Goal: Task Accomplishment & Management: Complete application form

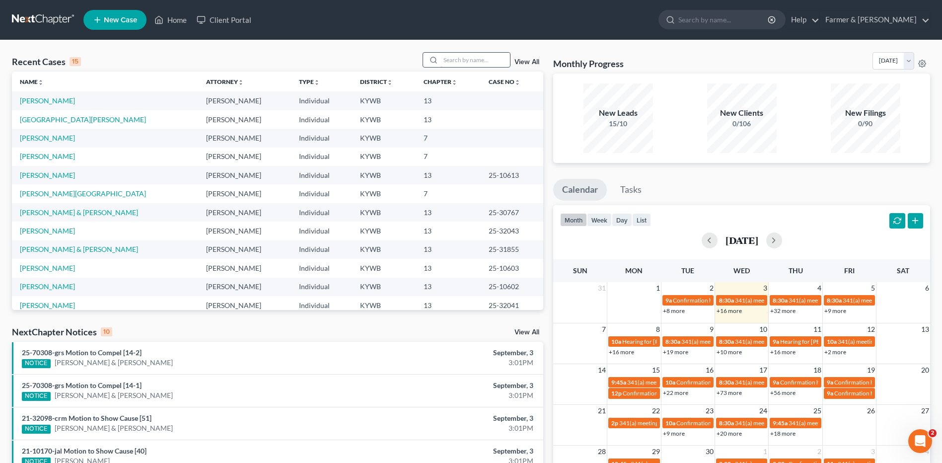
click at [498, 61] on input "search" at bounding box center [476, 60] width 70 height 14
type input "mann"
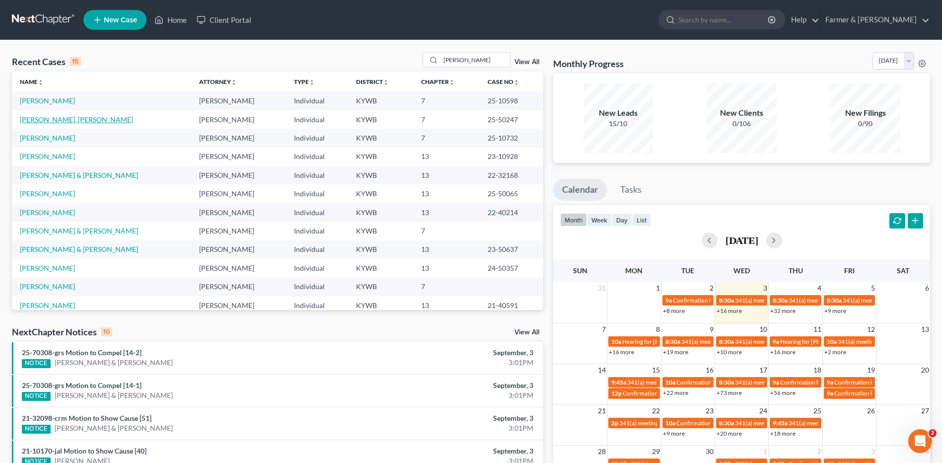
click at [56, 123] on link "[PERSON_NAME], [PERSON_NAME]" at bounding box center [76, 119] width 113 height 8
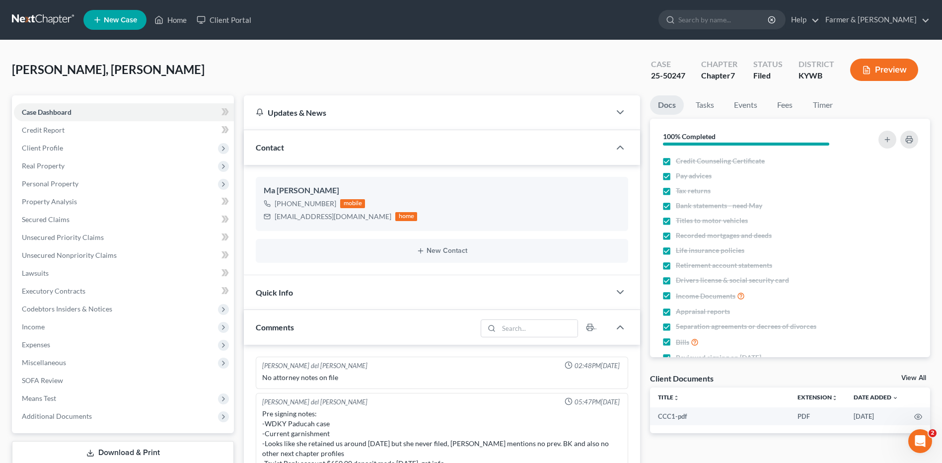
scroll to position [114, 0]
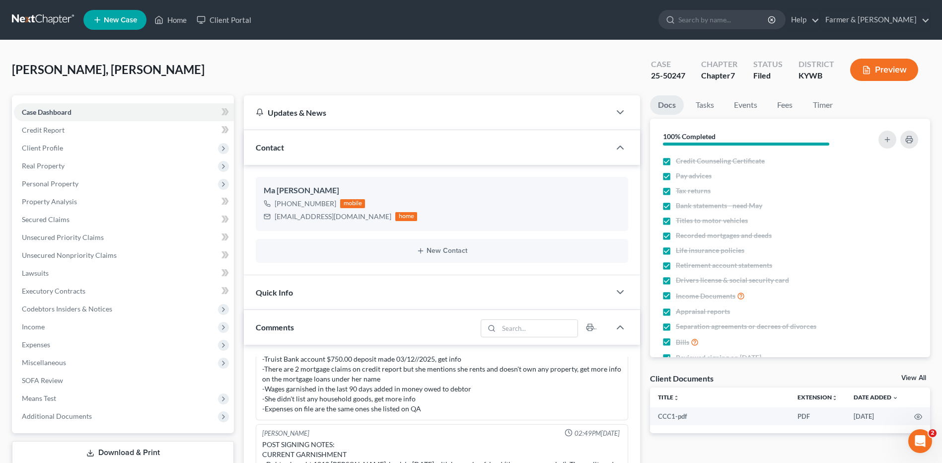
click at [40, 20] on link at bounding box center [44, 20] width 64 height 18
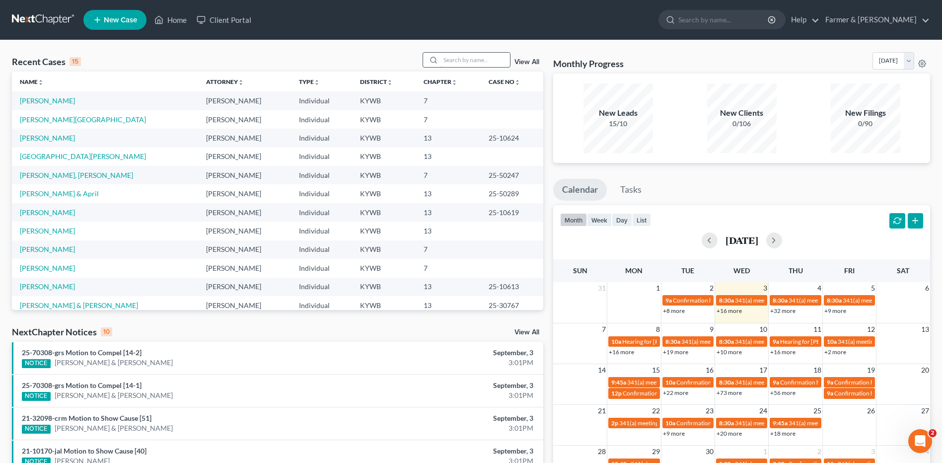
click at [502, 60] on input "search" at bounding box center [476, 60] width 70 height 14
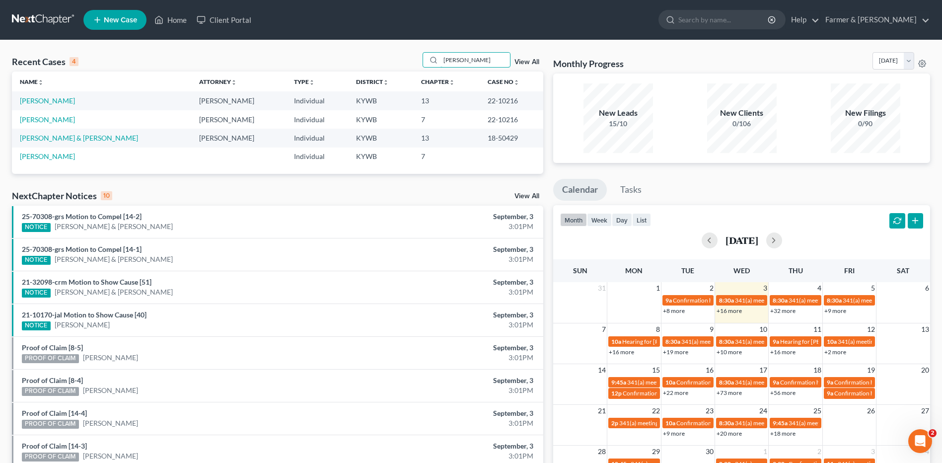
drag, startPoint x: 486, startPoint y: 60, endPoint x: 359, endPoint y: 59, distance: 126.7
click at [358, 64] on div "Recent Cases 4 [PERSON_NAME] View All" at bounding box center [277, 61] width 531 height 19
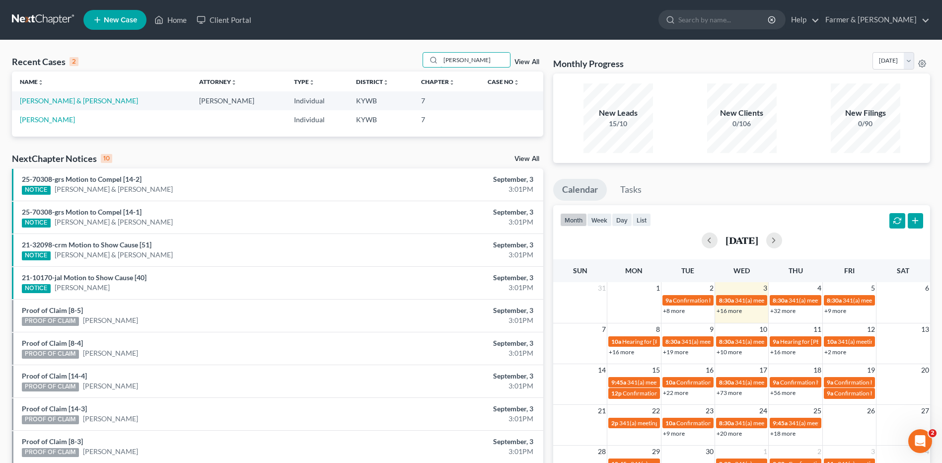
type input "[PERSON_NAME]"
click at [76, 103] on link "[PERSON_NAME] & [PERSON_NAME]" at bounding box center [79, 100] width 118 height 8
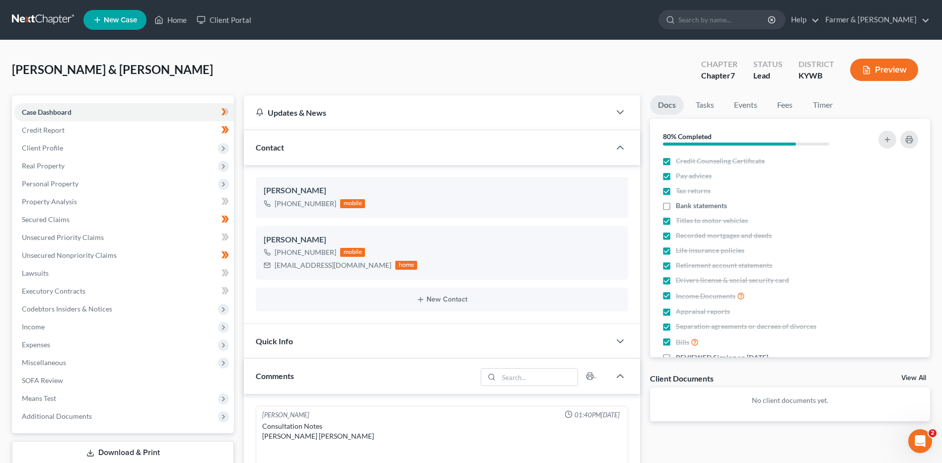
scroll to position [92, 0]
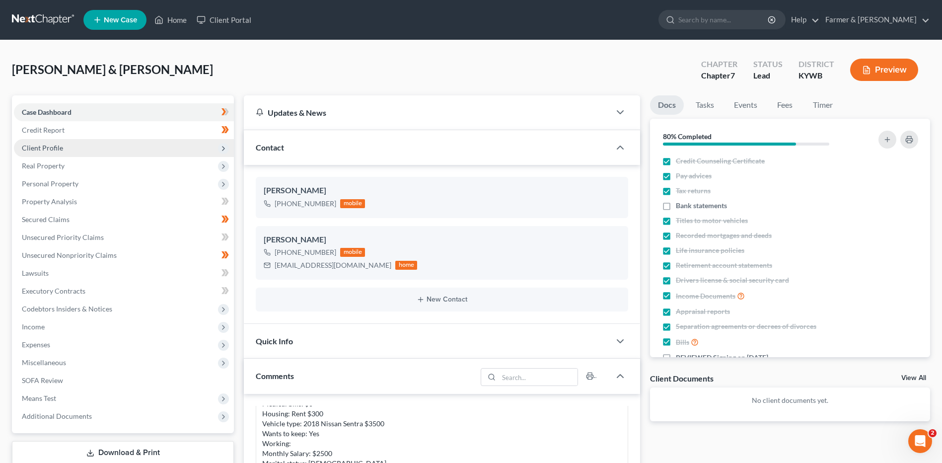
click at [59, 150] on span "Client Profile" at bounding box center [42, 148] width 41 height 8
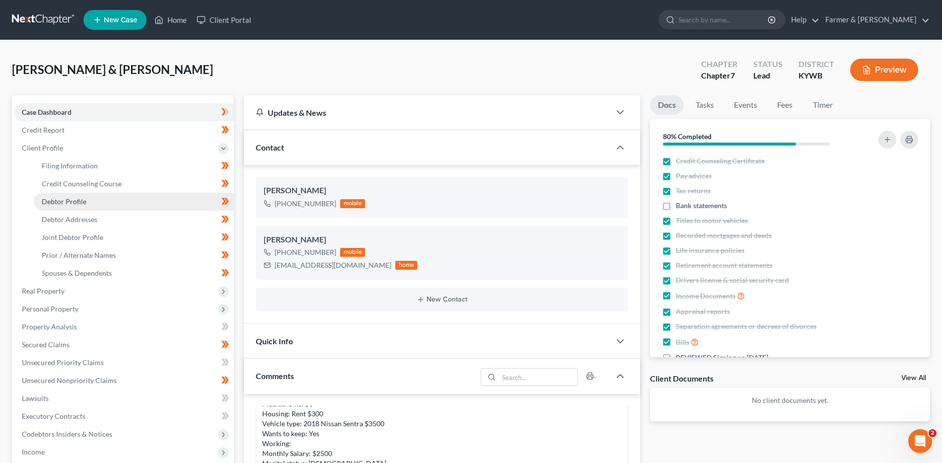
click at [86, 202] on link "Debtor Profile" at bounding box center [134, 202] width 200 height 18
select select "1"
select select "2"
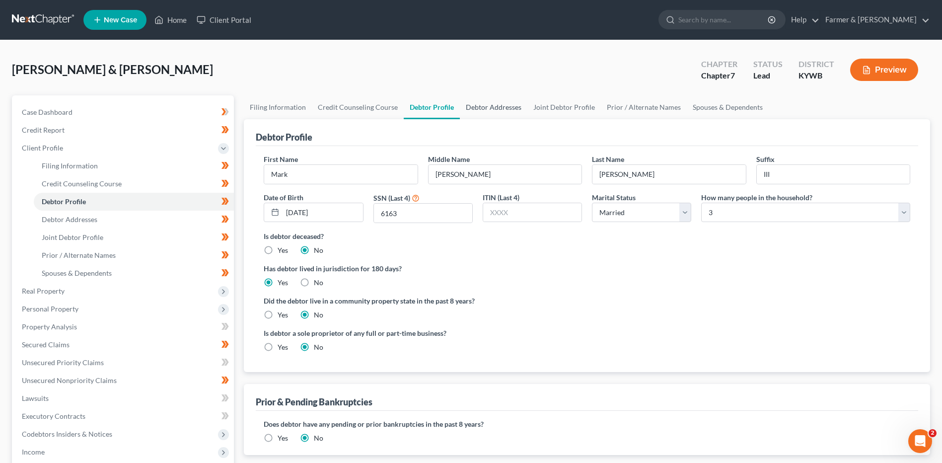
click at [476, 115] on link "Debtor Addresses" at bounding box center [494, 107] width 68 height 24
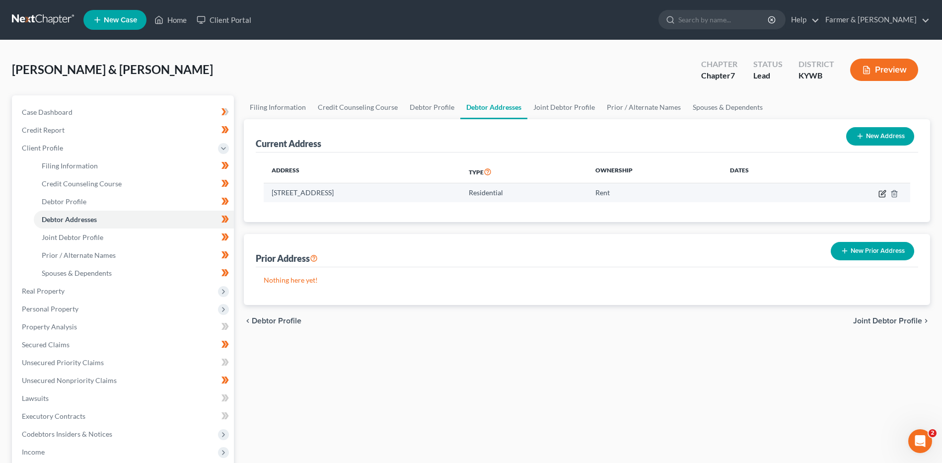
click at [883, 192] on icon "button" at bounding box center [883, 194] width 8 height 8
select select "18"
select select "0"
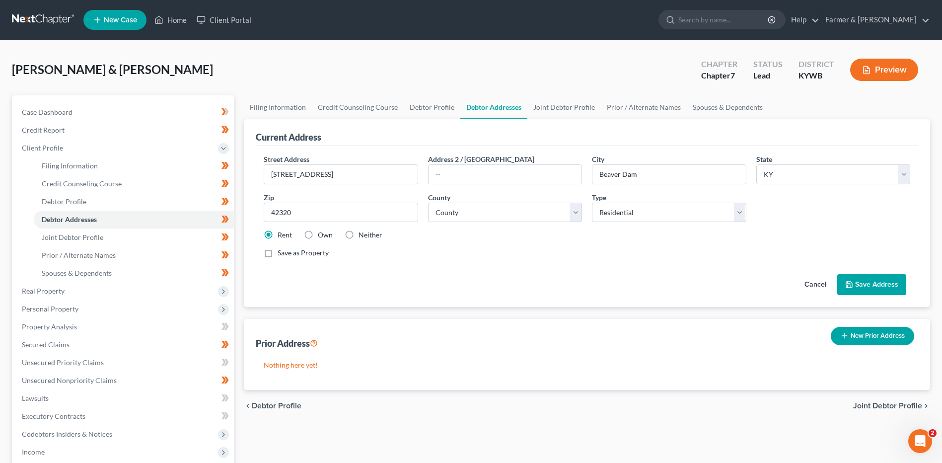
click at [807, 285] on button "Cancel" at bounding box center [816, 285] width 44 height 20
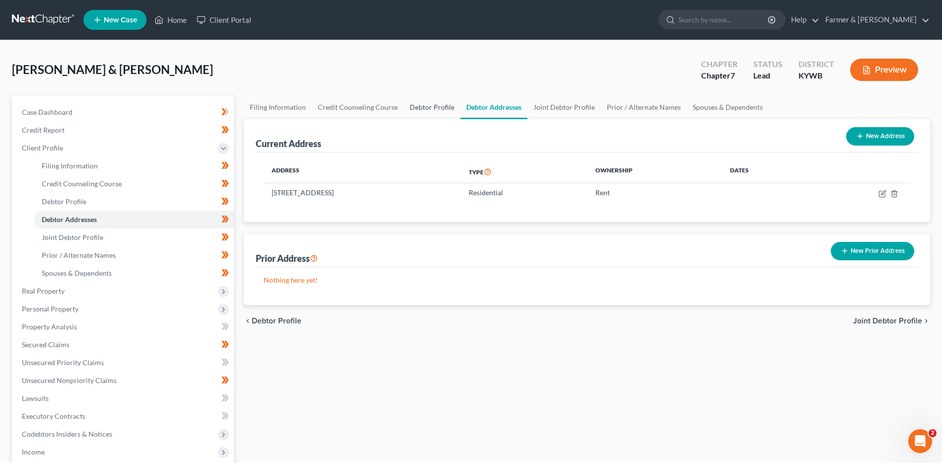
click at [427, 106] on link "Debtor Profile" at bounding box center [432, 107] width 57 height 24
select select "1"
select select "2"
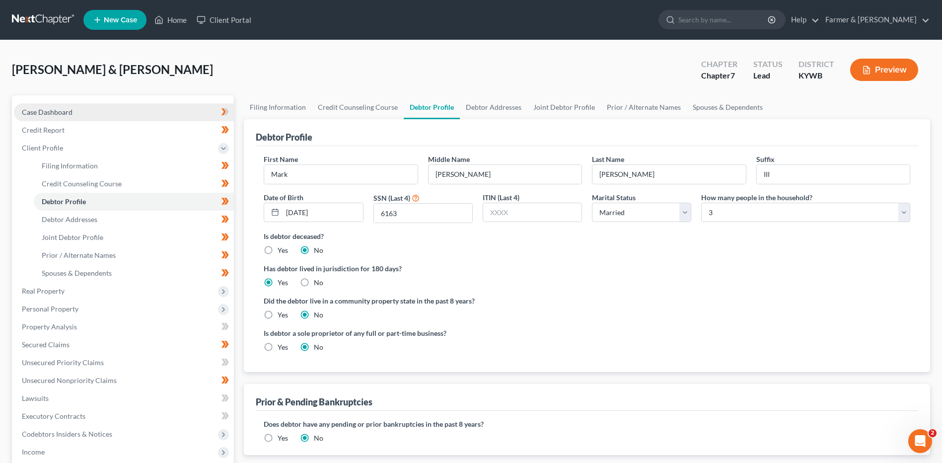
click at [152, 112] on link "Case Dashboard" at bounding box center [124, 112] width 220 height 18
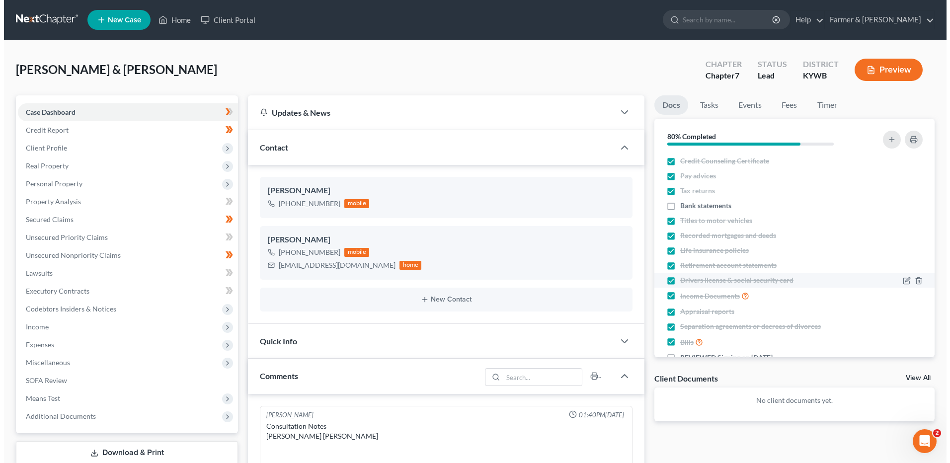
scroll to position [92, 0]
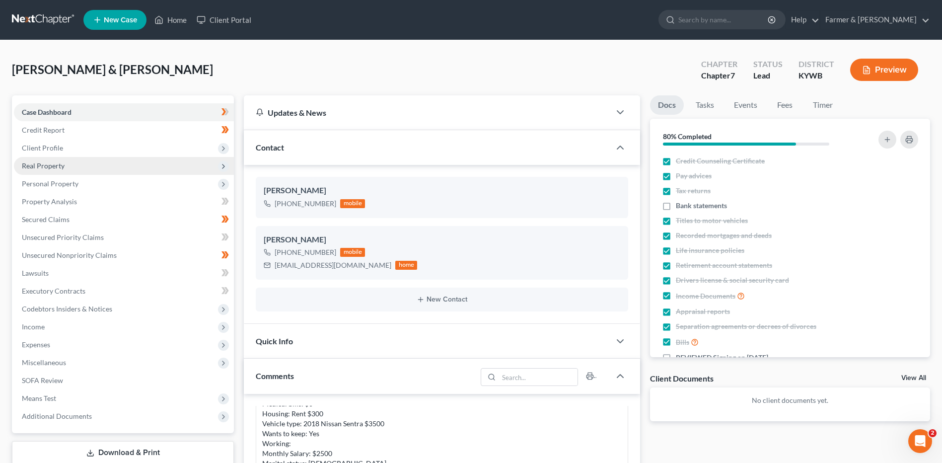
click at [68, 157] on span "Real Property" at bounding box center [124, 166] width 220 height 18
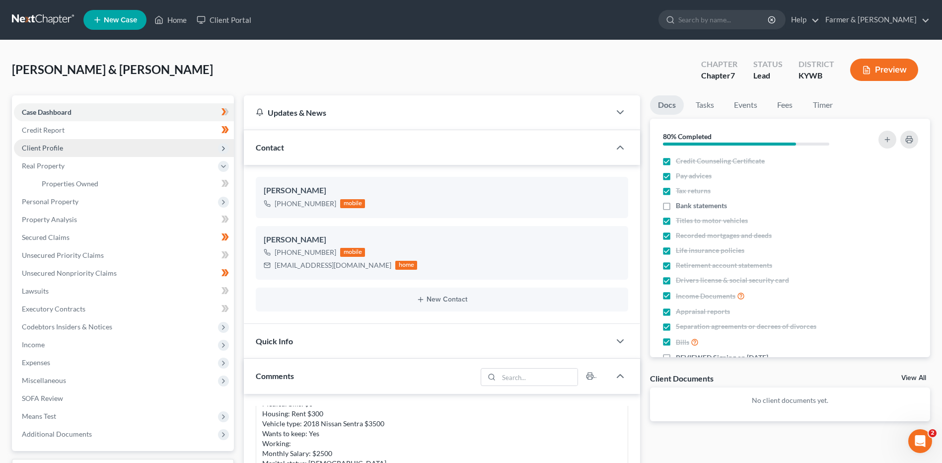
click at [70, 147] on span "Client Profile" at bounding box center [124, 148] width 220 height 18
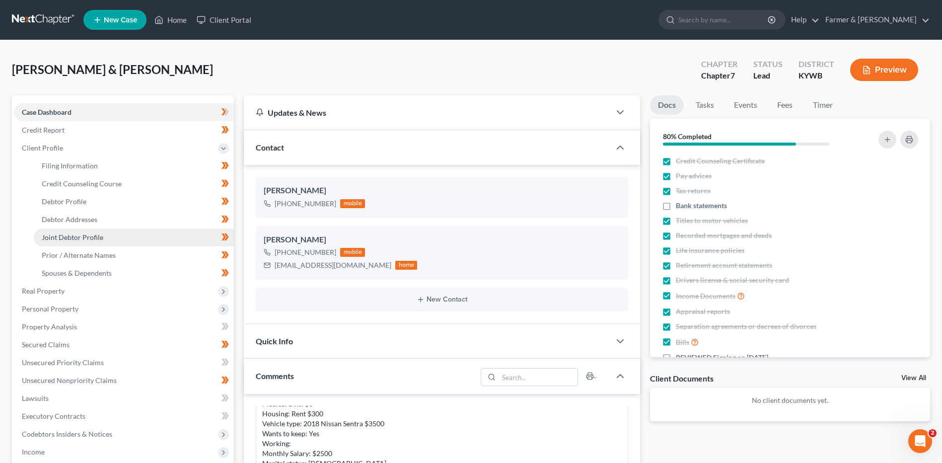
click at [87, 237] on span "Joint Debtor Profile" at bounding box center [73, 237] width 62 height 8
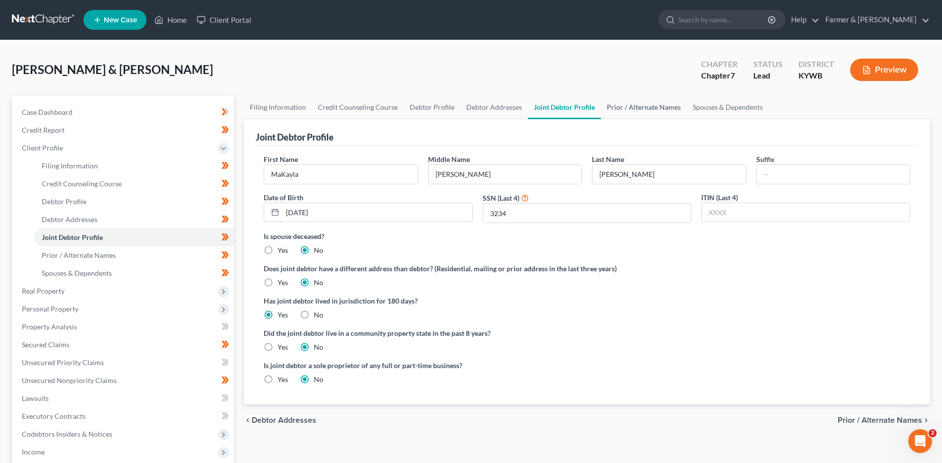
click at [637, 105] on link "Prior / Alternate Names" at bounding box center [644, 107] width 86 height 24
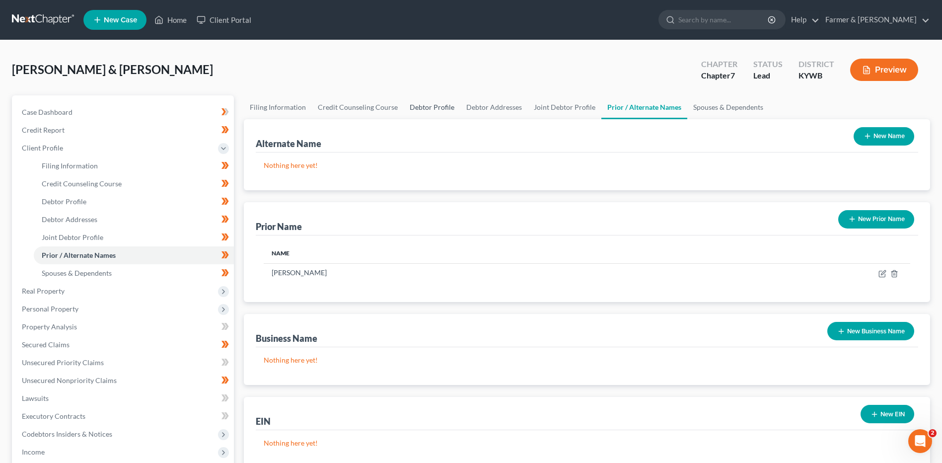
click at [427, 111] on link "Debtor Profile" at bounding box center [432, 107] width 57 height 24
select select "1"
select select "2"
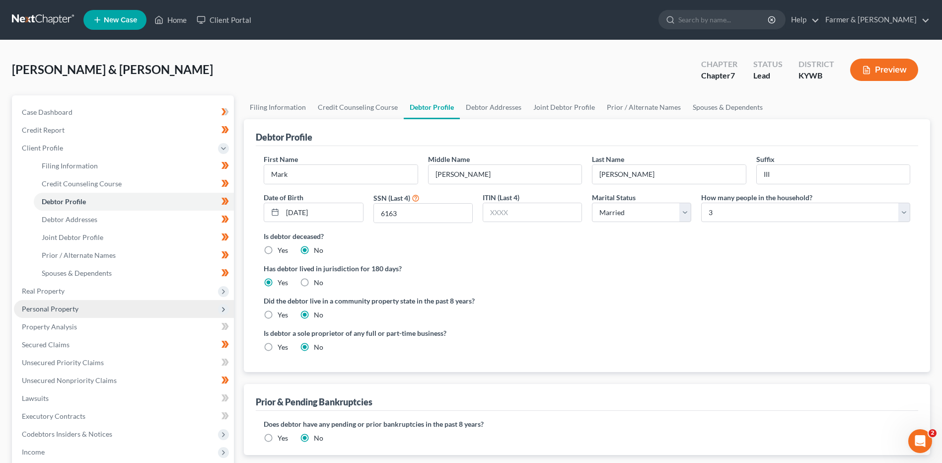
click at [66, 306] on span "Personal Property" at bounding box center [50, 308] width 57 height 8
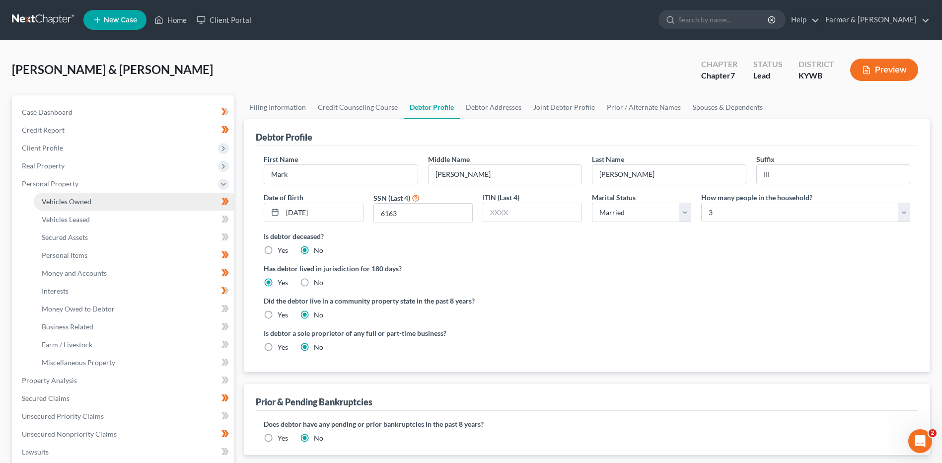
click at [89, 204] on span "Vehicles Owned" at bounding box center [67, 201] width 50 height 8
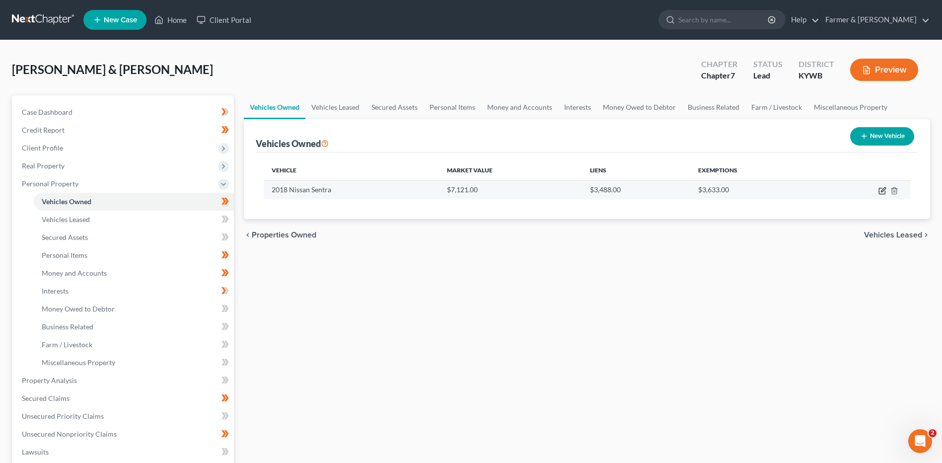
click at [880, 191] on icon "button" at bounding box center [882, 191] width 6 height 6
select select "0"
select select "8"
select select "2"
select select "0"
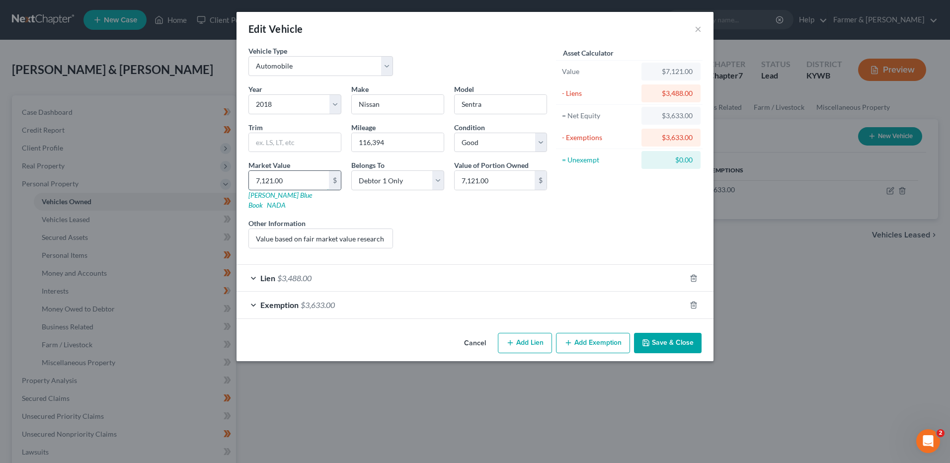
click at [303, 180] on input "7,121.00" at bounding box center [289, 180] width 80 height 19
type input "7"
type input "7.00"
type input "72"
type input "72.00"
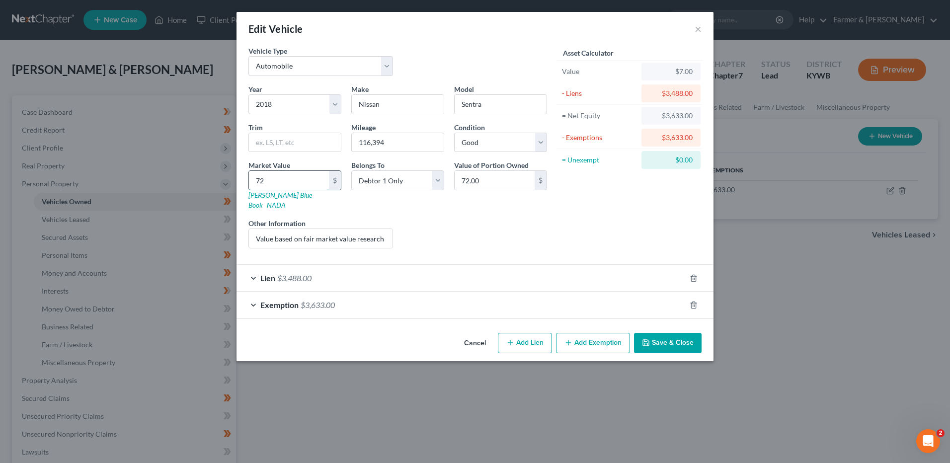
type input "720"
type input "720.00"
type input "7200"
type input "7,200.00"
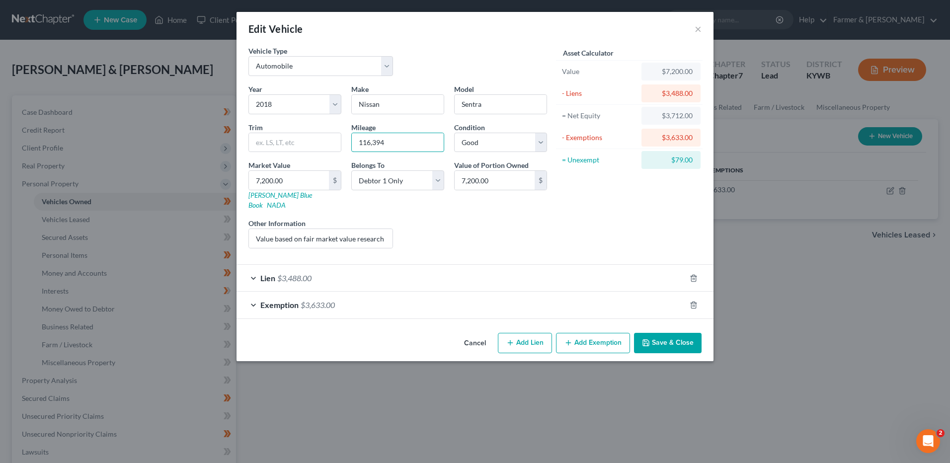
drag, startPoint x: 375, startPoint y: 142, endPoint x: 492, endPoint y: 130, distance: 117.8
click at [479, 134] on div "Year Select 2026 2025 2024 2023 2022 2021 2020 2019 2018 2017 2016 2015 2014 20…" at bounding box center [397, 170] width 308 height 172
type input "116,500"
drag, startPoint x: 251, startPoint y: 226, endPoint x: 664, endPoint y: 221, distance: 412.8
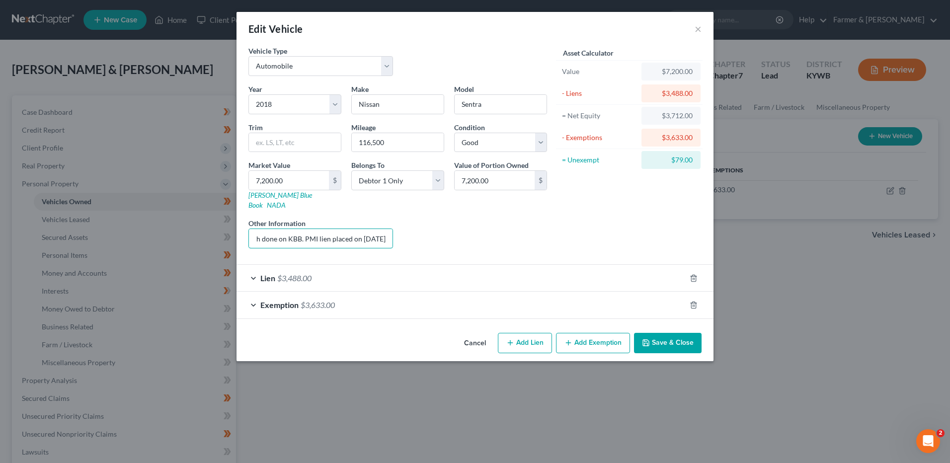
click at [662, 222] on div "Vehicle Type Select Automobile Truck Trailer Watercraft Aircraft Motor Home Atv…" at bounding box center [474, 151] width 463 height 211
click at [696, 301] on icon "button" at bounding box center [693, 305] width 8 height 8
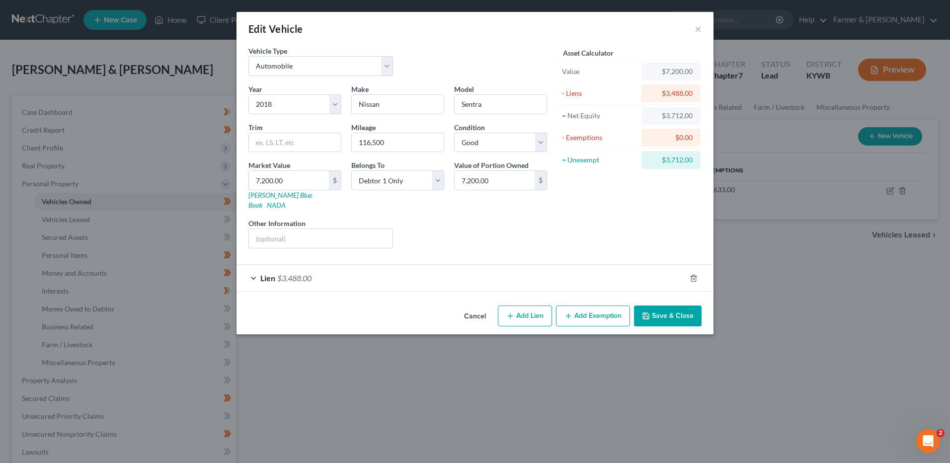
click at [589, 307] on button "Add Exemption" at bounding box center [593, 315] width 74 height 21
select select "2"
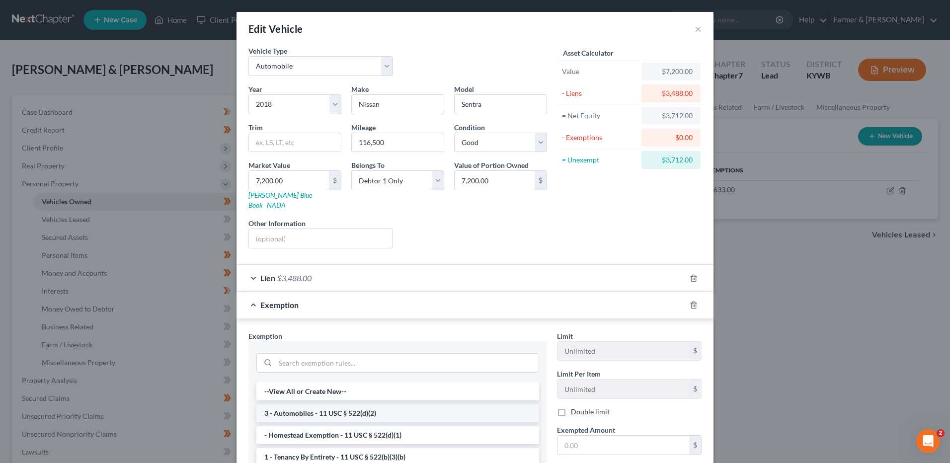
click at [314, 412] on li "3 - Automobiles - 11 USC § 522(d)(2)" at bounding box center [397, 413] width 283 height 18
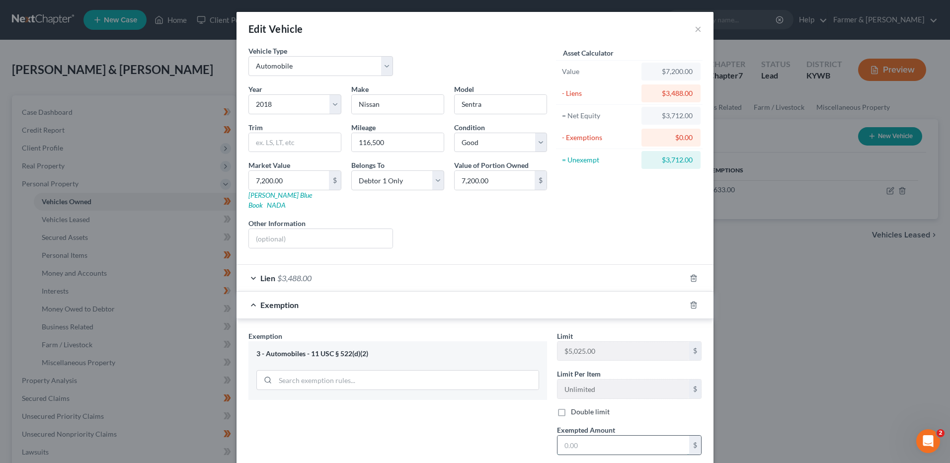
click at [592, 436] on input "text" at bounding box center [623, 445] width 132 height 19
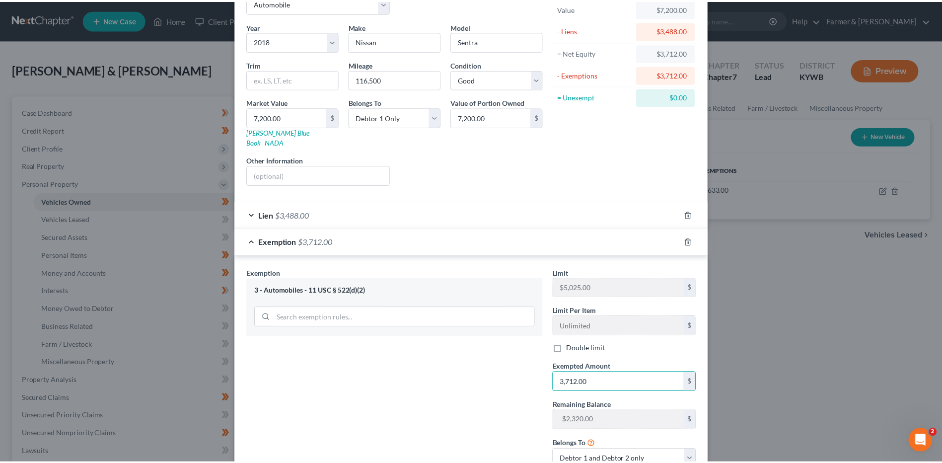
scroll to position [130, 0]
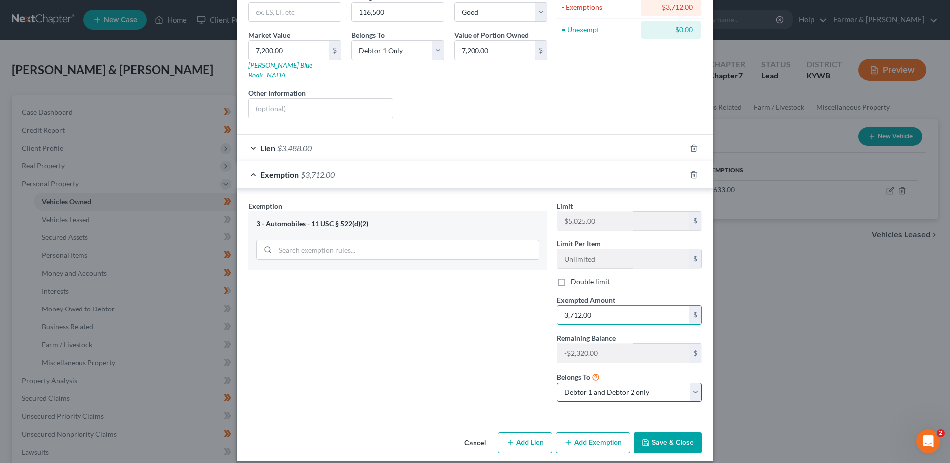
type input "3,712.00"
click at [606, 382] on select "Debtor 1 only Debtor 2 only Debtor 1 and Debtor 2 only" at bounding box center [629, 392] width 145 height 20
select select "0"
click at [557, 382] on select "Debtor 1 only Debtor 2 only Debtor 1 and Debtor 2 only" at bounding box center [629, 392] width 145 height 20
click at [646, 440] on icon "button" at bounding box center [646, 443] width 6 height 6
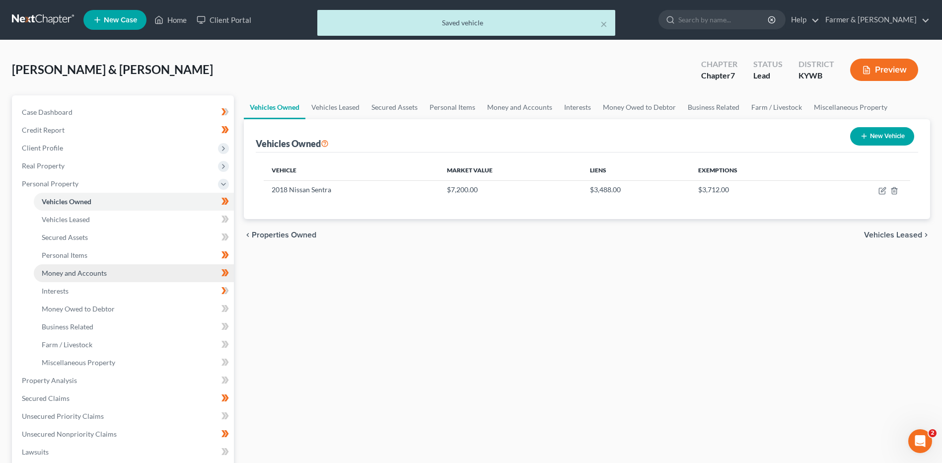
click at [159, 271] on link "Money and Accounts" at bounding box center [134, 273] width 200 height 18
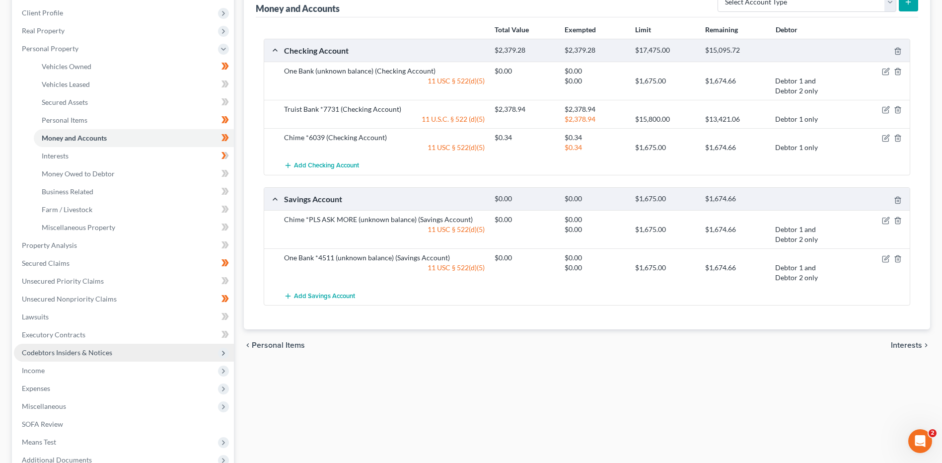
scroll to position [149, 0]
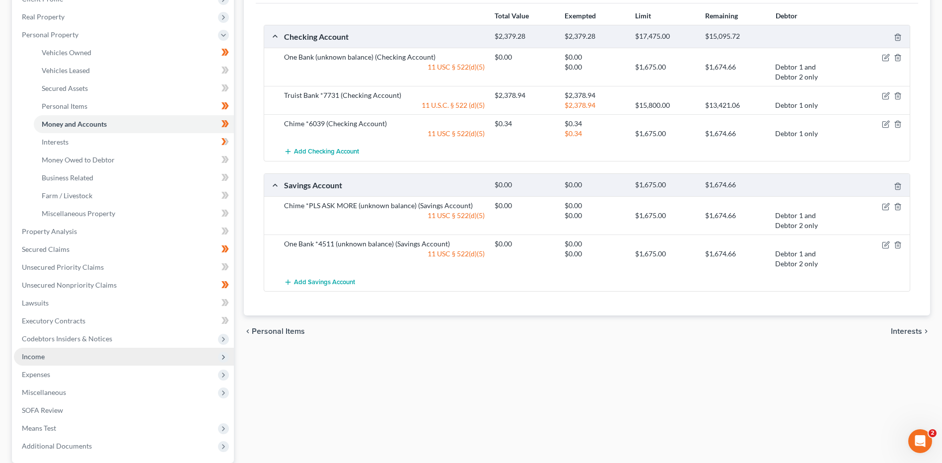
click at [44, 361] on span "Income" at bounding box center [124, 357] width 220 height 18
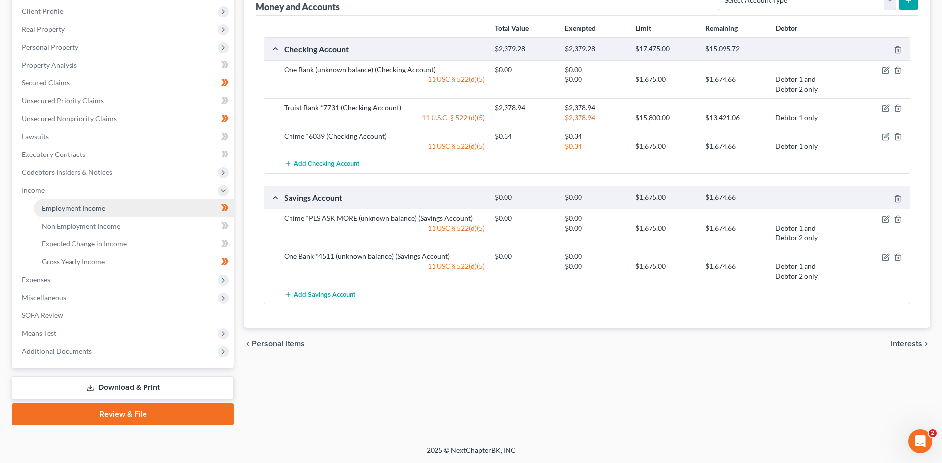
click at [113, 213] on link "Employment Income" at bounding box center [134, 208] width 200 height 18
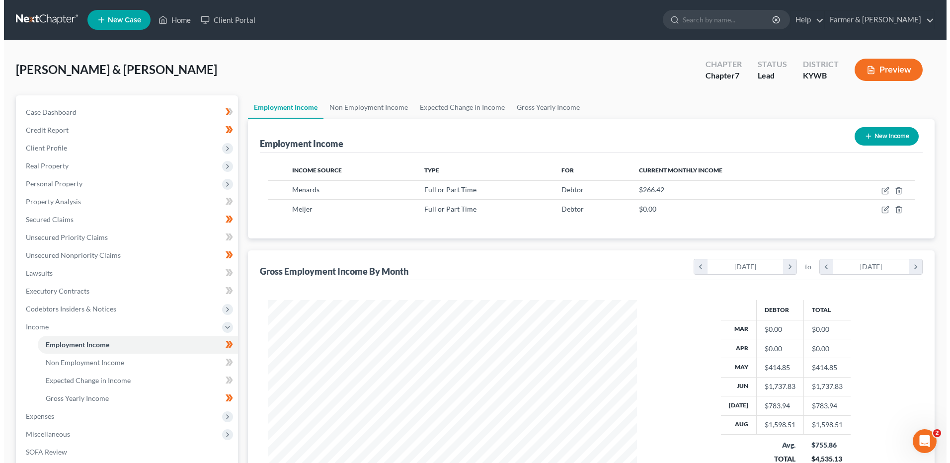
scroll to position [184, 388]
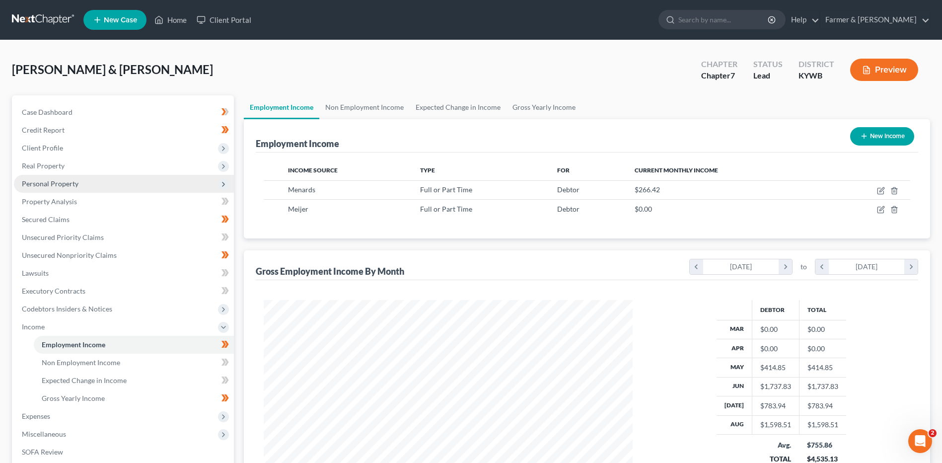
click at [73, 180] on span "Personal Property" at bounding box center [50, 183] width 57 height 8
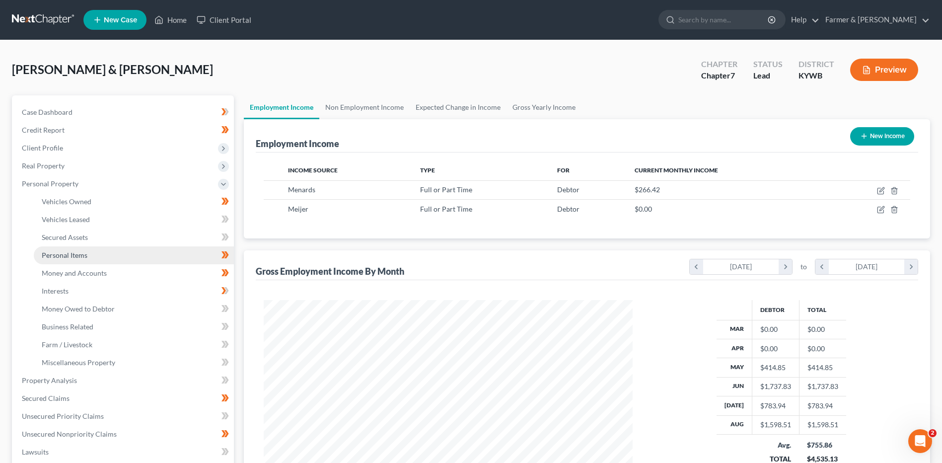
click at [83, 251] on span "Personal Items" at bounding box center [65, 255] width 46 height 8
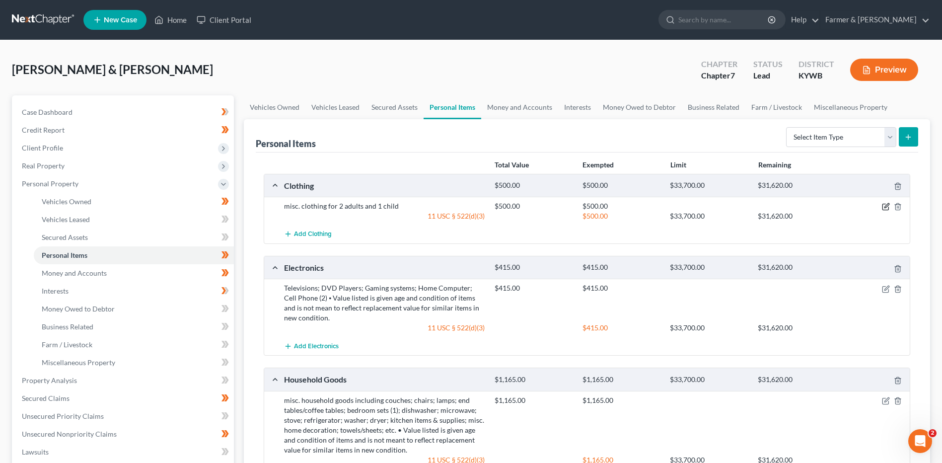
click at [883, 207] on icon "button" at bounding box center [886, 207] width 8 height 8
select select "2"
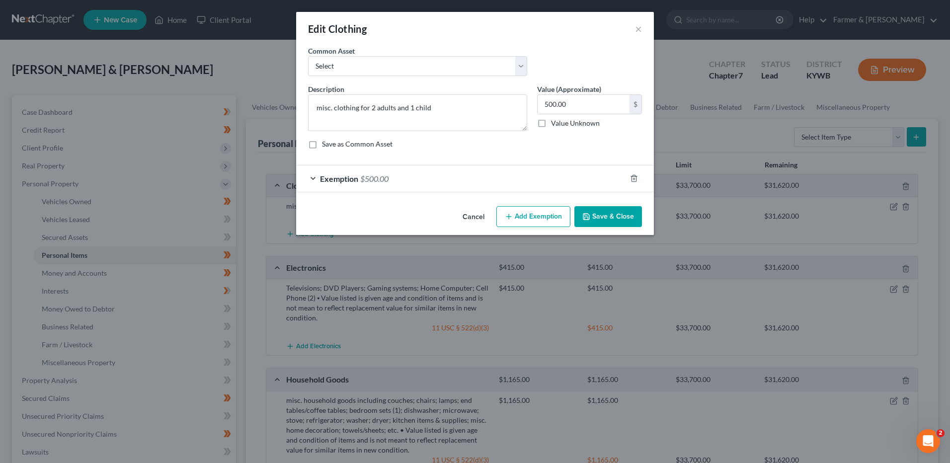
checkbox input "true"
click at [399, 70] on select "Select misc. clothing for 1 adult misc. clothing for 2 adults and 2 children mi…" at bounding box center [417, 66] width 219 height 20
select select "3"
click at [308, 56] on select "Select misc. clothing for 1 adult misc. clothing for 2 adults and 2 children mi…" at bounding box center [417, 66] width 219 height 20
type textarea "misc. clothing for 2 adults"
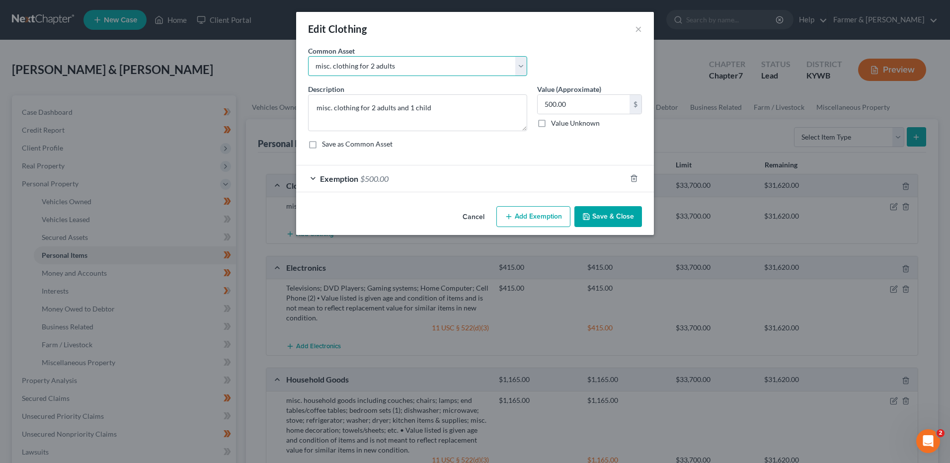
type input "400.00"
click at [412, 173] on div "Exemption $500.00" at bounding box center [461, 178] width 330 height 26
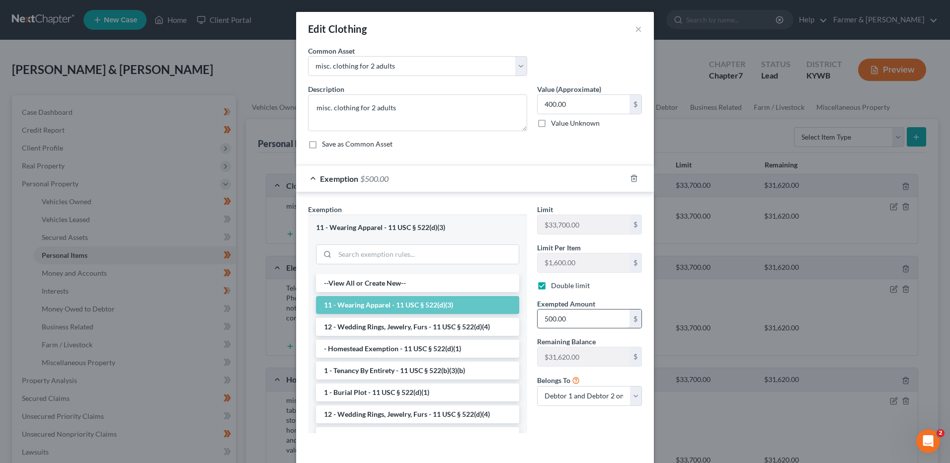
click at [578, 315] on input "500.00" at bounding box center [583, 318] width 92 height 19
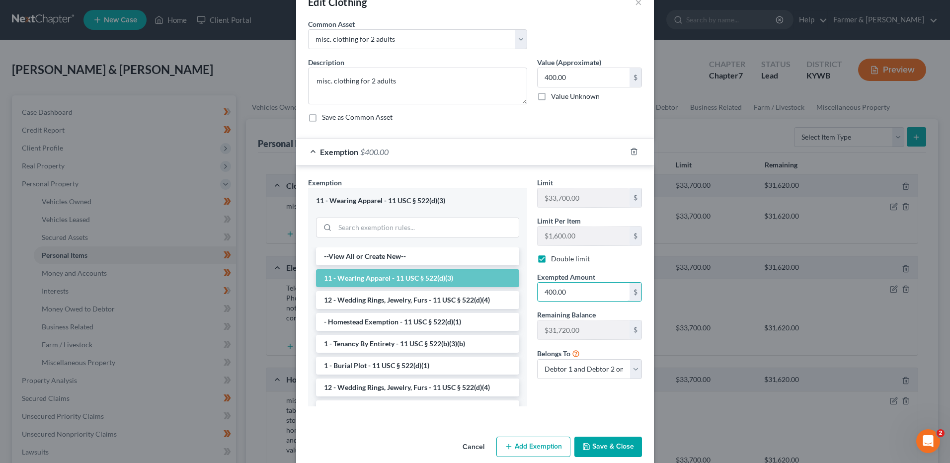
scroll to position [41, 0]
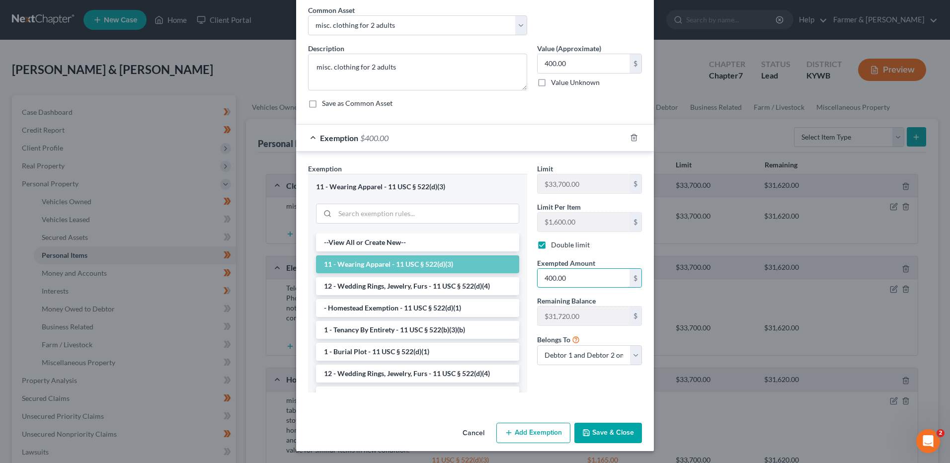
type input "400.00"
click at [617, 431] on button "Save & Close" at bounding box center [608, 433] width 68 height 21
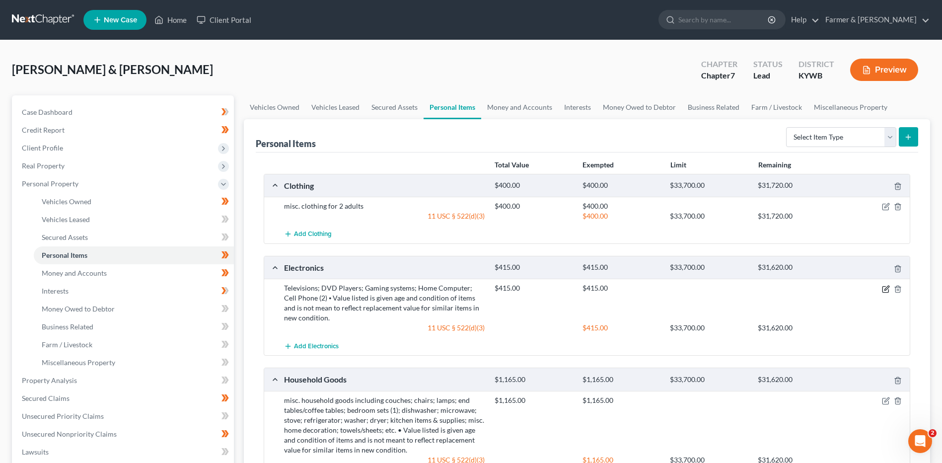
click at [884, 292] on icon "button" at bounding box center [886, 289] width 8 height 8
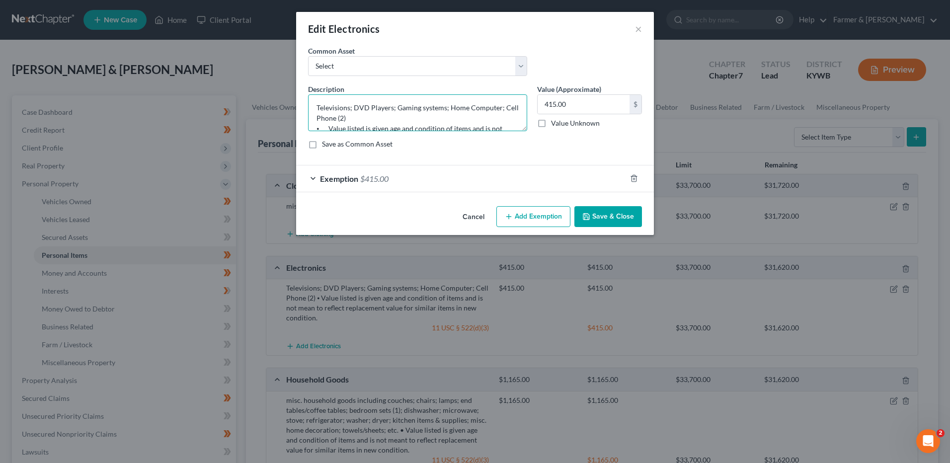
scroll to position [31, 0]
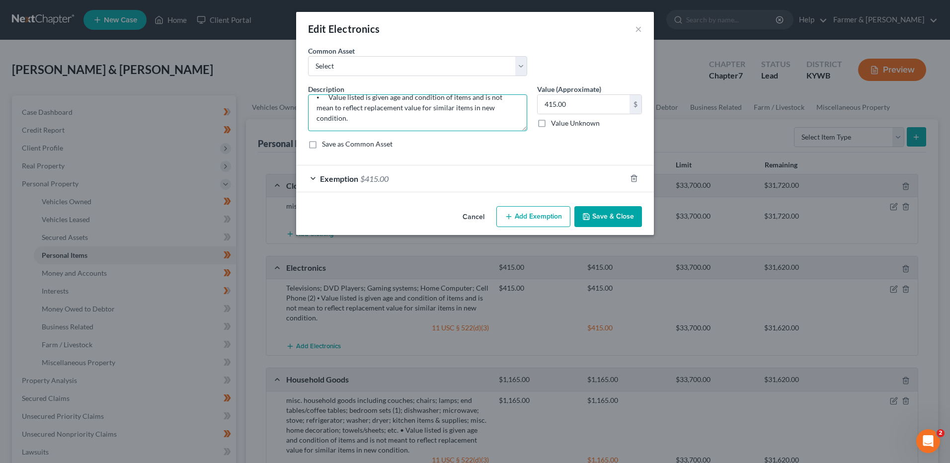
drag, startPoint x: 312, startPoint y: 117, endPoint x: 1114, endPoint y: 146, distance: 802.2
click at [949, 146] on html "Home New Case Client Portal Farmer & Wright dblondie1230@yahoo.com My Account S…" at bounding box center [475, 353] width 950 height 707
type textarea "Televisions; DVD Players; Gaming systems; Home Computer"
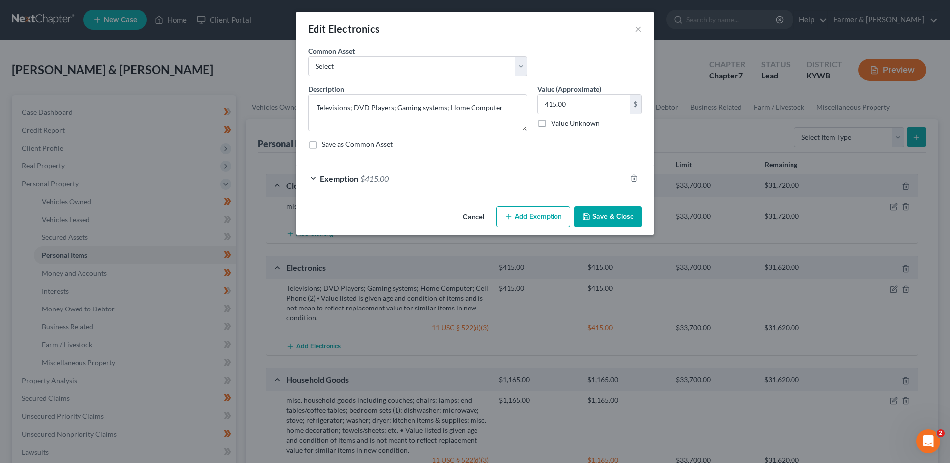
click at [619, 214] on button "Save & Close" at bounding box center [608, 216] width 68 height 21
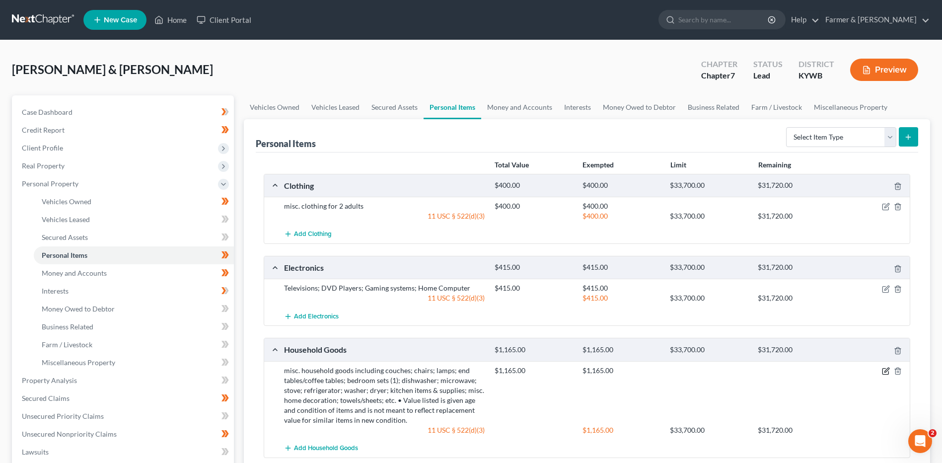
click at [883, 373] on icon "button" at bounding box center [886, 372] width 6 height 6
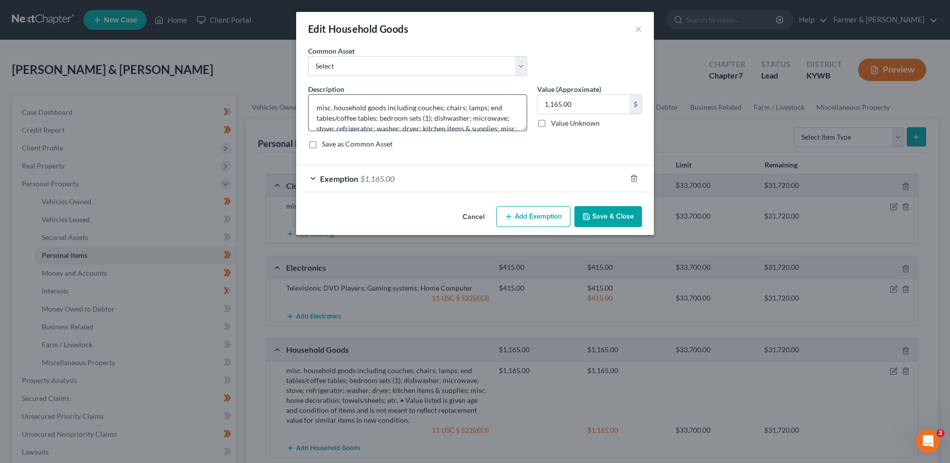
scroll to position [52, 0]
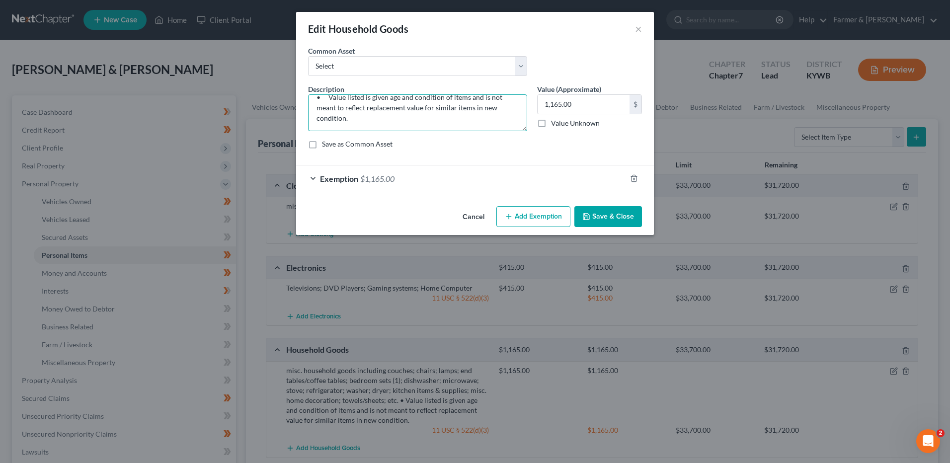
drag, startPoint x: 316, startPoint y: 95, endPoint x: 881, endPoint y: 192, distance: 572.9
click at [852, 189] on div "Edit Household Goods × An exemption set must first be selected from the Filing …" at bounding box center [475, 231] width 950 height 463
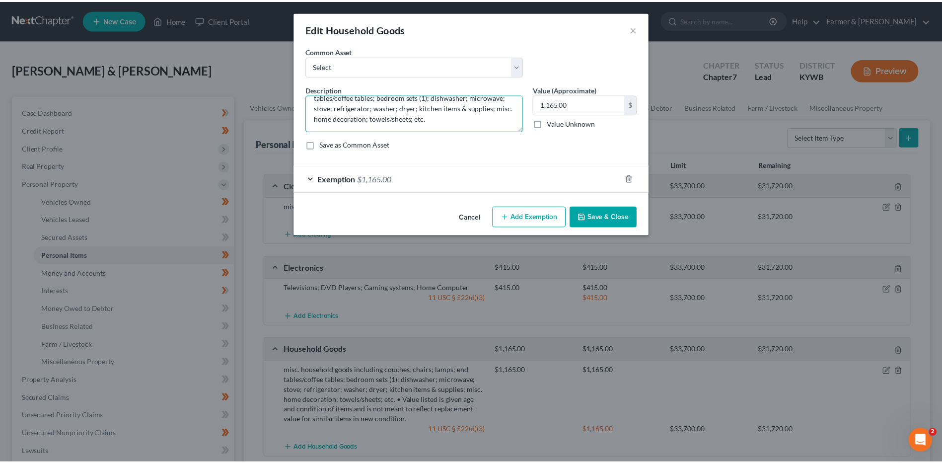
scroll to position [21, 0]
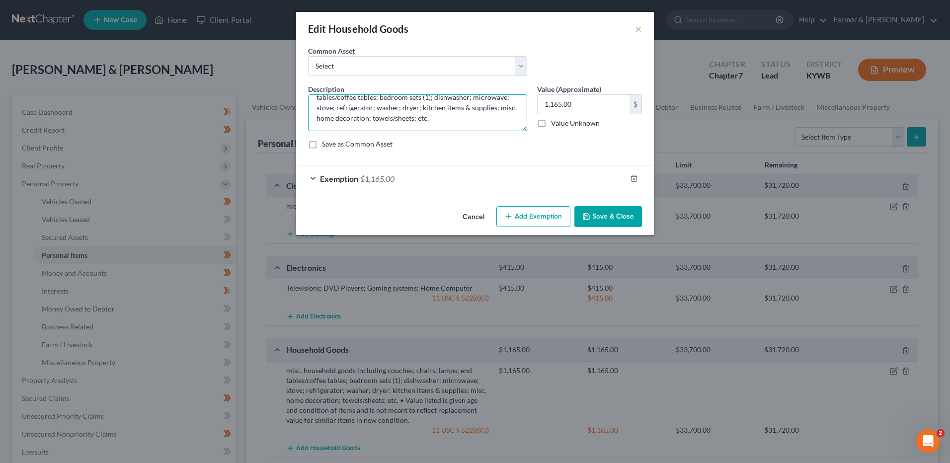
type textarea "misc. household goods including couches; chairs; lamps; end tables/coffee table…"
click at [594, 220] on button "Save & Close" at bounding box center [608, 216] width 68 height 21
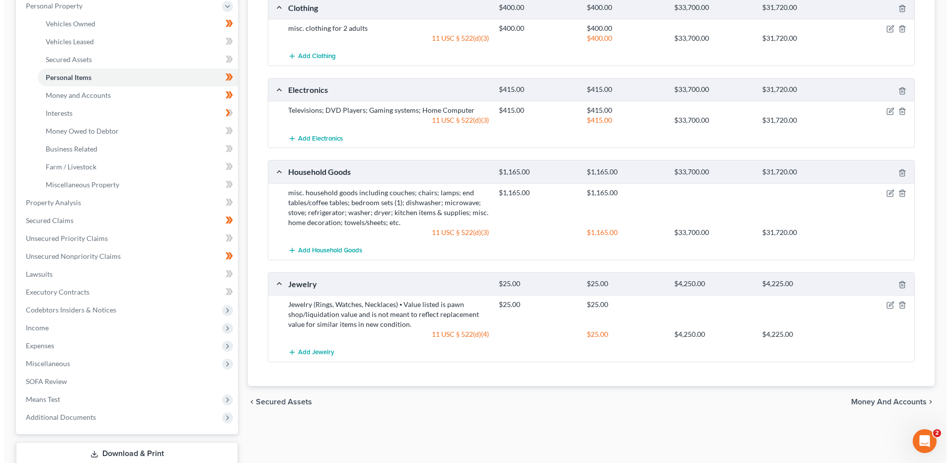
scroll to position [199, 0]
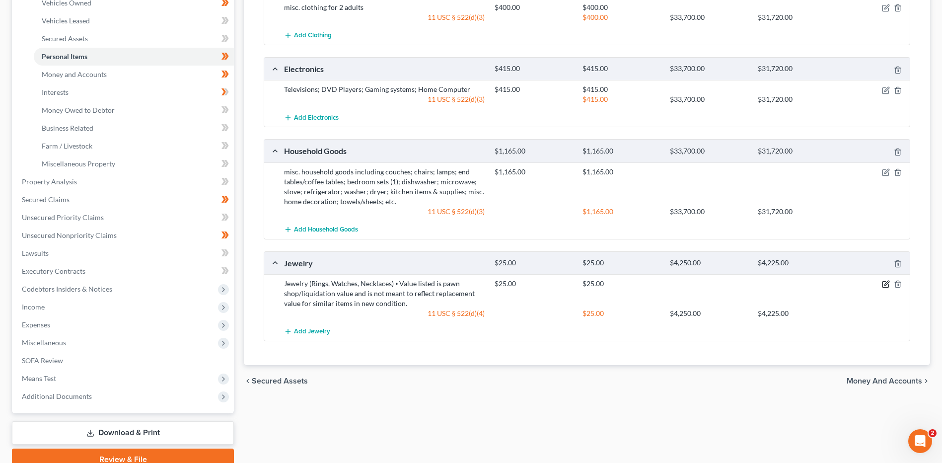
click at [882, 285] on icon "button" at bounding box center [886, 284] width 8 height 8
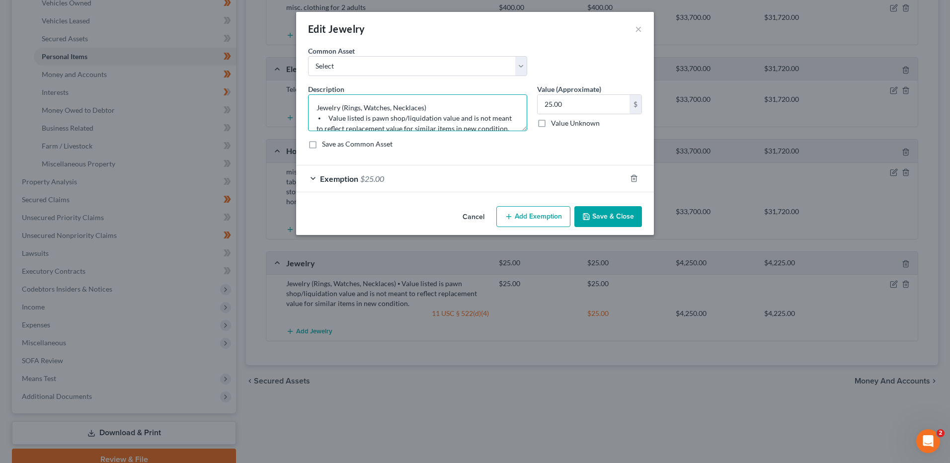
scroll to position [10, 0]
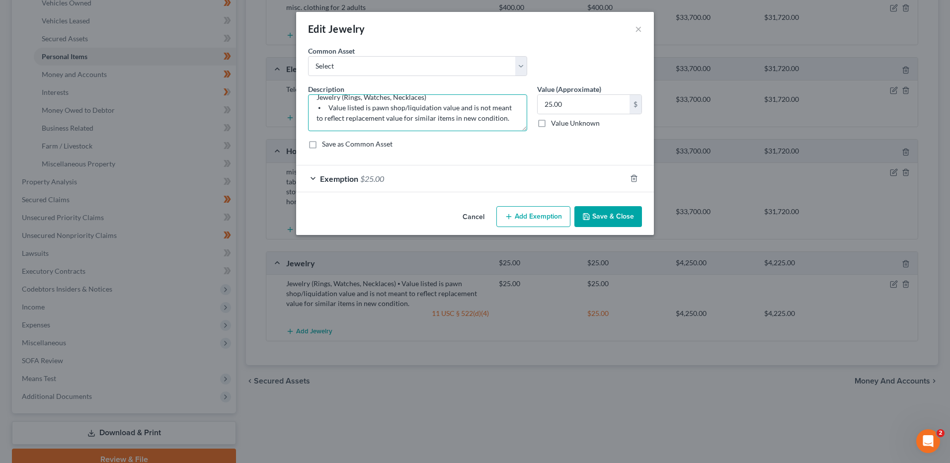
drag, startPoint x: 398, startPoint y: 145, endPoint x: 1169, endPoint y: 194, distance: 773.0
click at [949, 194] on html "Home New Case Client Portal Farmer & Wright dblondie1230@yahoo.com My Account S…" at bounding box center [475, 154] width 950 height 707
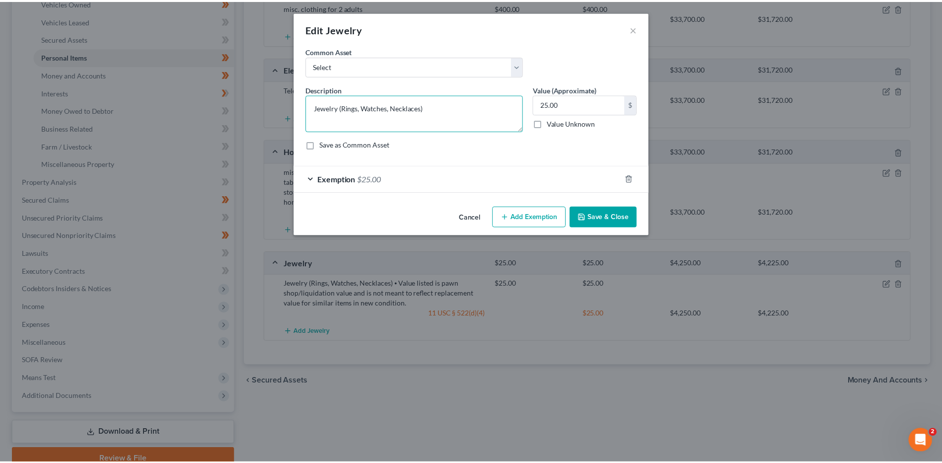
scroll to position [0, 0]
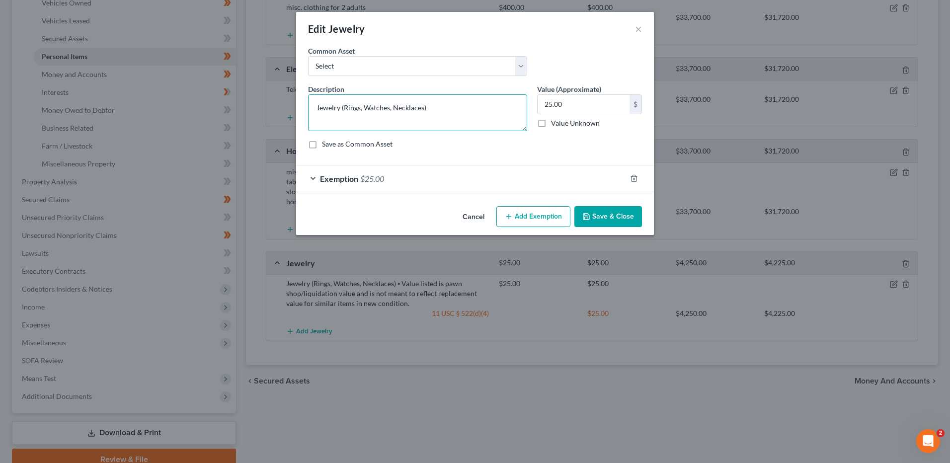
type textarea "Jewelry (Rings, Watches, Necklaces)"
click at [611, 217] on button "Save & Close" at bounding box center [608, 216] width 68 height 21
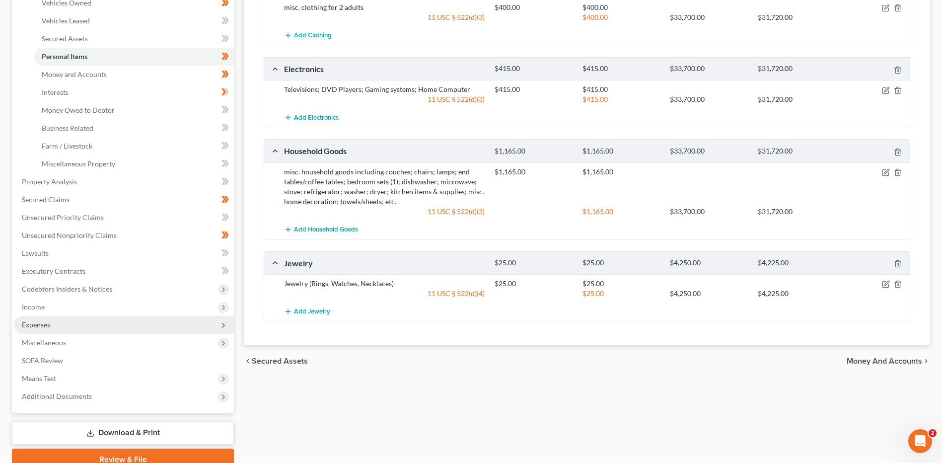
click at [78, 323] on span "Expenses" at bounding box center [124, 325] width 220 height 18
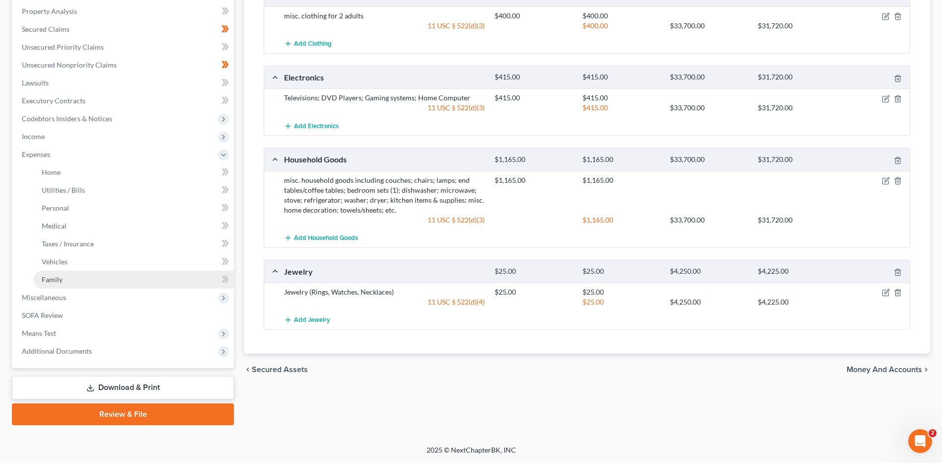
scroll to position [190, 0]
click at [92, 173] on link "Home" at bounding box center [134, 172] width 200 height 18
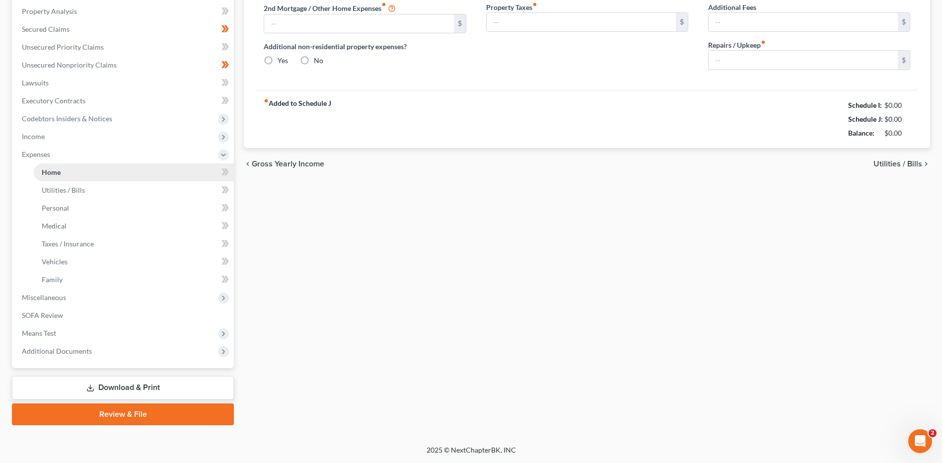
scroll to position [108, 0]
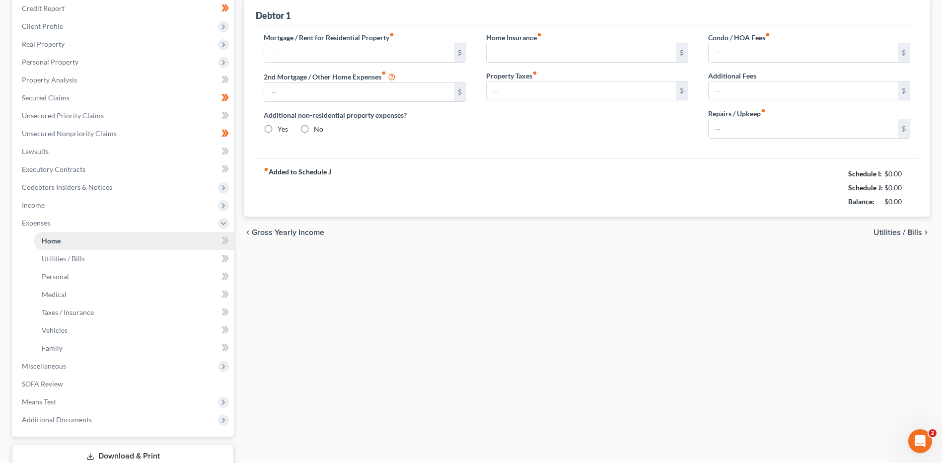
type input "300.00"
type input "0.00"
radio input "true"
type input "0.00"
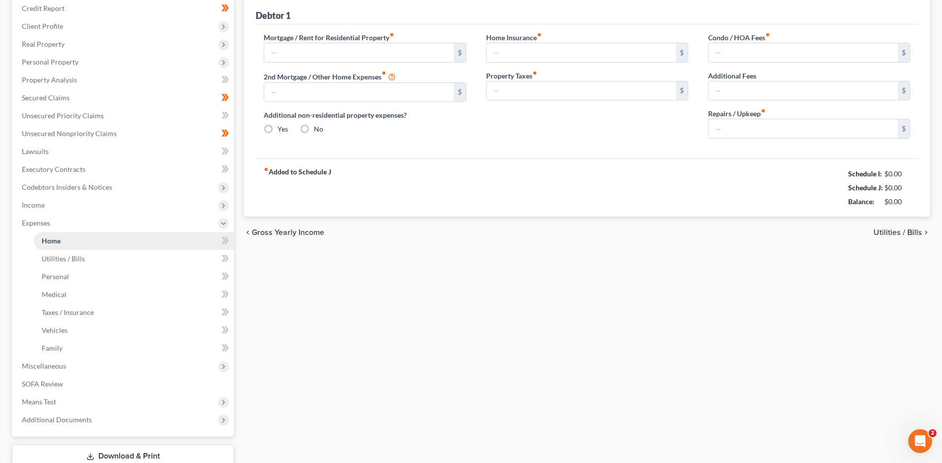
type input "0.00"
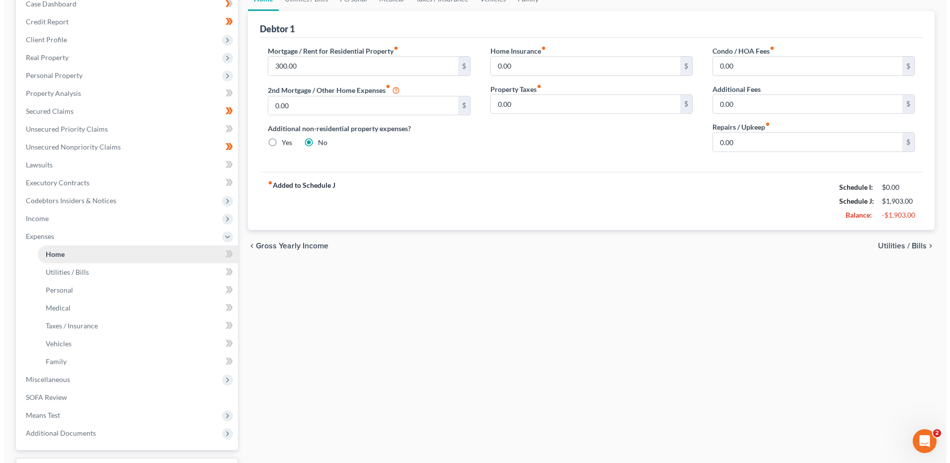
scroll to position [0, 0]
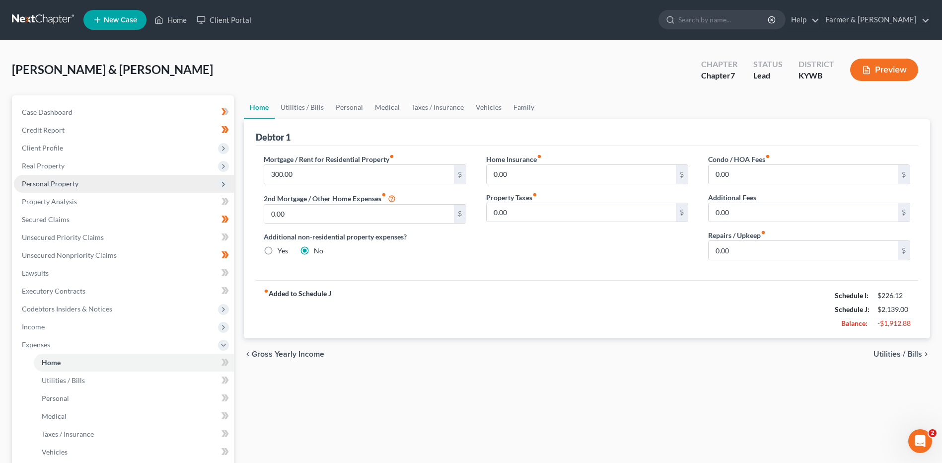
click at [68, 184] on span "Personal Property" at bounding box center [50, 183] width 57 height 8
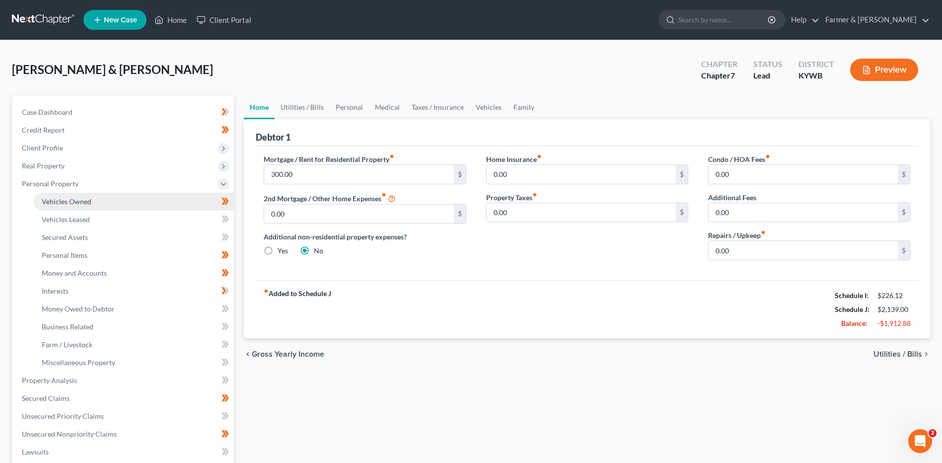
click at [81, 199] on span "Vehicles Owned" at bounding box center [67, 201] width 50 height 8
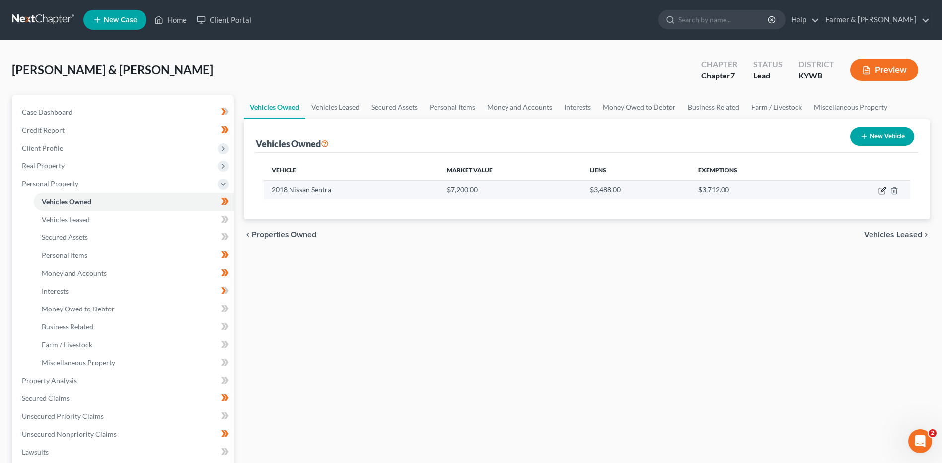
click at [881, 192] on icon "button" at bounding box center [883, 191] width 8 height 8
select select "0"
select select "8"
select select "2"
select select "0"
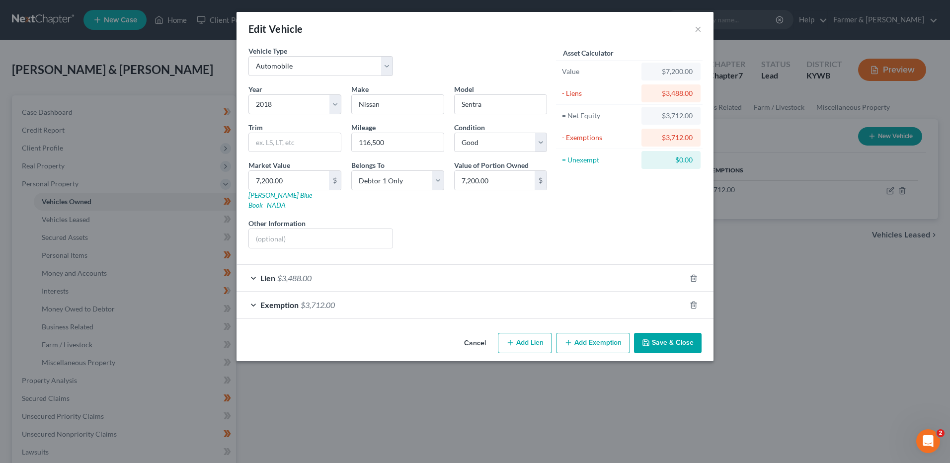
click at [311, 273] on span "$3,488.00" at bounding box center [294, 277] width 34 height 9
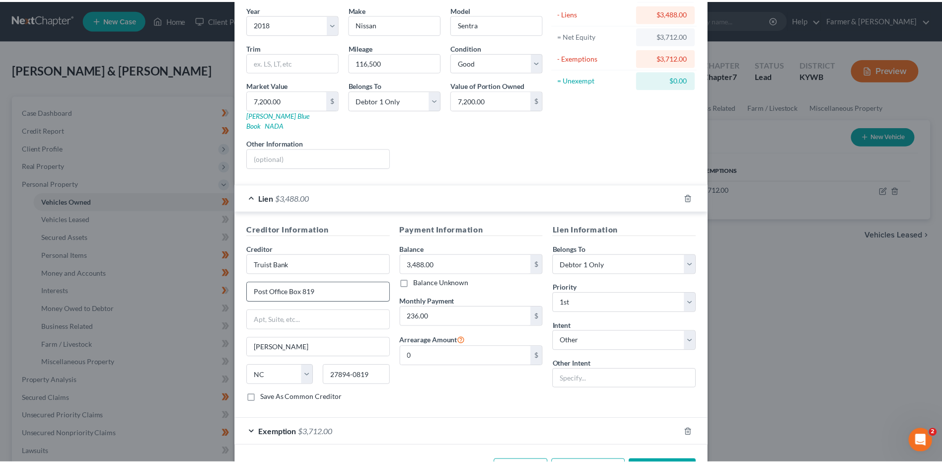
scroll to position [99, 0]
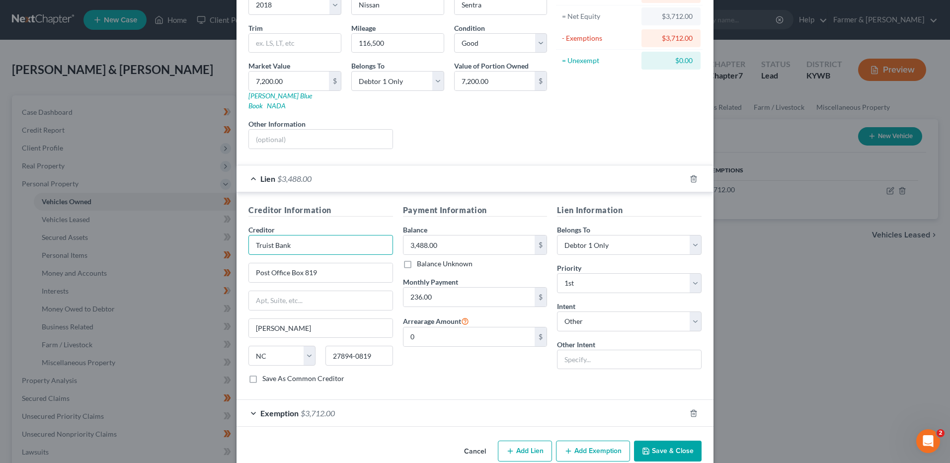
click at [306, 236] on input "Truist Bank" at bounding box center [320, 245] width 145 height 20
type input "Truist Bank/BB&T"
type input "PO Box 981030"
type input "West Sacramento"
select select "4"
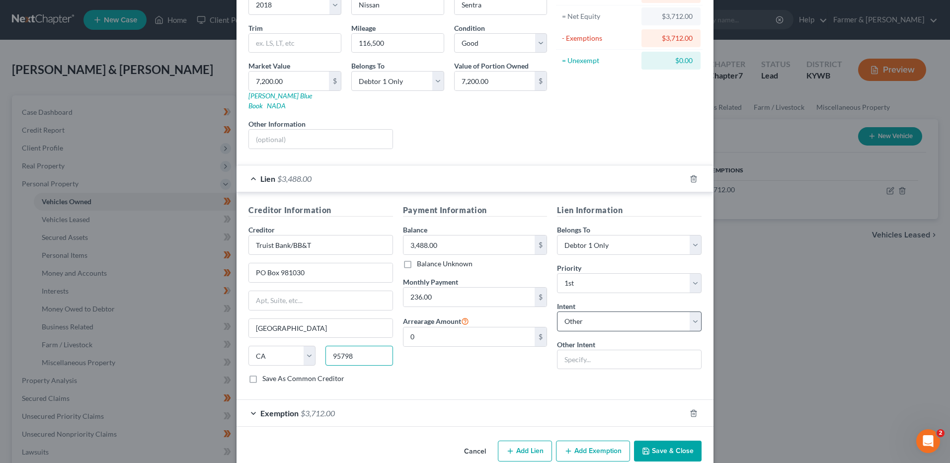
type input "95798"
click at [634, 311] on select "Select Surrender Redeem Reaffirm Avoid Other" at bounding box center [629, 321] width 145 height 20
select select "2"
click at [557, 311] on select "Select Surrender Redeem Reaffirm Avoid Other" at bounding box center [629, 321] width 145 height 20
click at [675, 441] on button "Save & Close" at bounding box center [668, 451] width 68 height 21
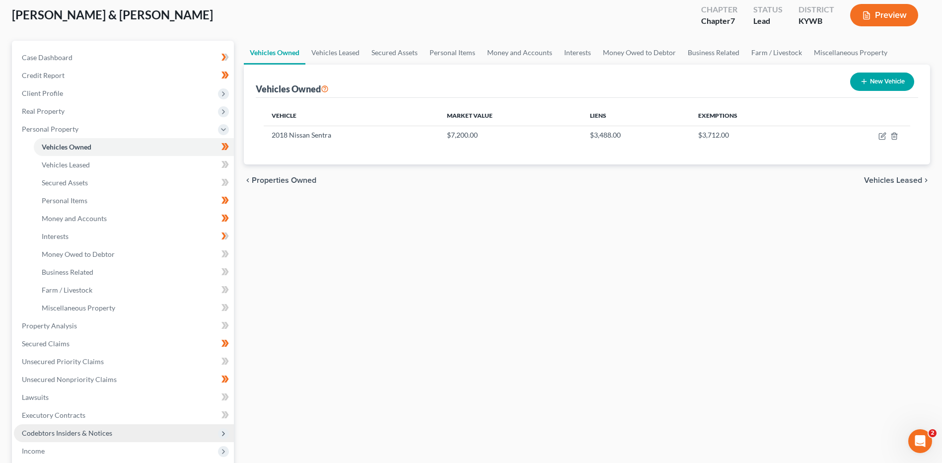
scroll to position [149, 0]
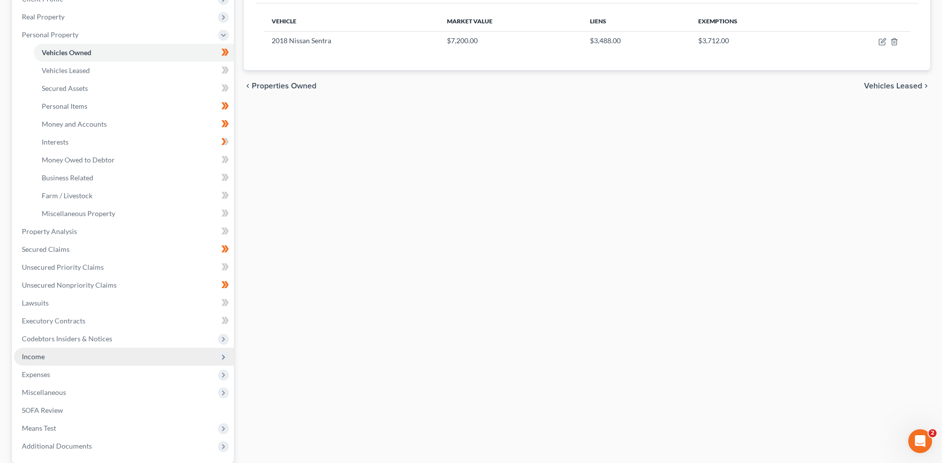
click at [72, 350] on span "Income" at bounding box center [124, 357] width 220 height 18
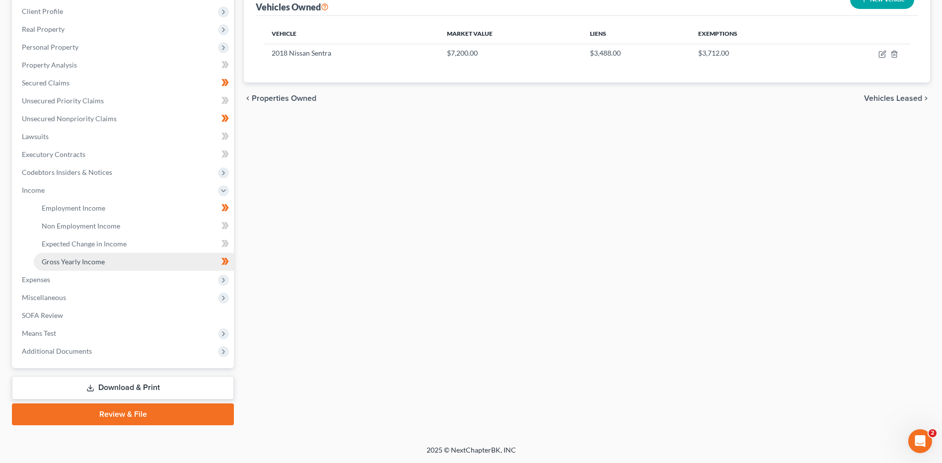
click at [96, 257] on span "Gross Yearly Income" at bounding box center [73, 261] width 63 height 8
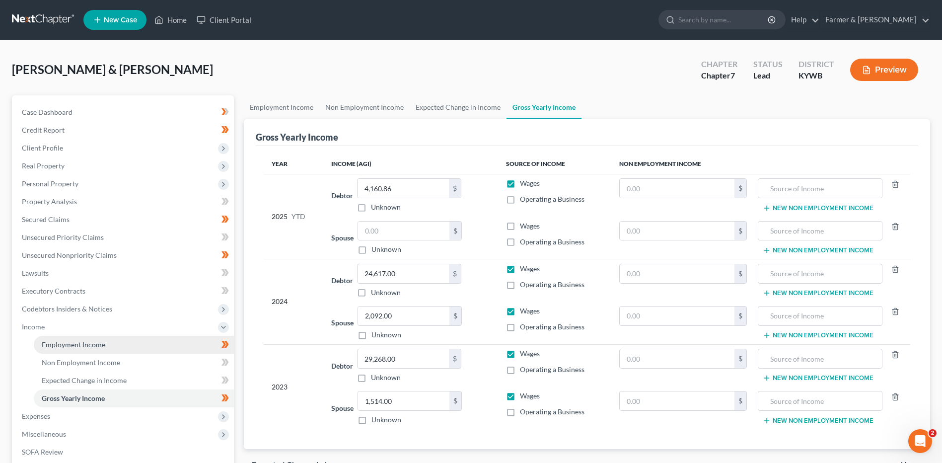
click at [106, 338] on link "Employment Income" at bounding box center [134, 345] width 200 height 18
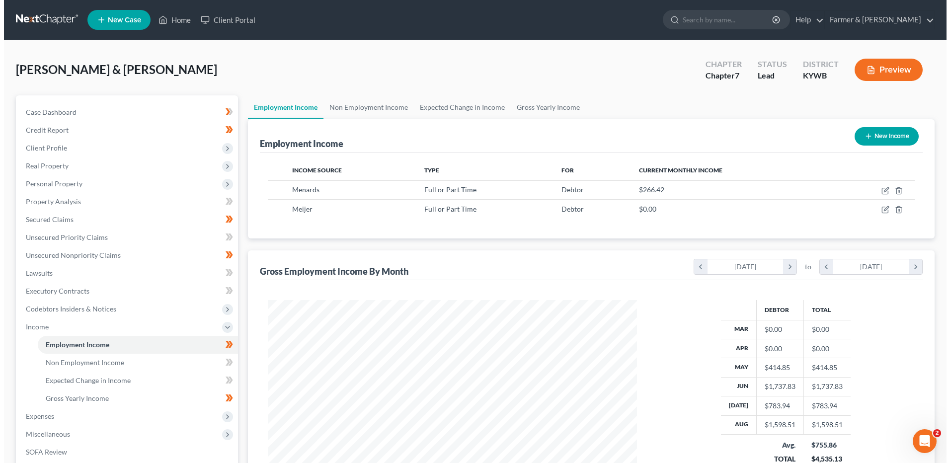
scroll to position [184, 388]
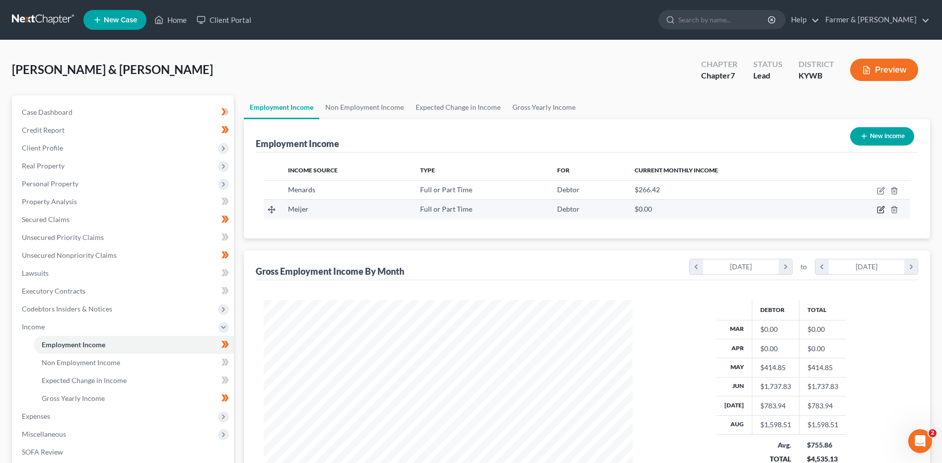
click at [880, 210] on icon "button" at bounding box center [881, 210] width 8 height 8
select select "0"
select select "23"
select select "3"
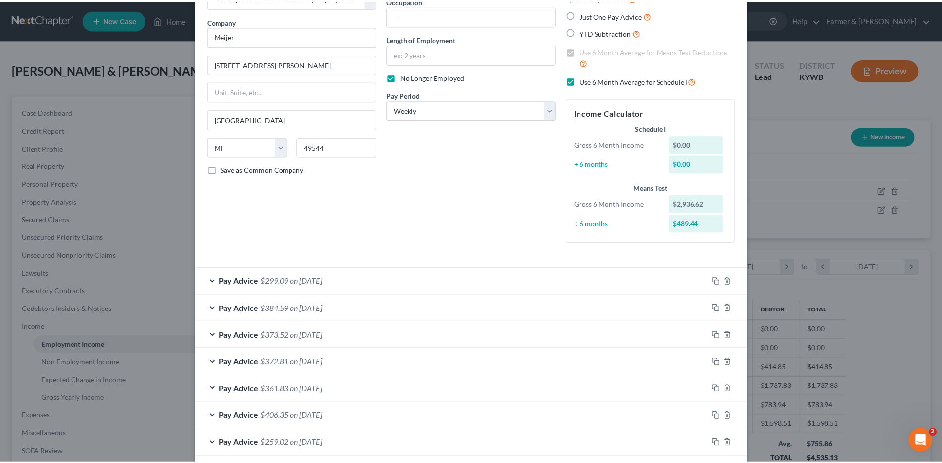
scroll to position [143, 0]
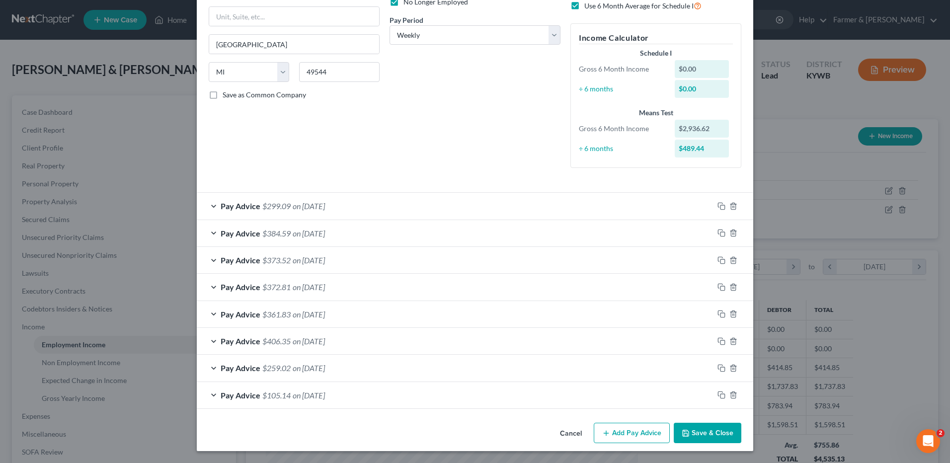
click at [694, 432] on button "Save & Close" at bounding box center [708, 433] width 68 height 21
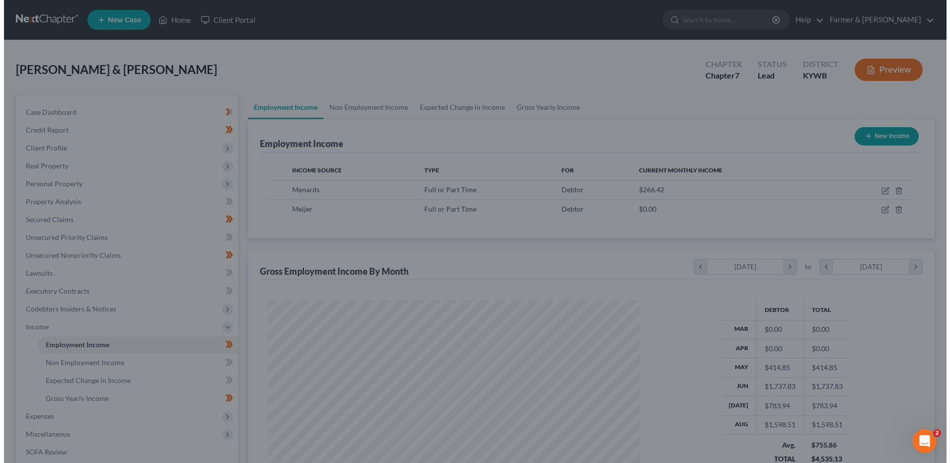
scroll to position [496528, 496324]
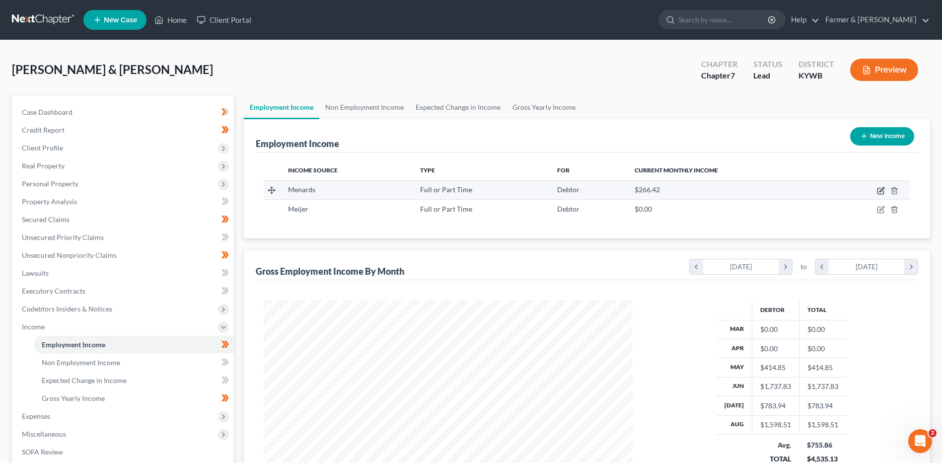
click at [880, 193] on icon "button" at bounding box center [881, 191] width 8 height 8
select select "0"
select select "52"
select select "3"
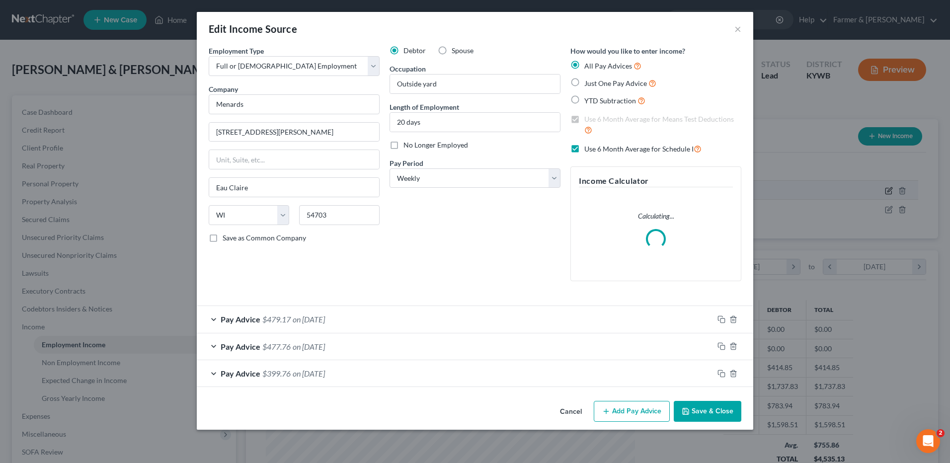
scroll to position [186, 392]
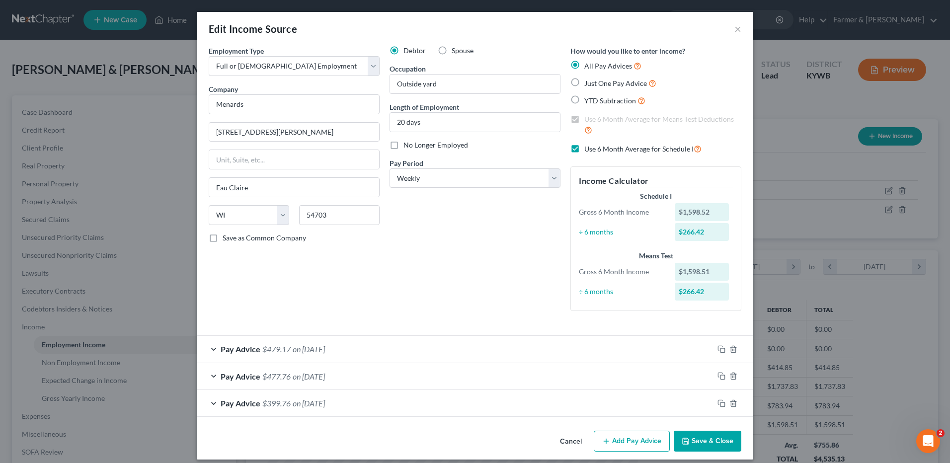
click at [317, 349] on span "on 08/22/2025" at bounding box center [309, 348] width 32 height 9
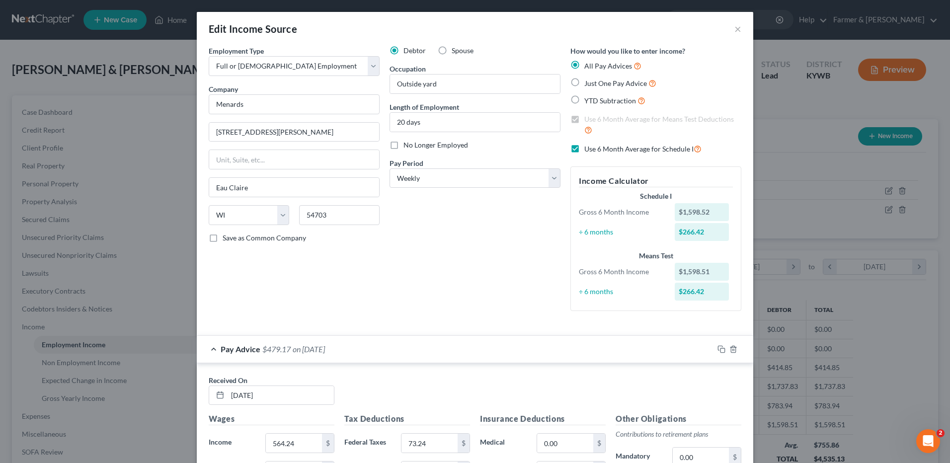
click at [584, 148] on label "Use 6 Month Average for Schedule I" at bounding box center [642, 148] width 117 height 11
click at [588, 148] on input "Use 6 Month Average for Schedule I" at bounding box center [591, 146] width 6 height 6
checkbox input "false"
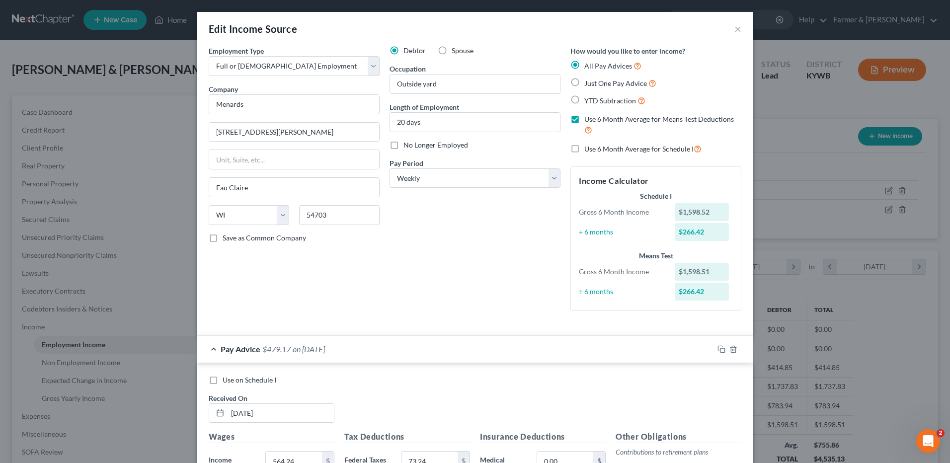
click at [223, 381] on label "Use on Schedule I" at bounding box center [250, 380] width 54 height 10
click at [227, 381] on input "Use on Schedule I" at bounding box center [230, 378] width 6 height 6
checkbox input "true"
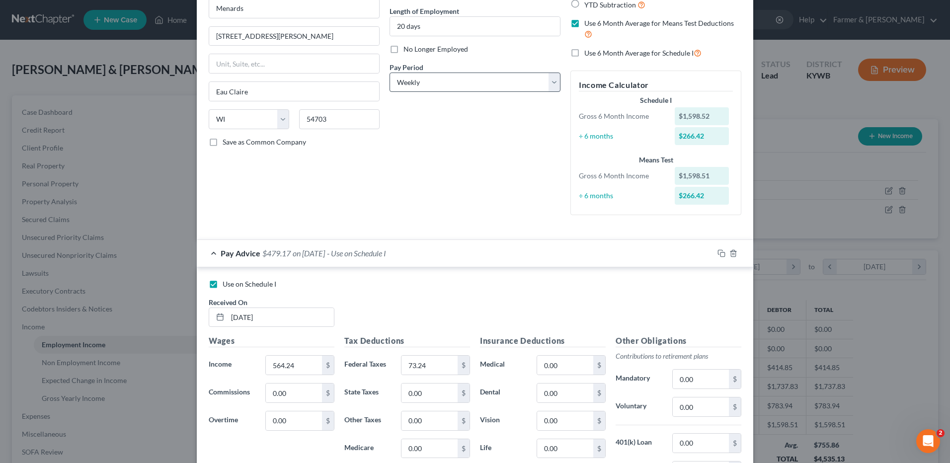
scroll to position [9, 0]
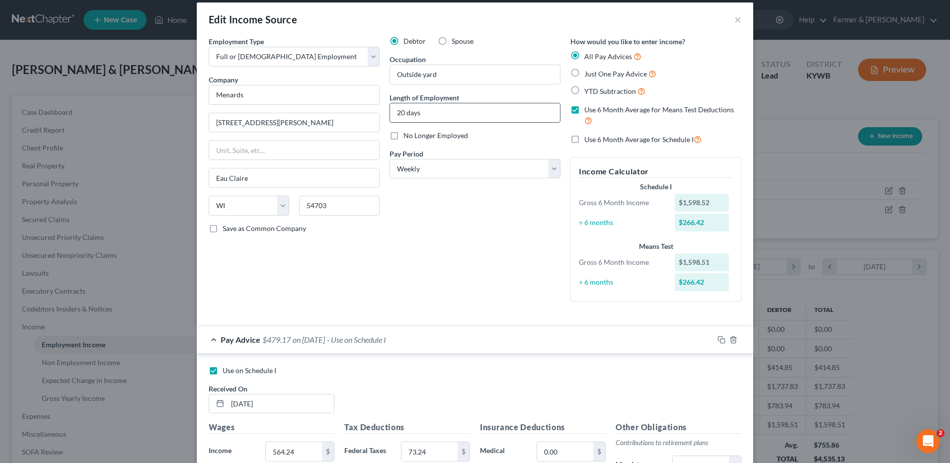
click at [432, 110] on input "20 days" at bounding box center [475, 112] width 170 height 19
drag, startPoint x: 430, startPoint y: 111, endPoint x: 320, endPoint y: 109, distance: 109.8
click at [321, 111] on div "Employment Type * Select Full or Part Time Employment Self Employment Company *…" at bounding box center [475, 177] width 542 height 282
type input "1 month"
click at [527, 220] on div "Debtor Spouse Occupation Outside yard Length of Employment 1 month No Longer Em…" at bounding box center [474, 172] width 181 height 273
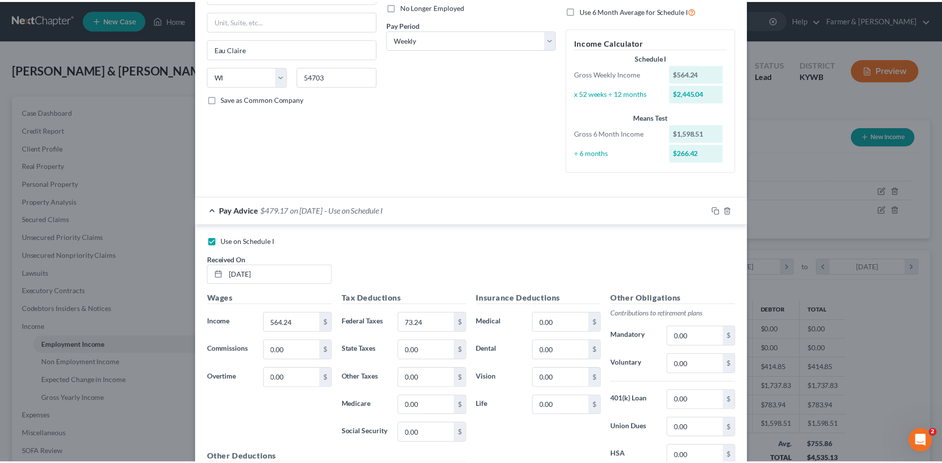
scroll to position [307, 0]
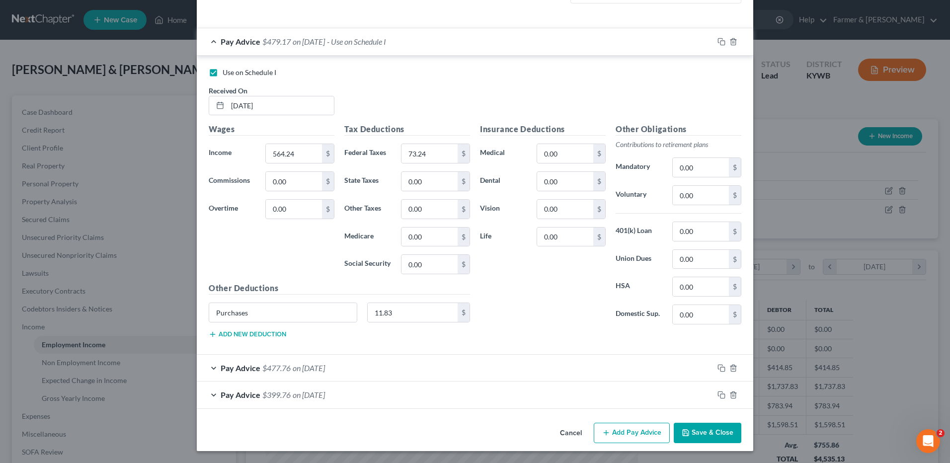
drag, startPoint x: 692, startPoint y: 425, endPoint x: 758, endPoint y: 414, distance: 67.0
click at [692, 426] on button "Save & Close" at bounding box center [708, 433] width 68 height 21
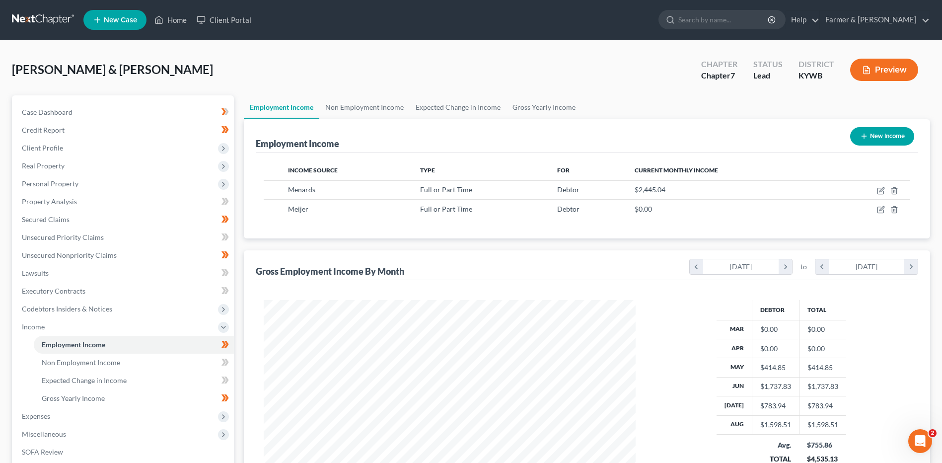
scroll to position [496528, 496324]
click at [76, 394] on span "Gross Yearly Income" at bounding box center [73, 398] width 63 height 8
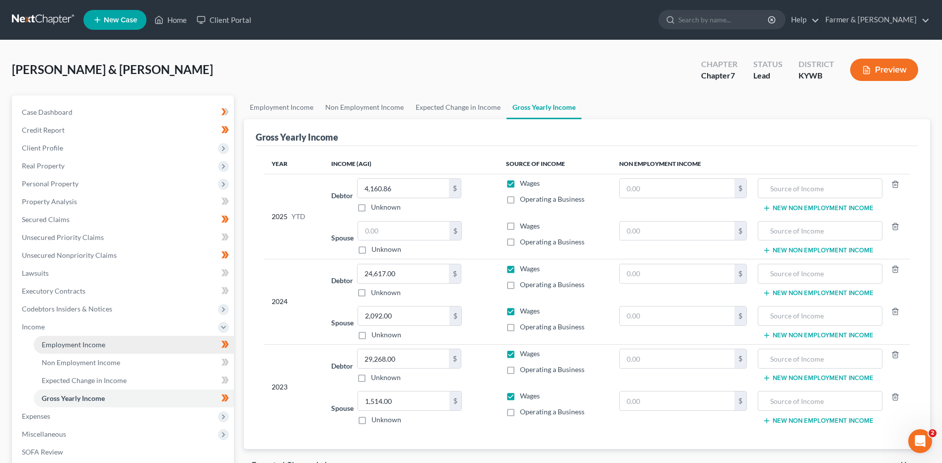
click at [130, 348] on link "Employment Income" at bounding box center [134, 345] width 200 height 18
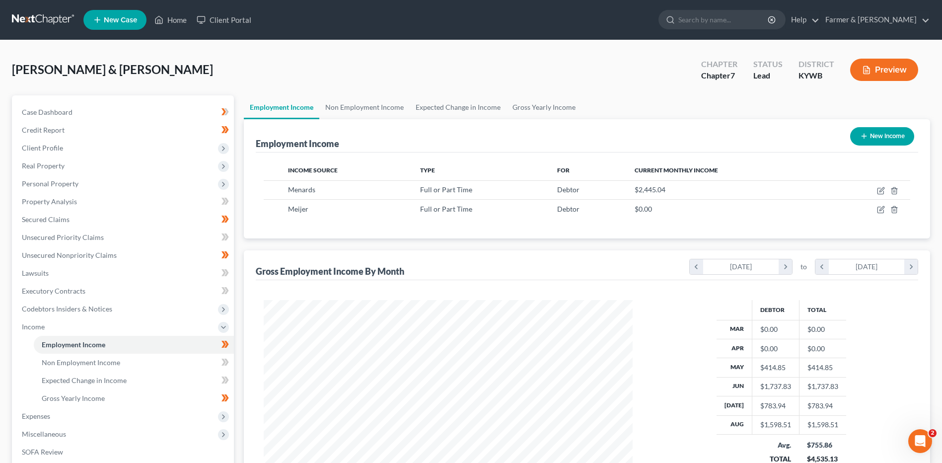
scroll to position [184, 388]
click at [90, 113] on link "Case Dashboard" at bounding box center [124, 112] width 220 height 18
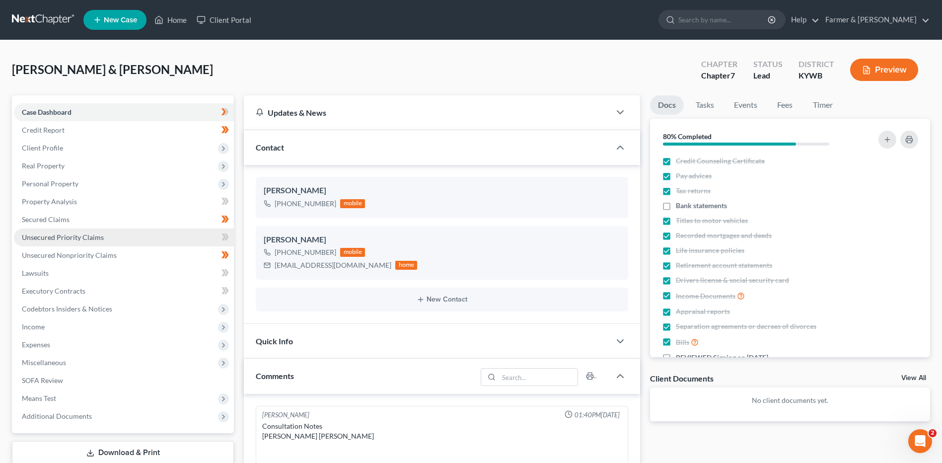
scroll to position [92, 0]
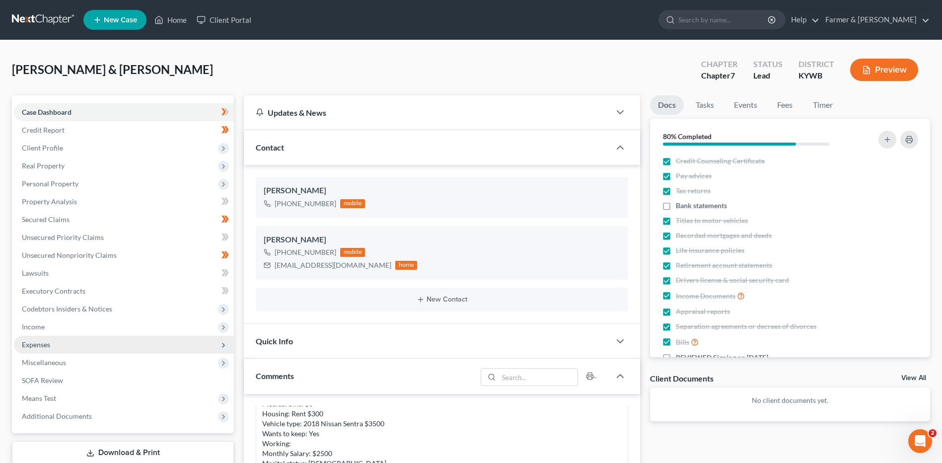
click at [45, 345] on span "Expenses" at bounding box center [36, 344] width 28 height 8
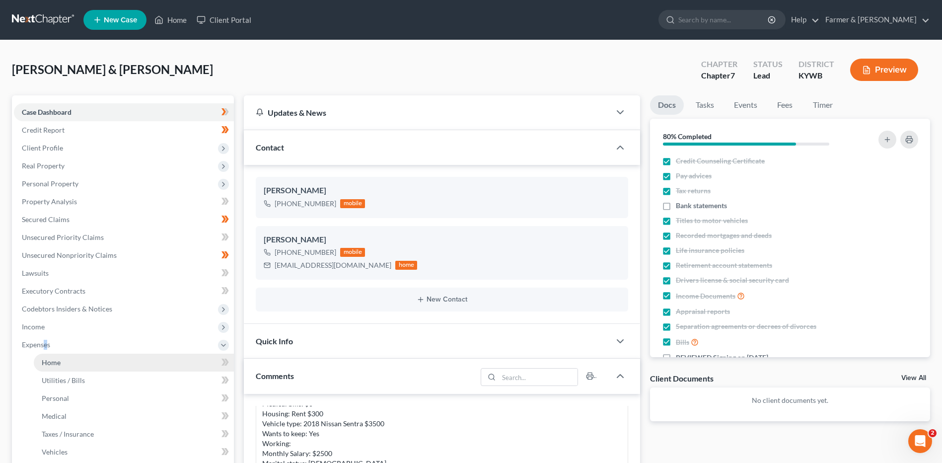
drag, startPoint x: 45, startPoint y: 344, endPoint x: 60, endPoint y: 365, distance: 25.4
click at [54, 364] on span "Home" at bounding box center [51, 362] width 19 height 8
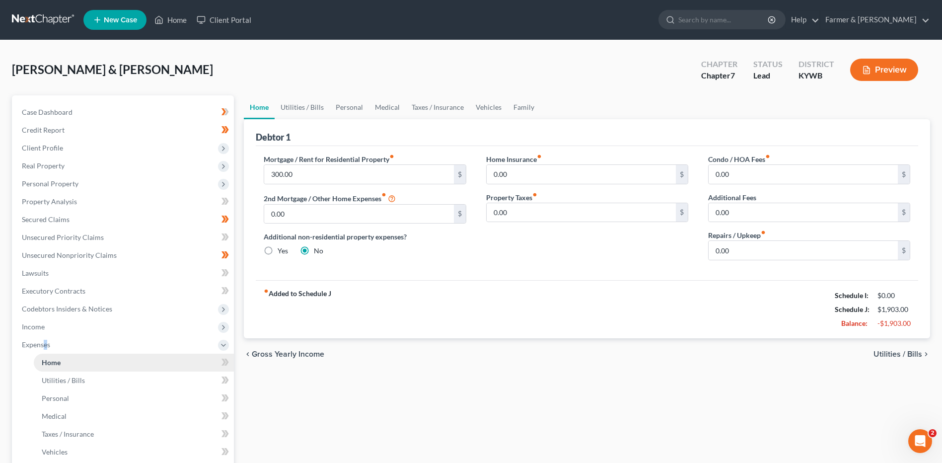
click at [72, 359] on link "Home" at bounding box center [134, 363] width 200 height 18
click at [88, 381] on link "Utilities / Bills" at bounding box center [134, 381] width 200 height 18
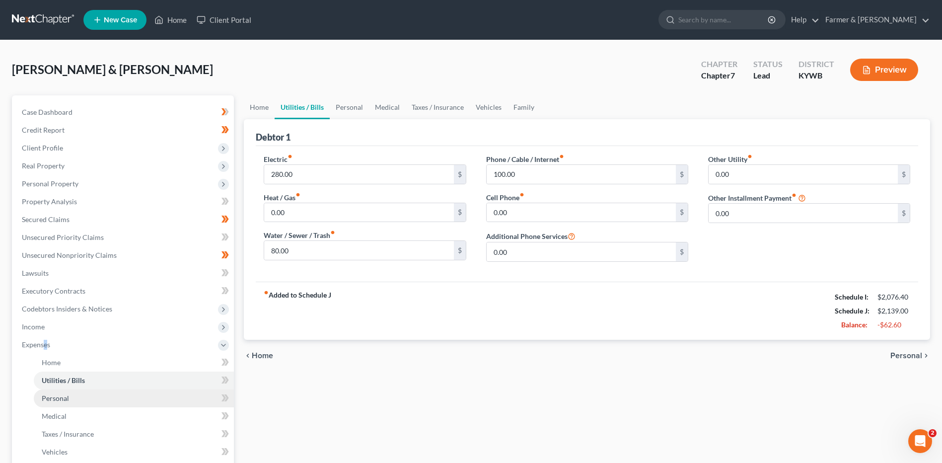
click at [86, 391] on link "Personal" at bounding box center [134, 398] width 200 height 18
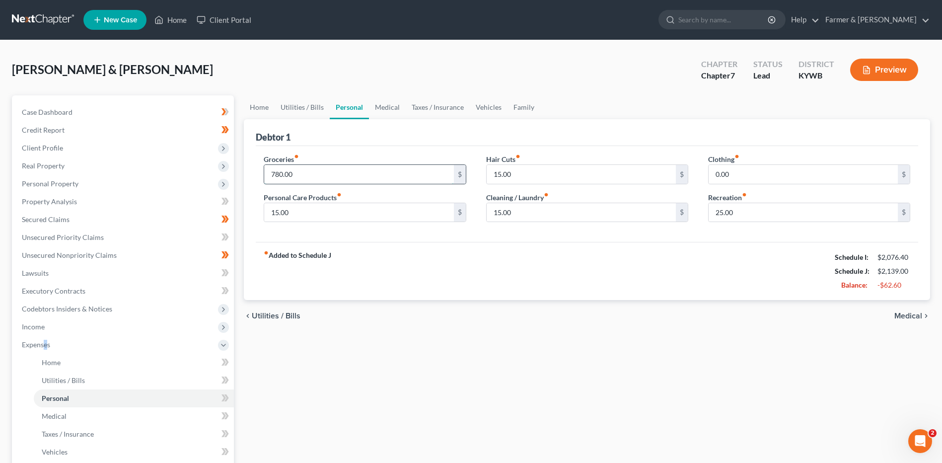
click at [318, 178] on input "780.00" at bounding box center [358, 174] width 189 height 19
type input "650.00"
type input "25.00"
type input "20.00"
type input "10.00"
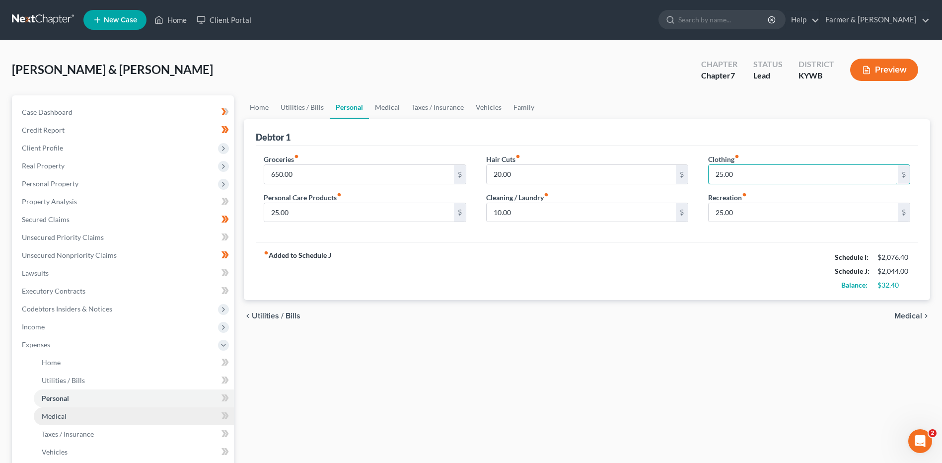
type input "25.00"
click at [74, 417] on link "Medical" at bounding box center [134, 416] width 200 height 18
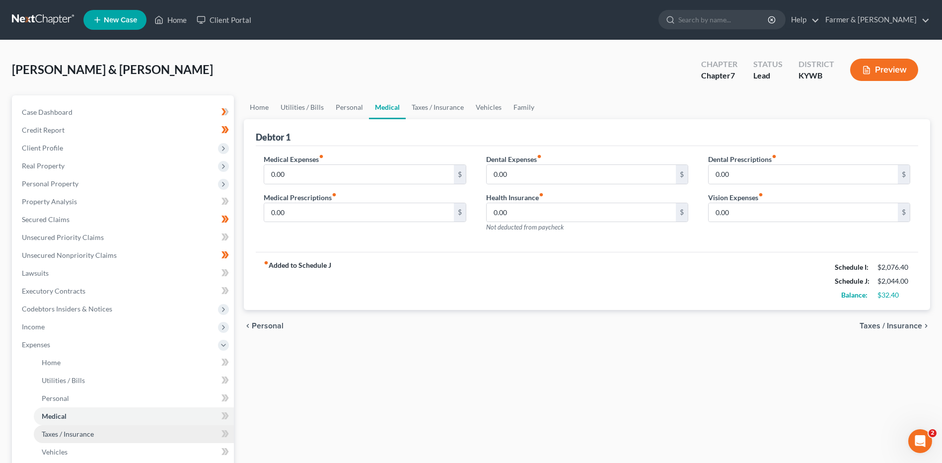
click at [100, 435] on link "Taxes / Insurance" at bounding box center [134, 434] width 200 height 18
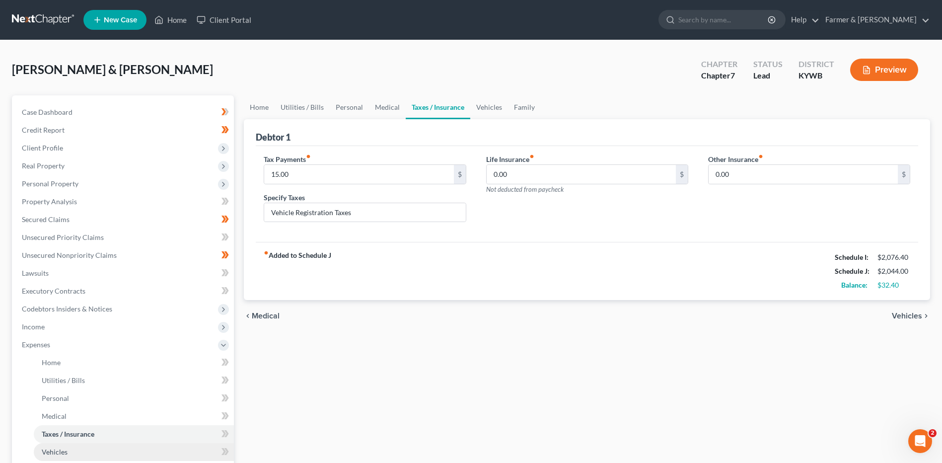
click at [82, 450] on link "Vehicles" at bounding box center [134, 452] width 200 height 18
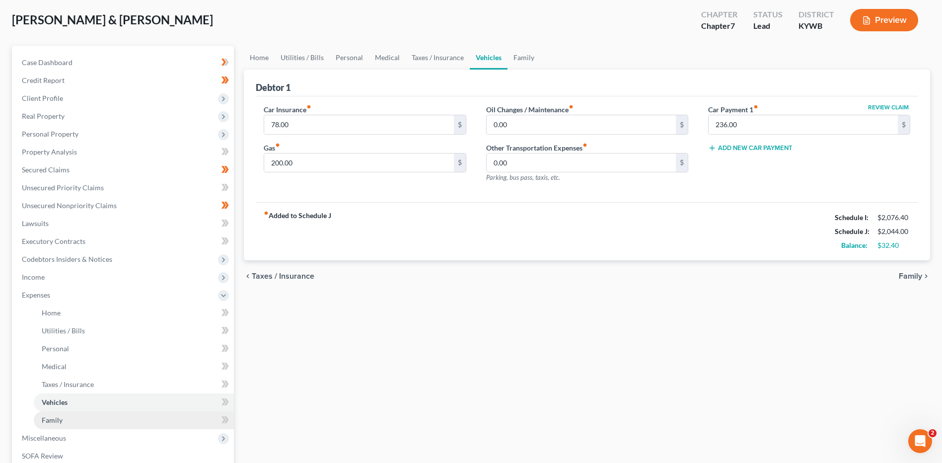
click at [94, 417] on link "Family" at bounding box center [134, 420] width 200 height 18
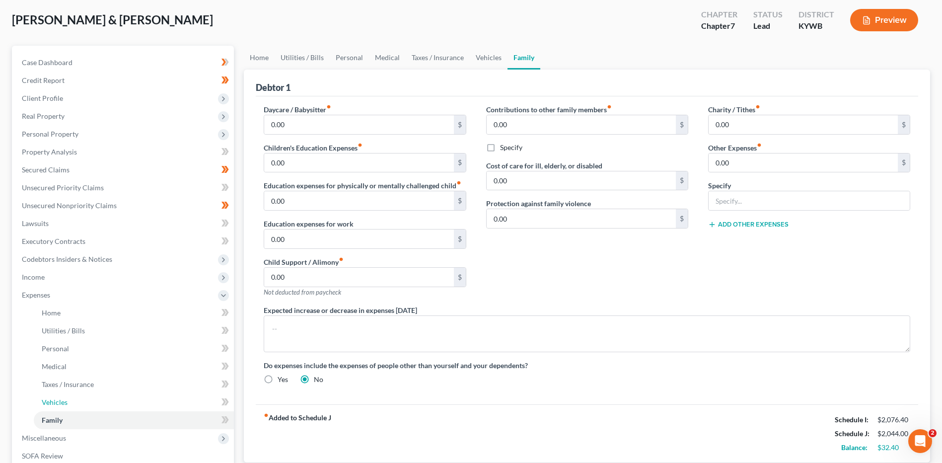
click at [82, 403] on link "Vehicles" at bounding box center [134, 402] width 200 height 18
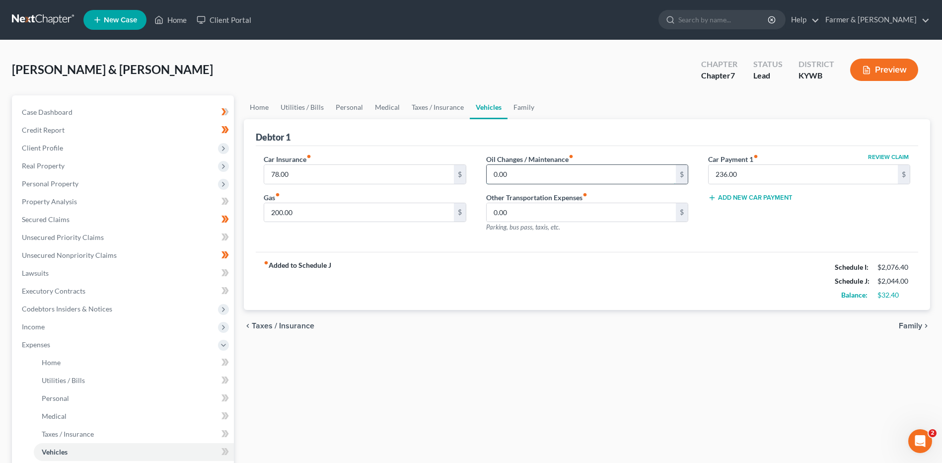
click at [525, 176] on input "0.00" at bounding box center [581, 174] width 189 height 19
type input "25.00"
click at [86, 367] on link "Home" at bounding box center [134, 363] width 200 height 18
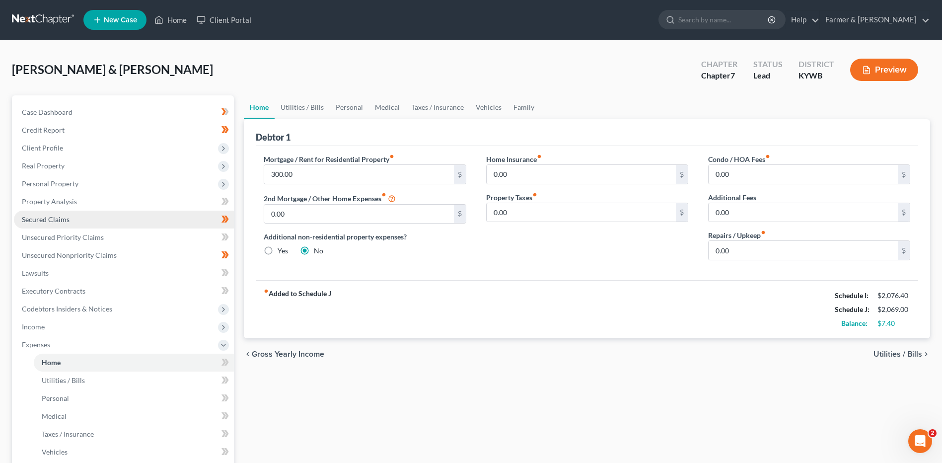
click at [109, 216] on link "Secured Claims" at bounding box center [124, 220] width 220 height 18
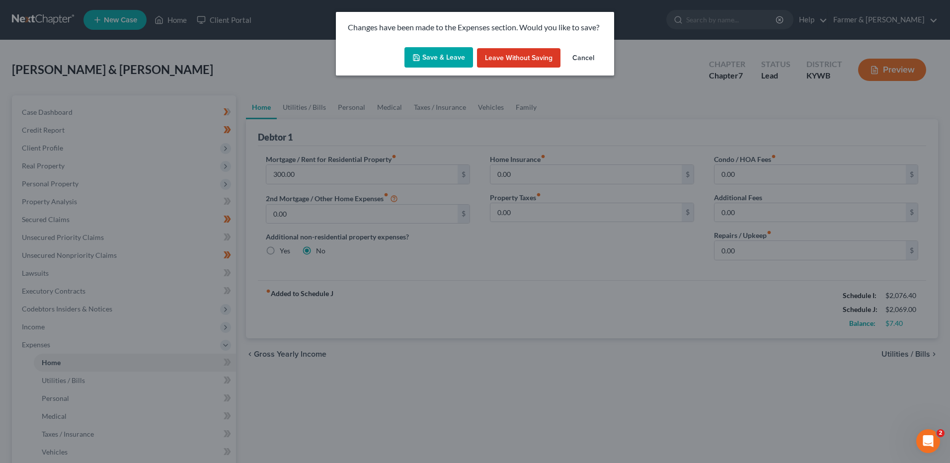
click at [432, 56] on button "Save & Leave" at bounding box center [438, 57] width 69 height 21
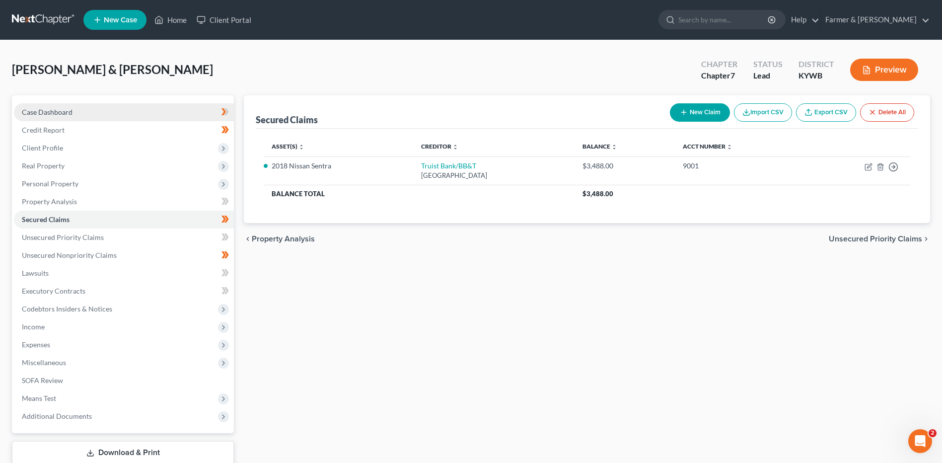
click at [115, 106] on link "Case Dashboard" at bounding box center [124, 112] width 220 height 18
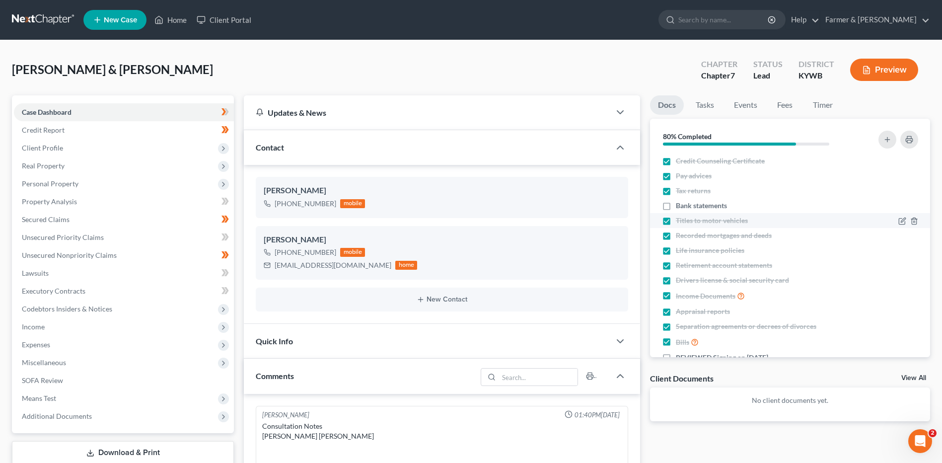
scroll to position [92, 0]
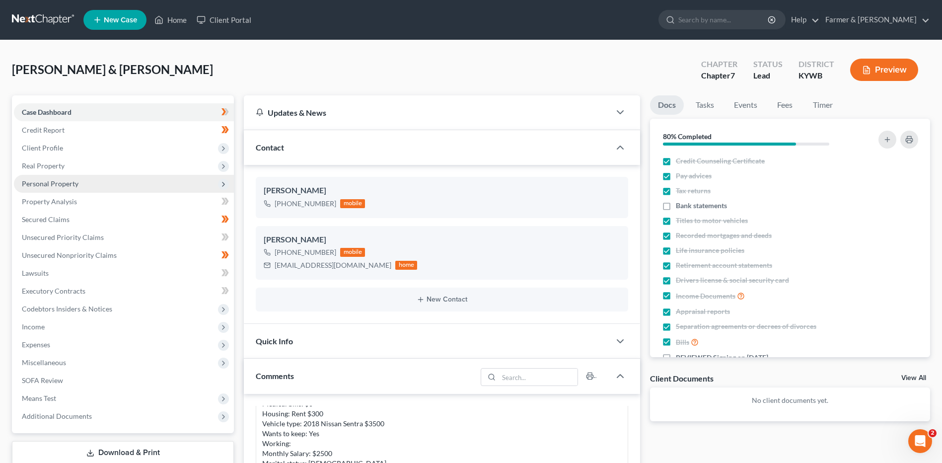
drag, startPoint x: 65, startPoint y: 172, endPoint x: 73, endPoint y: 180, distance: 11.2
click at [65, 172] on span "Real Property" at bounding box center [124, 166] width 220 height 18
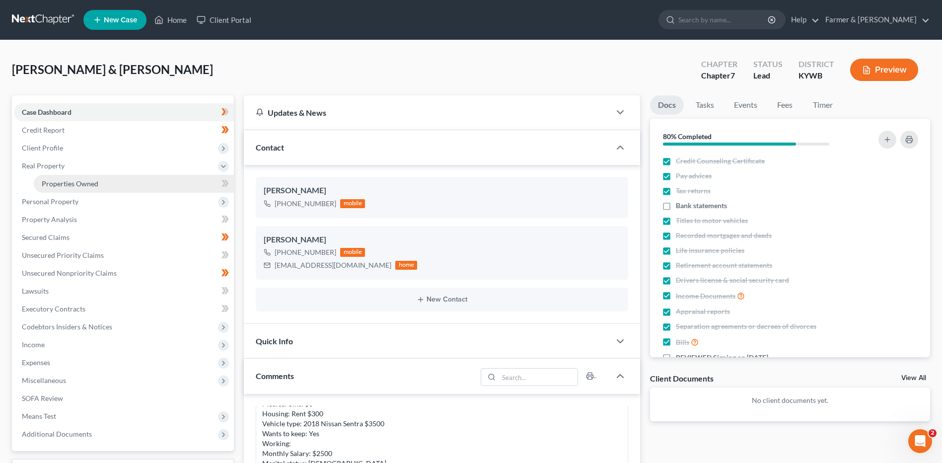
drag, startPoint x: 73, startPoint y: 180, endPoint x: 82, endPoint y: 184, distance: 10.2
click at [73, 180] on span "Properties Owned" at bounding box center [70, 183] width 57 height 8
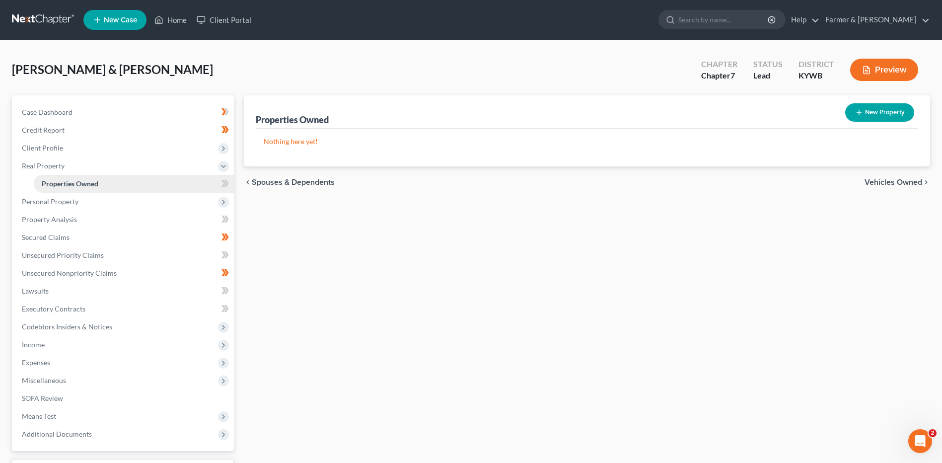
drag, startPoint x: 56, startPoint y: 143, endPoint x: 87, endPoint y: 180, distance: 48.7
click at [56, 143] on span "Client Profile" at bounding box center [124, 148] width 220 height 18
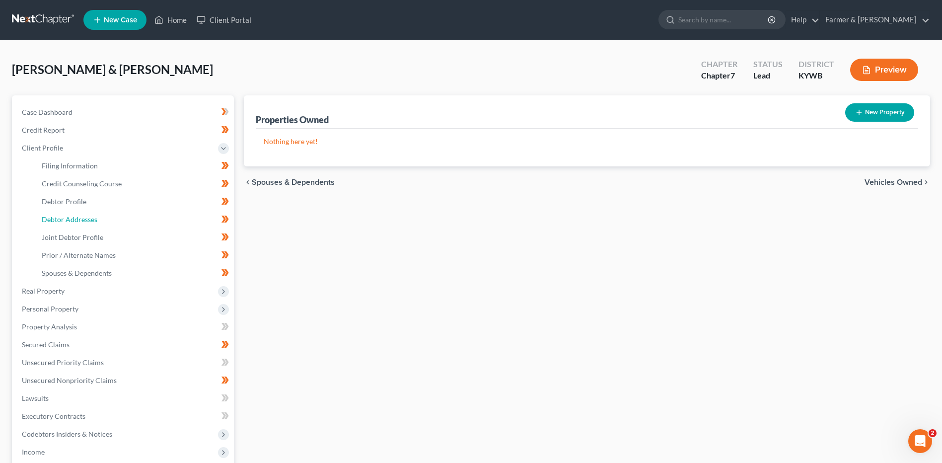
click at [99, 222] on link "Debtor Addresses" at bounding box center [134, 220] width 200 height 18
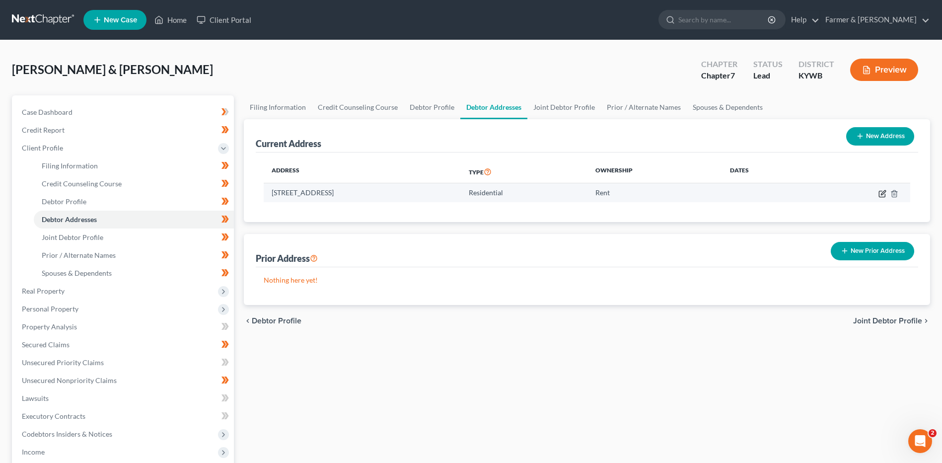
click at [884, 192] on icon "button" at bounding box center [883, 194] width 8 height 8
select select "18"
select select "91"
select select "0"
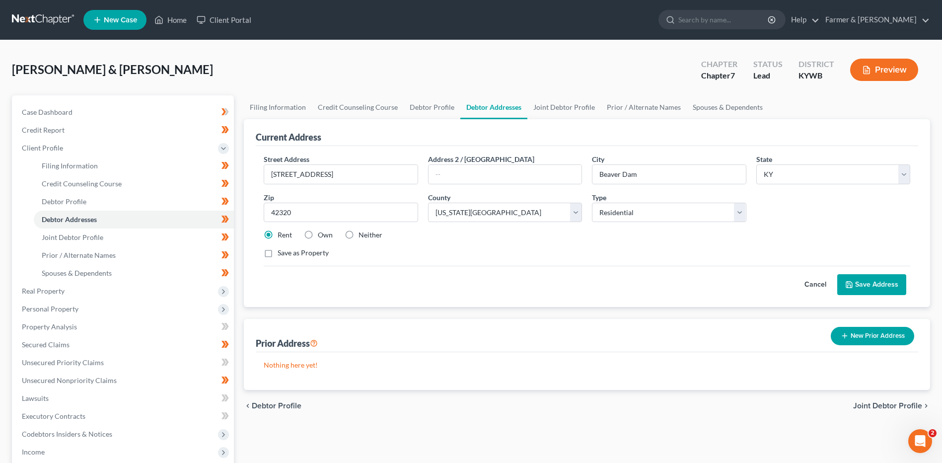
click at [816, 281] on button "Cancel" at bounding box center [816, 285] width 44 height 20
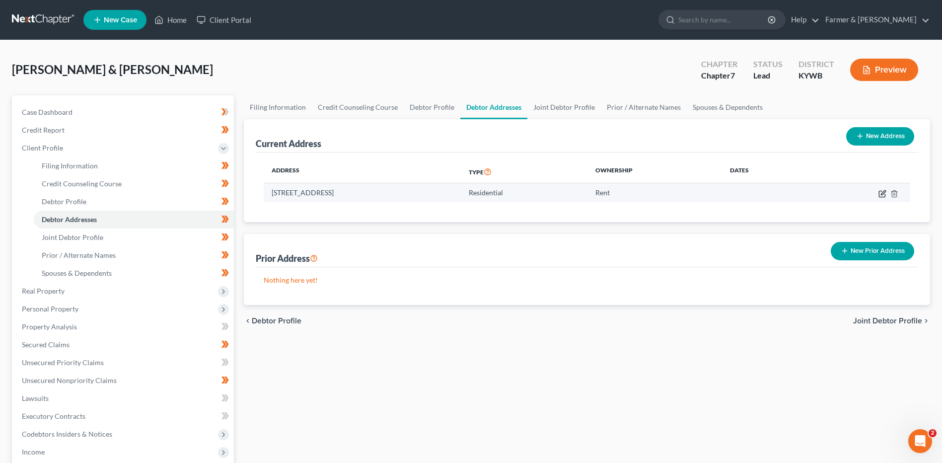
click at [883, 192] on icon "button" at bounding box center [883, 192] width 4 height 4
select select "18"
select select "91"
select select "0"
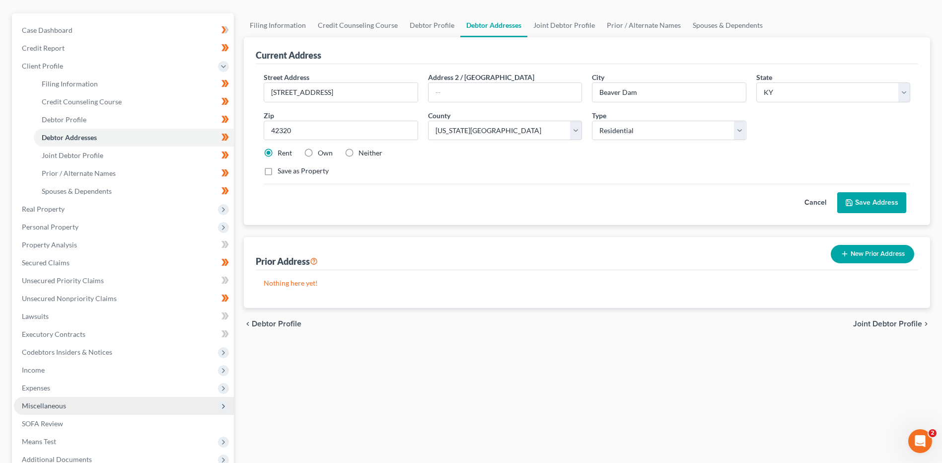
scroll to position [99, 0]
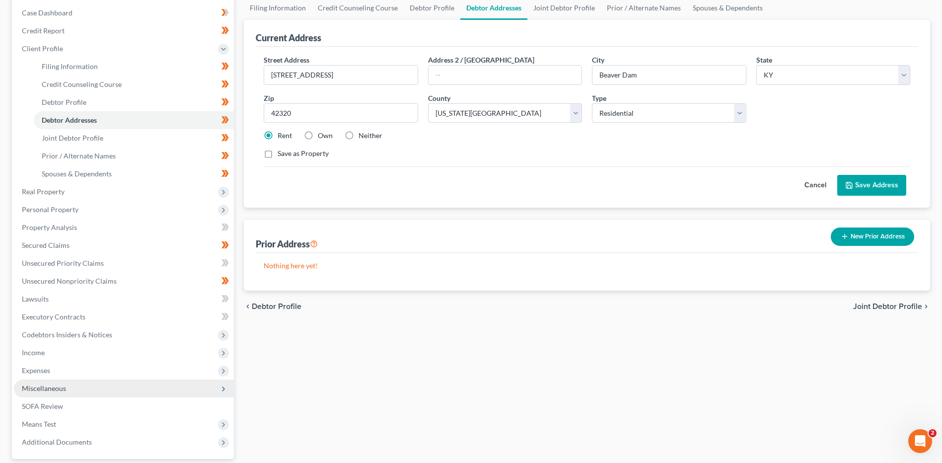
drag, startPoint x: 71, startPoint y: 387, endPoint x: 82, endPoint y: 393, distance: 12.7
click at [71, 387] on span "Miscellaneous" at bounding box center [124, 388] width 220 height 18
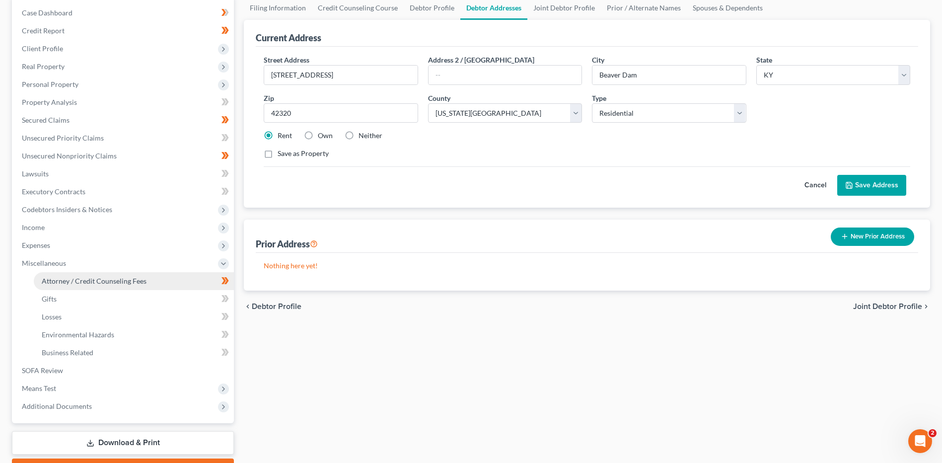
click at [113, 268] on span "Miscellaneous" at bounding box center [124, 263] width 220 height 18
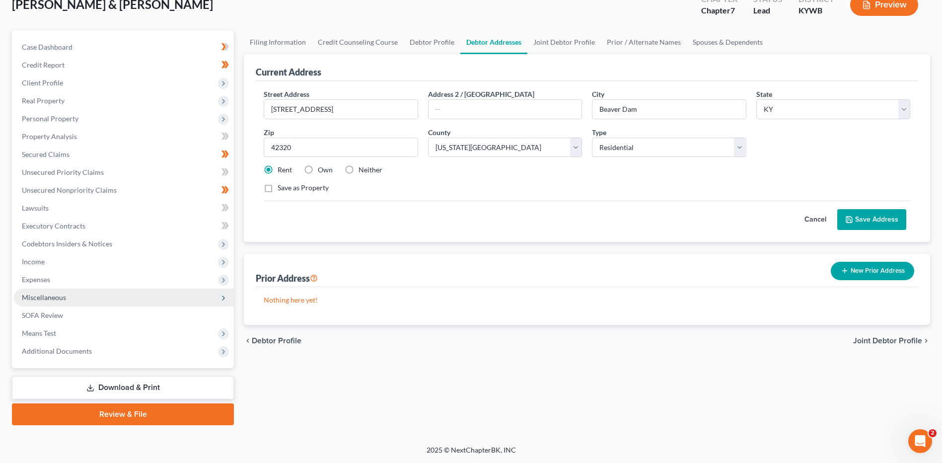
click at [86, 299] on span "Miscellaneous" at bounding box center [124, 298] width 220 height 18
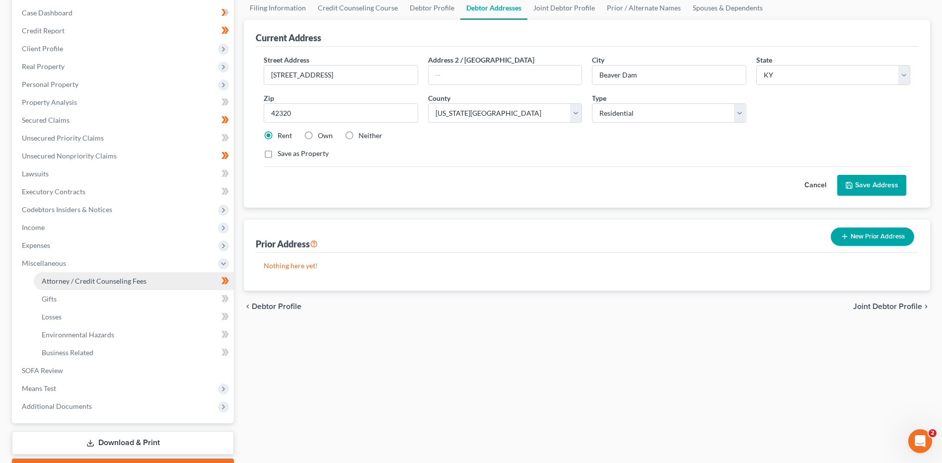
click at [116, 285] on span "Attorney / Credit Counseling Fees" at bounding box center [94, 281] width 105 height 8
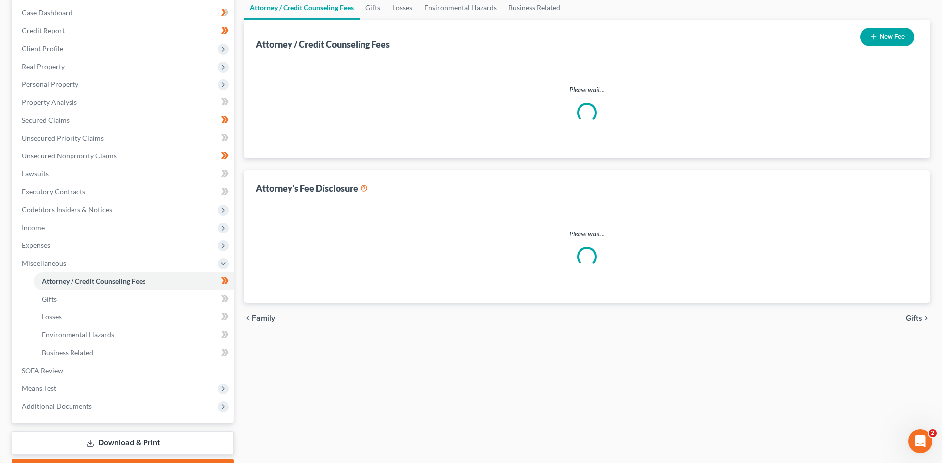
scroll to position [51, 0]
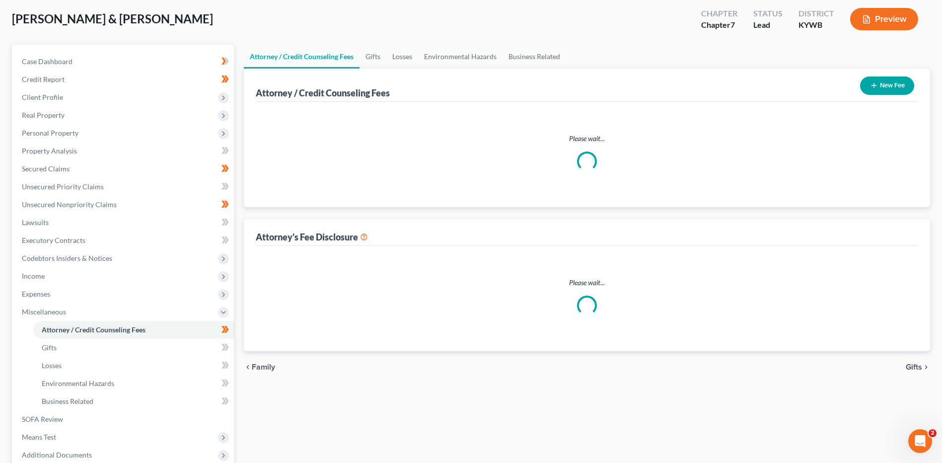
select select "0"
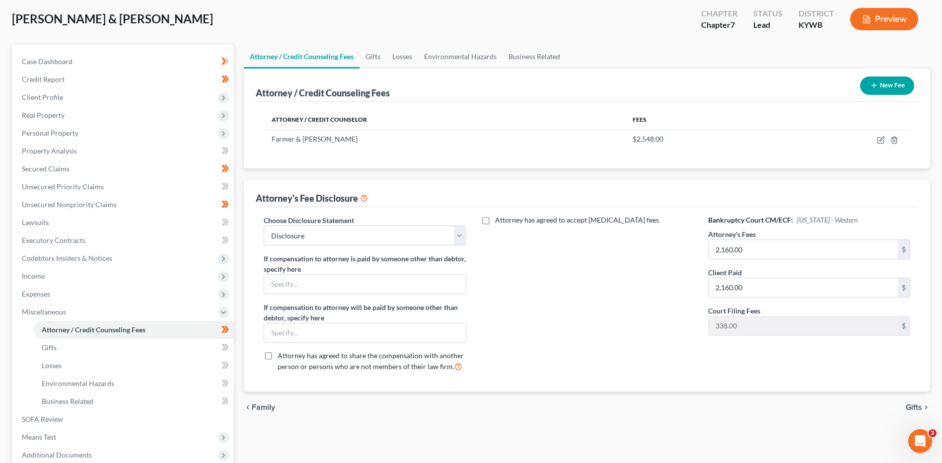
scroll to position [0, 0]
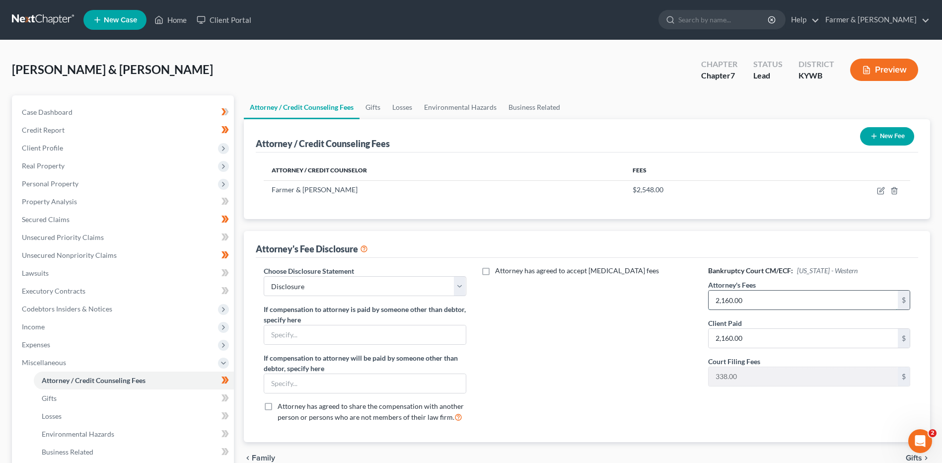
click at [756, 301] on input "2,160.00" at bounding box center [803, 300] width 189 height 19
type input "2,110.00"
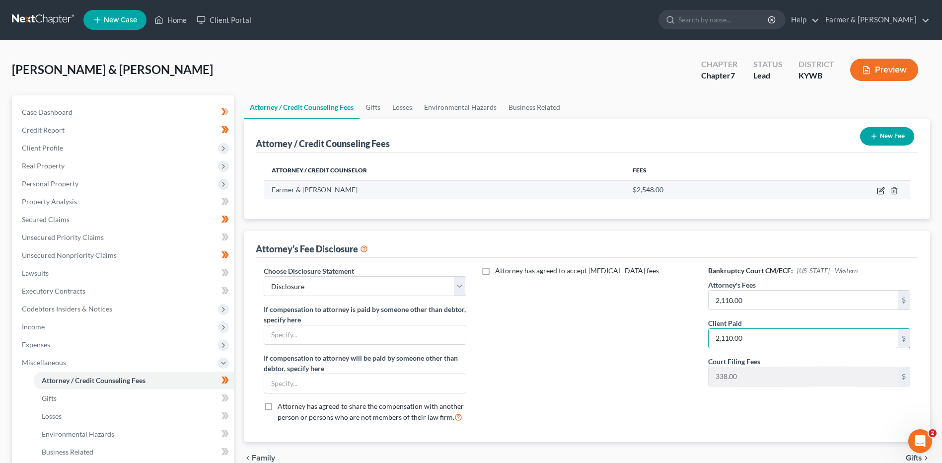
type input "2,110.00"
click at [883, 189] on icon "button" at bounding box center [881, 191] width 8 height 8
select select "18"
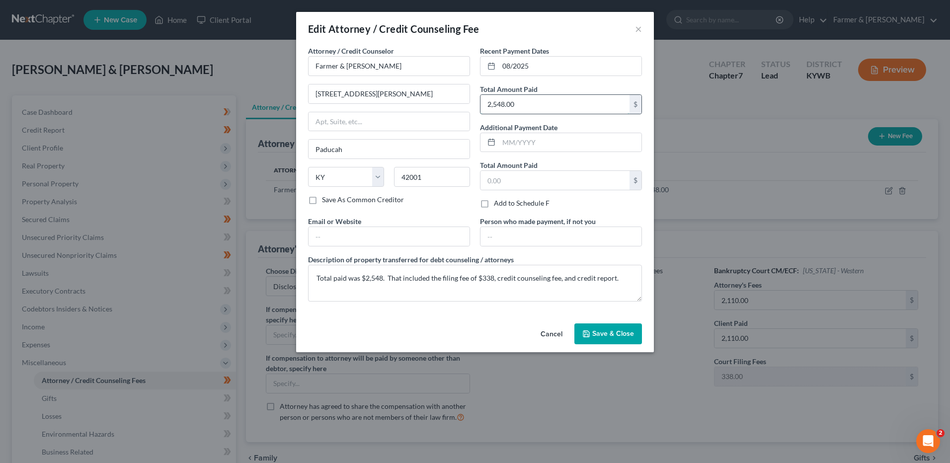
click at [518, 101] on input "2,548.00" at bounding box center [554, 104] width 149 height 19
type input "2,498.00"
drag, startPoint x: 382, startPoint y: 278, endPoint x: 372, endPoint y: 279, distance: 10.5
click at [372, 279] on textarea "Total paid was $2,548. That included the filing fee of $338, credit counseling …" at bounding box center [475, 283] width 334 height 37
type textarea "Total paid was $2,498. That included the filing fee of $338, credit counseling …"
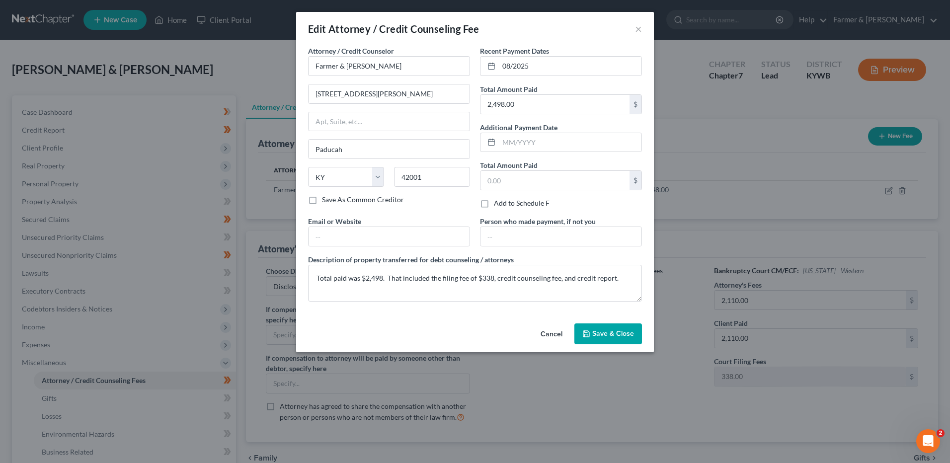
click at [628, 325] on button "Save & Close" at bounding box center [608, 333] width 68 height 21
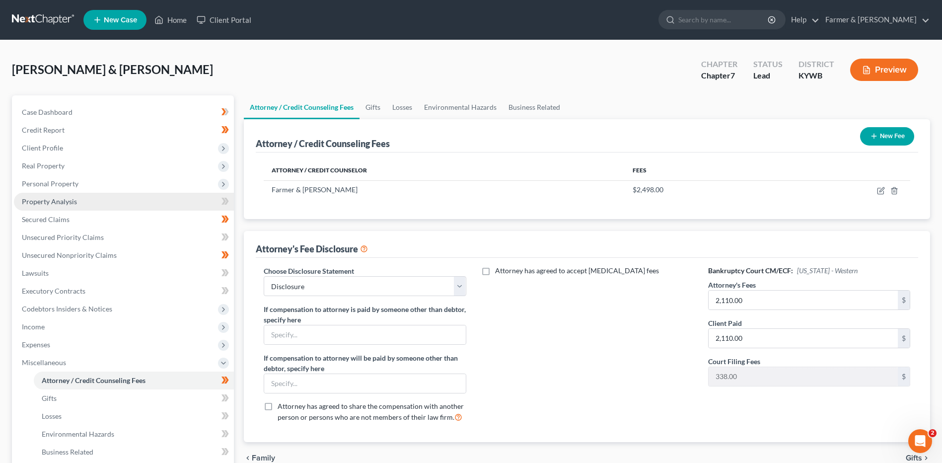
click at [105, 196] on link "Property Analysis" at bounding box center [124, 202] width 220 height 18
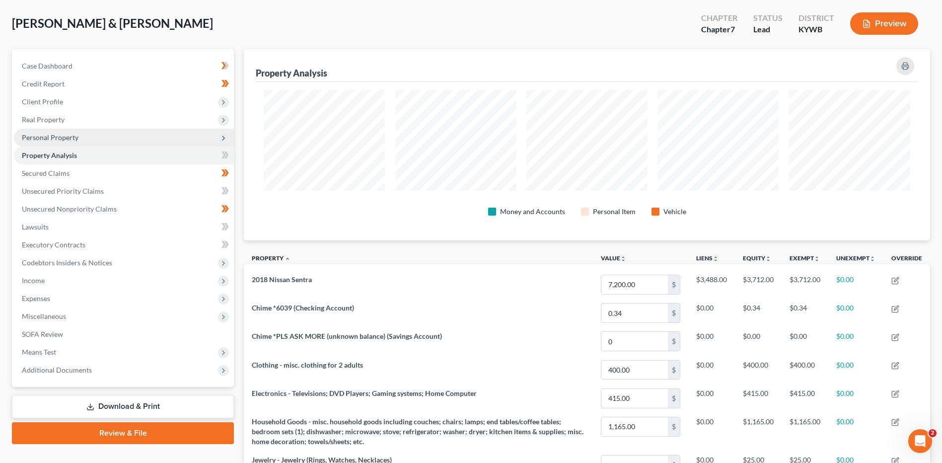
click at [85, 129] on span "Personal Property" at bounding box center [124, 138] width 220 height 18
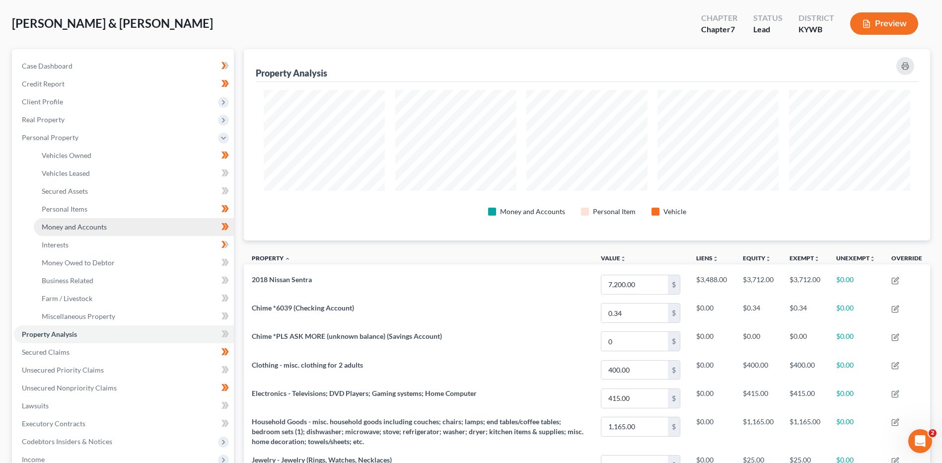
click at [108, 231] on link "Money and Accounts" at bounding box center [134, 227] width 200 height 18
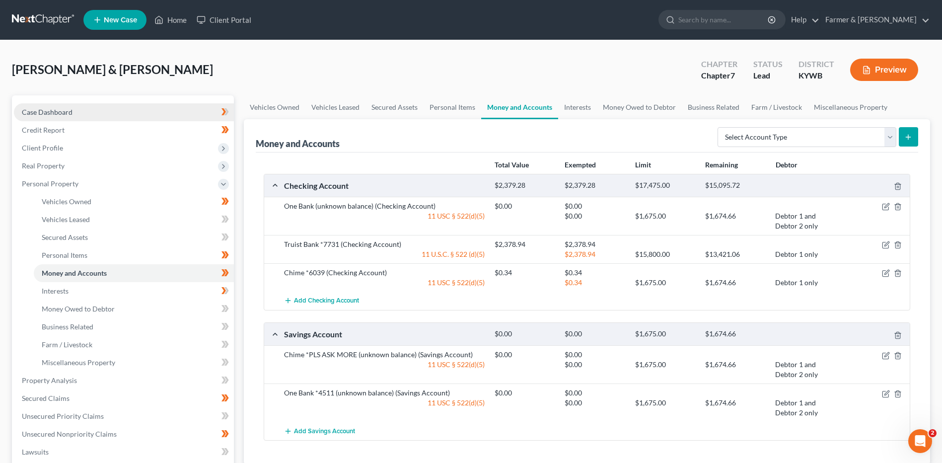
drag, startPoint x: 67, startPoint y: 109, endPoint x: 136, endPoint y: 120, distance: 69.5
click at [67, 109] on span "Case Dashboard" at bounding box center [47, 112] width 51 height 8
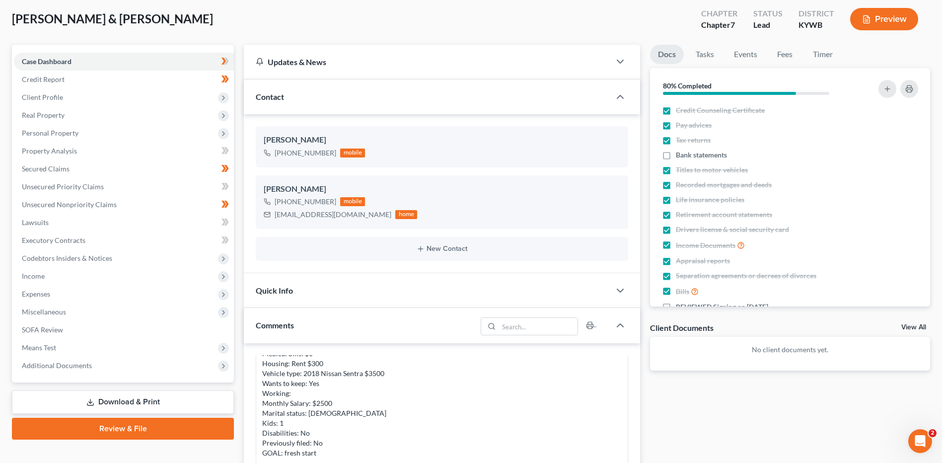
scroll to position [50, 0]
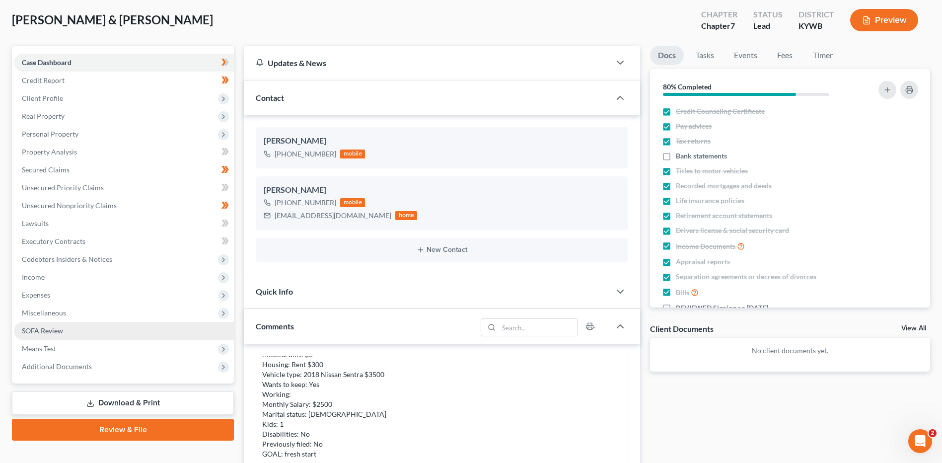
drag, startPoint x: 97, startPoint y: 297, endPoint x: 89, endPoint y: 324, distance: 28.3
click at [97, 297] on span "Expenses" at bounding box center [124, 295] width 220 height 18
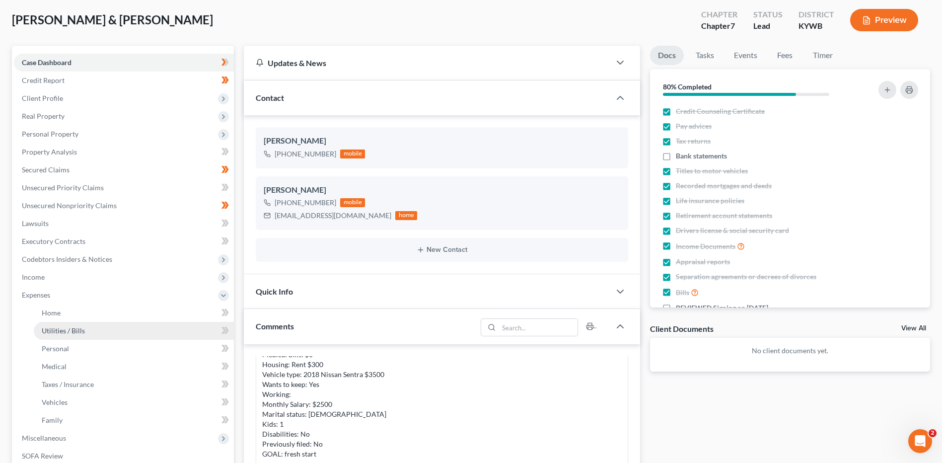
click at [96, 322] on link "Utilities / Bills" at bounding box center [134, 331] width 200 height 18
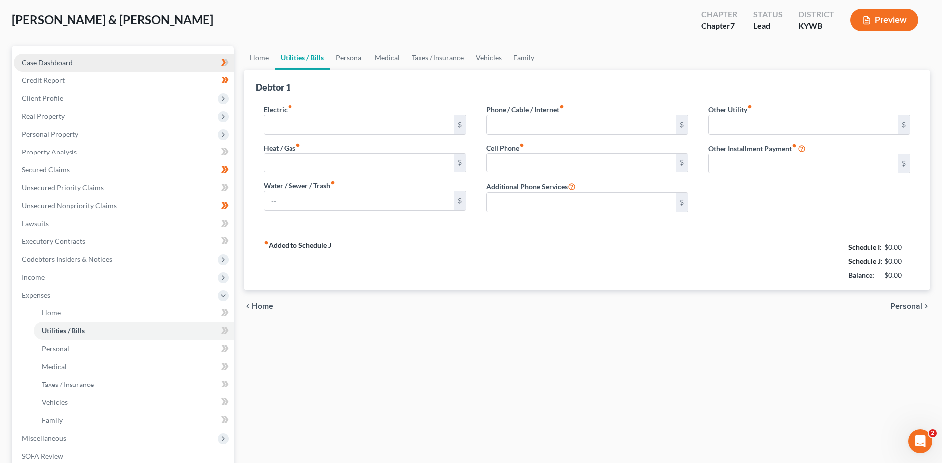
scroll to position [1, 0]
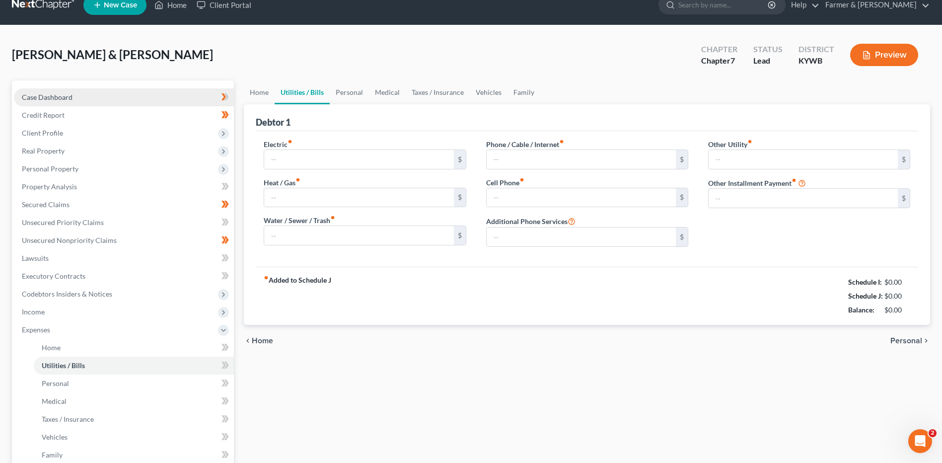
type input "280.00"
type input "0.00"
type input "80.00"
type input "100.00"
type input "0.00"
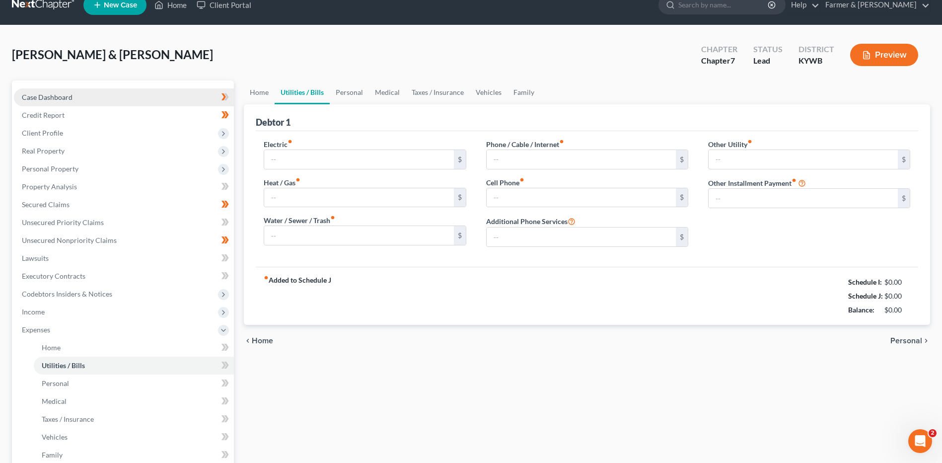
type input "0.00"
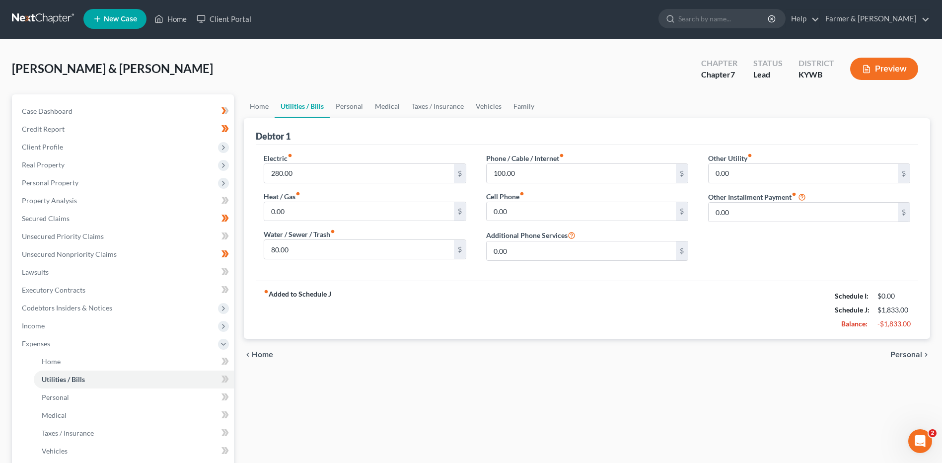
scroll to position [0, 0]
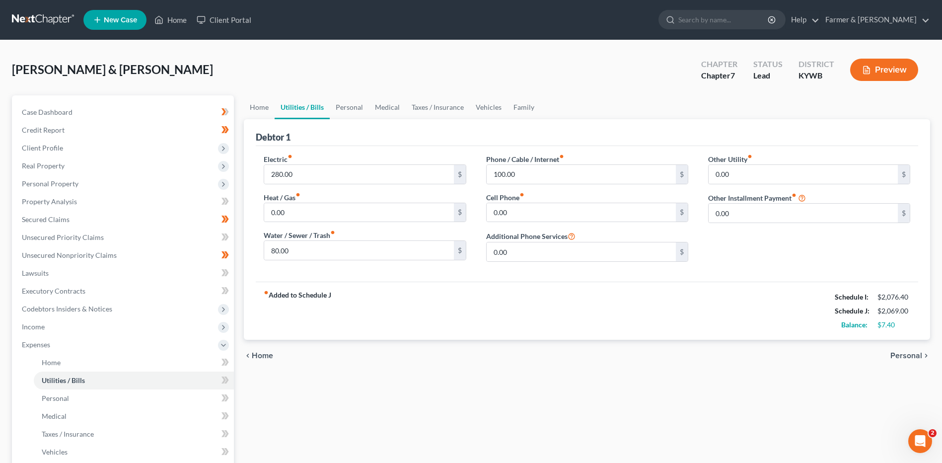
click at [37, 15] on link at bounding box center [44, 20] width 64 height 18
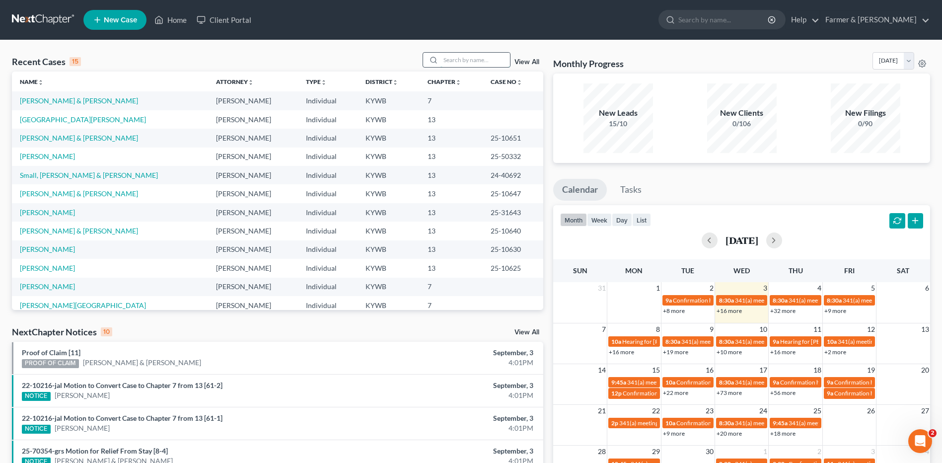
click at [493, 59] on input "search" at bounding box center [476, 60] width 70 height 14
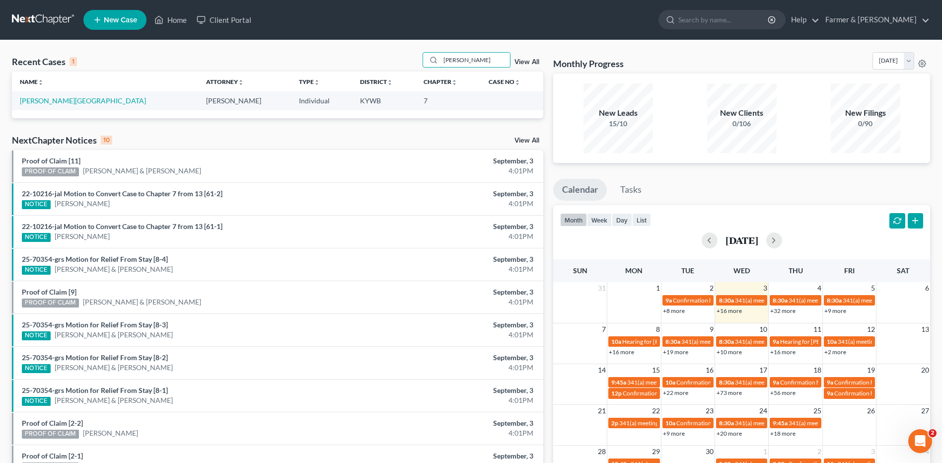
drag, startPoint x: 476, startPoint y: 63, endPoint x: 419, endPoint y: 61, distance: 57.7
click at [419, 61] on div "Recent Cases 1 huyck View All" at bounding box center [277, 61] width 531 height 19
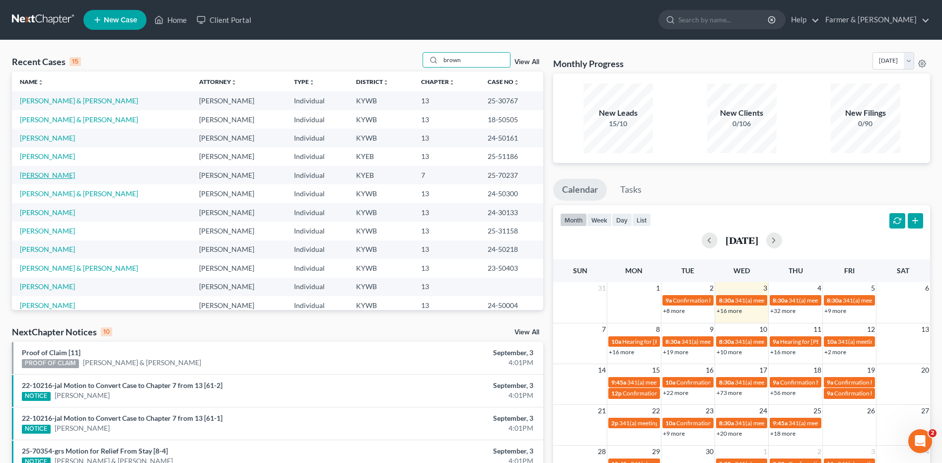
type input "brown"
click at [53, 173] on link "Brown, Sarah" at bounding box center [47, 175] width 55 height 8
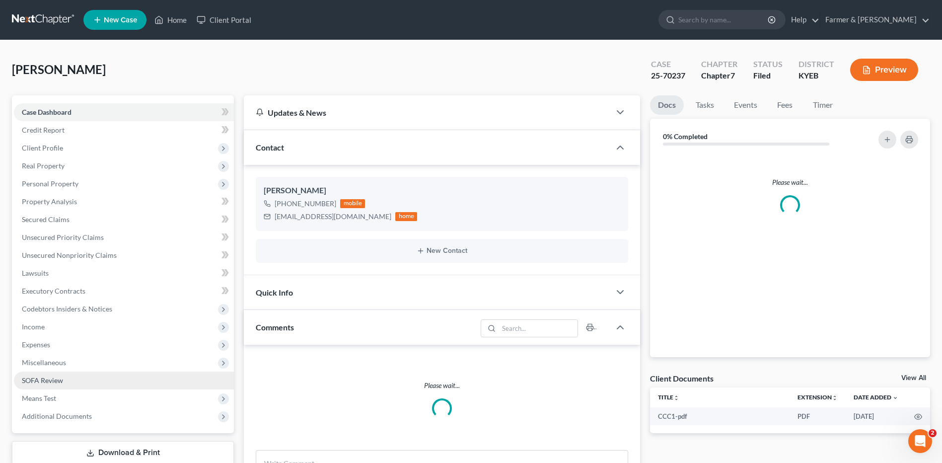
scroll to position [99, 0]
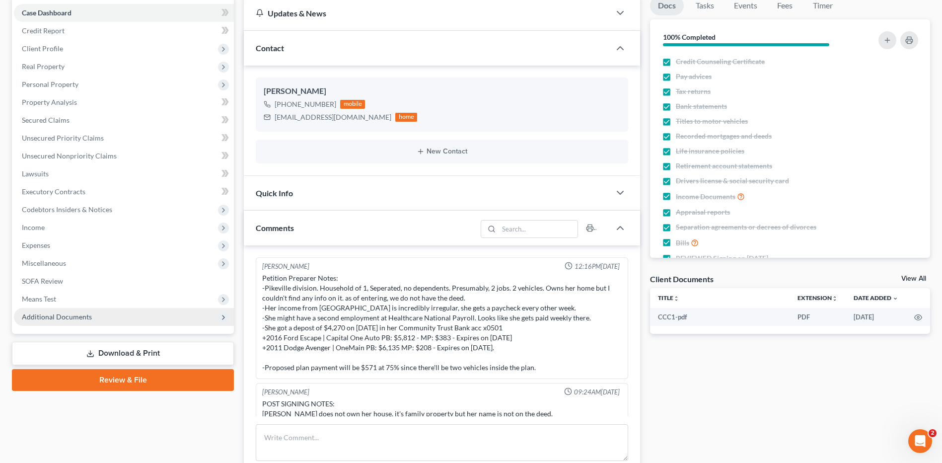
click at [80, 319] on span "Additional Documents" at bounding box center [57, 316] width 70 height 8
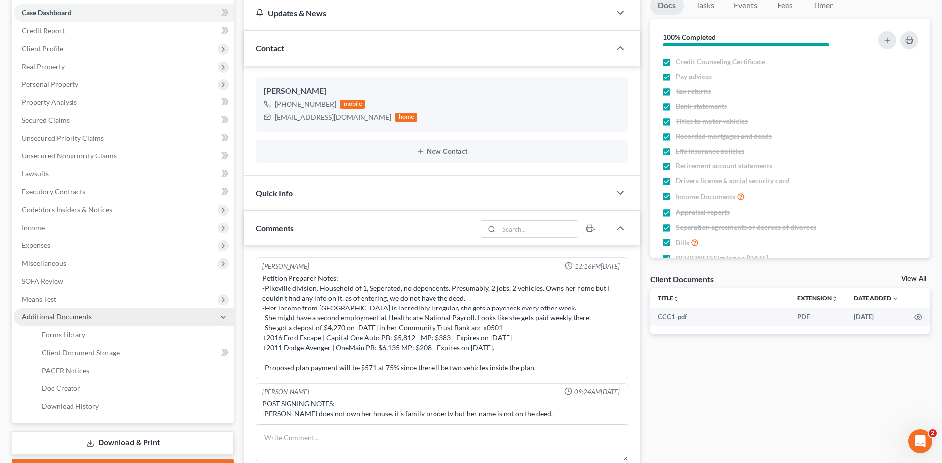
scroll to position [128, 0]
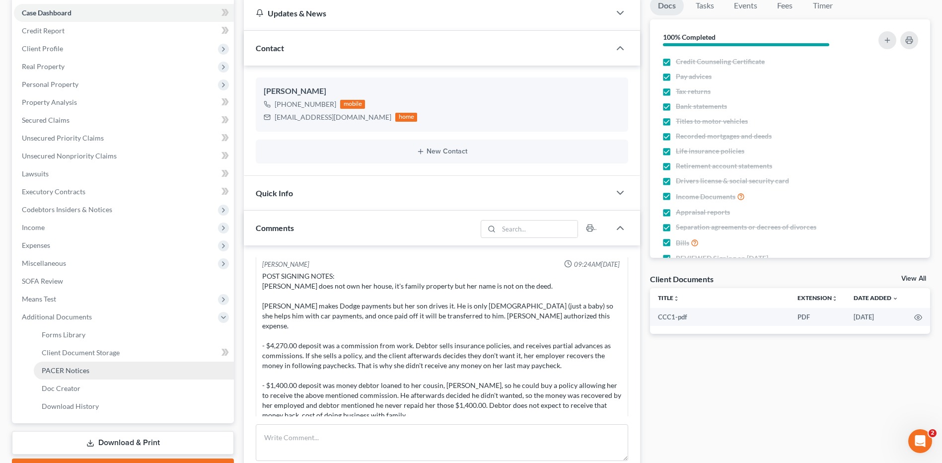
click at [71, 370] on span "PACER Notices" at bounding box center [66, 370] width 48 height 8
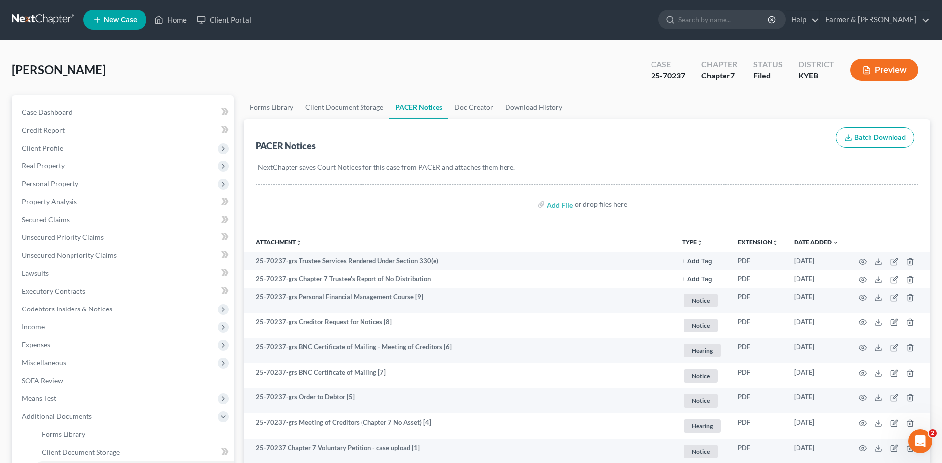
click at [47, 19] on link at bounding box center [44, 20] width 64 height 18
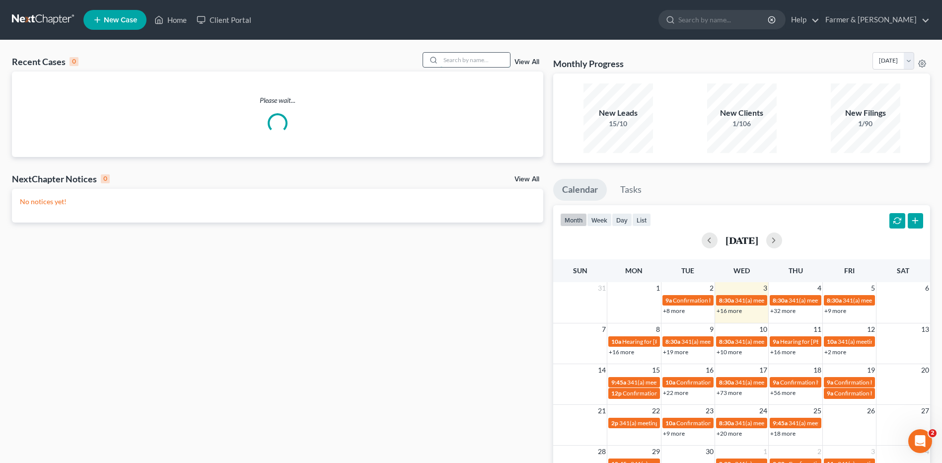
click at [457, 56] on input "search" at bounding box center [476, 60] width 70 height 14
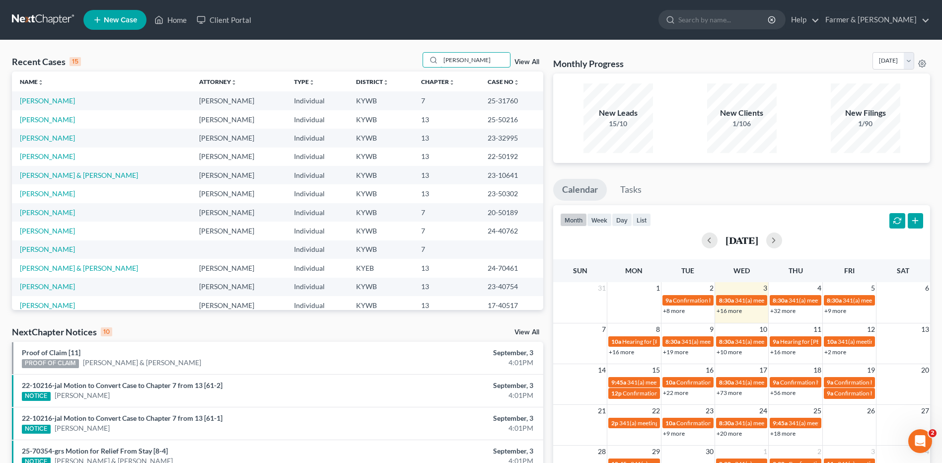
drag, startPoint x: 480, startPoint y: 56, endPoint x: 407, endPoint y: 68, distance: 73.9
click at [406, 68] on div "Recent Cases 15 bryant View All" at bounding box center [277, 61] width 531 height 19
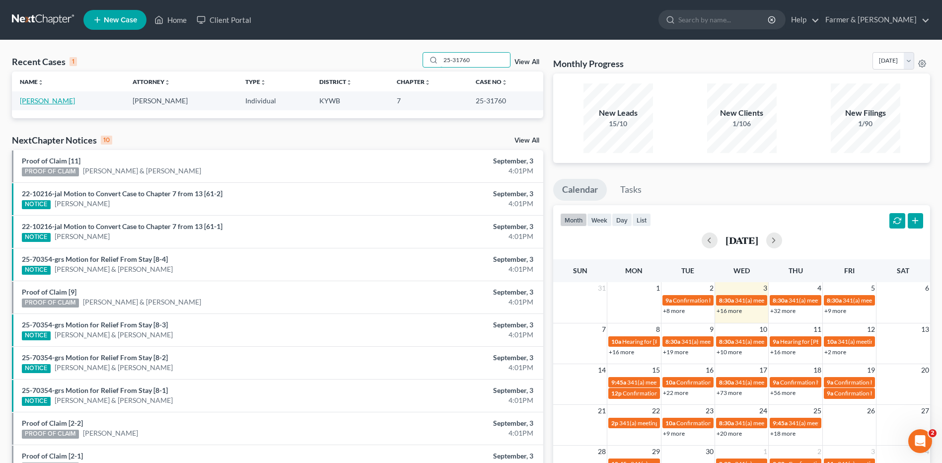
type input "25-31760"
click at [60, 102] on link "Bryant, Thomas" at bounding box center [47, 100] width 55 height 8
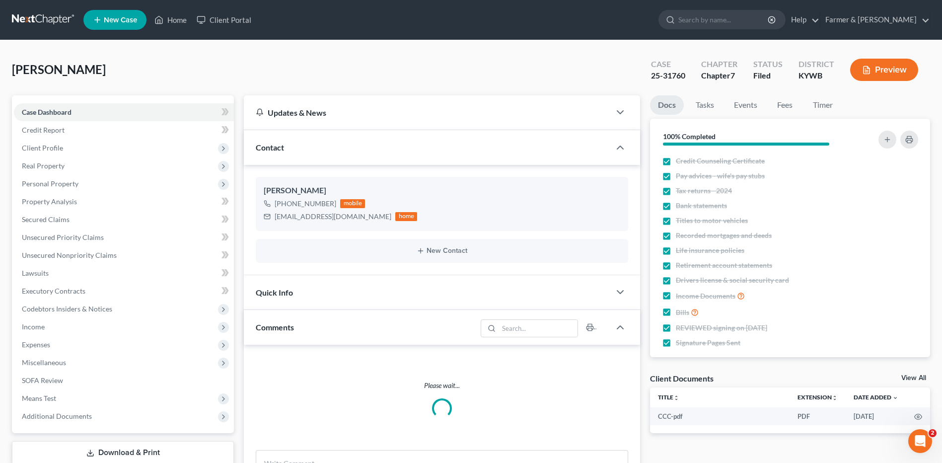
click at [63, 407] on span "Additional Documents" at bounding box center [124, 416] width 220 height 18
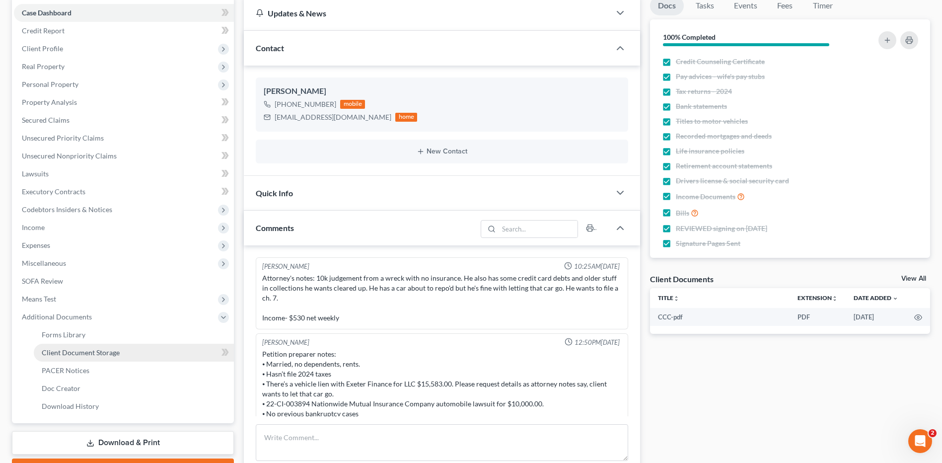
scroll to position [18, 0]
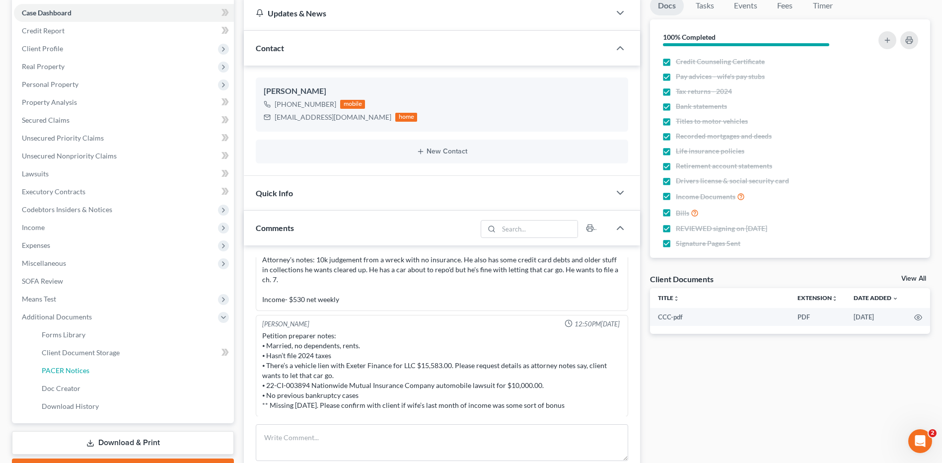
click at [84, 370] on span "PACER Notices" at bounding box center [66, 370] width 48 height 8
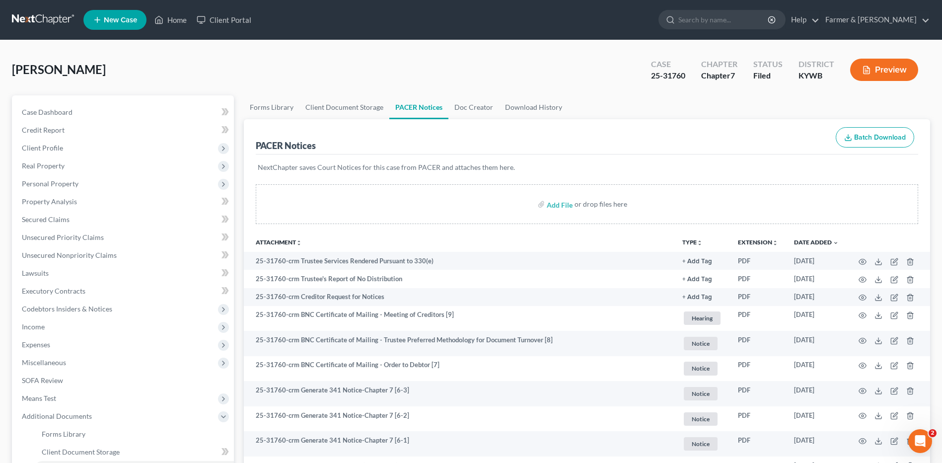
click at [48, 21] on link at bounding box center [44, 20] width 64 height 18
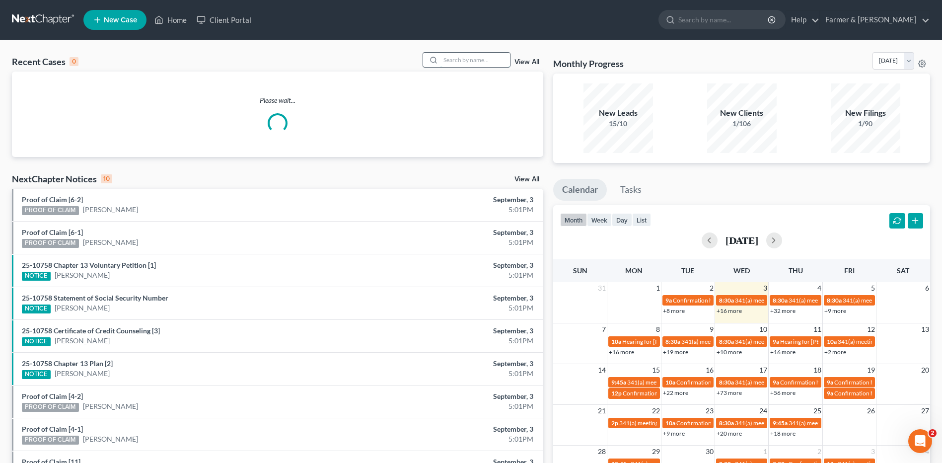
click at [470, 63] on input "search" at bounding box center [476, 60] width 70 height 14
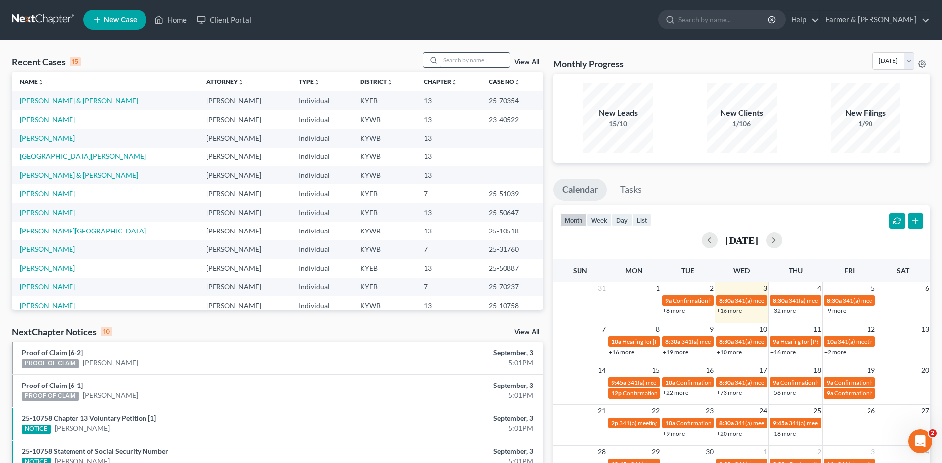
click at [478, 57] on input "search" at bounding box center [476, 60] width 70 height 14
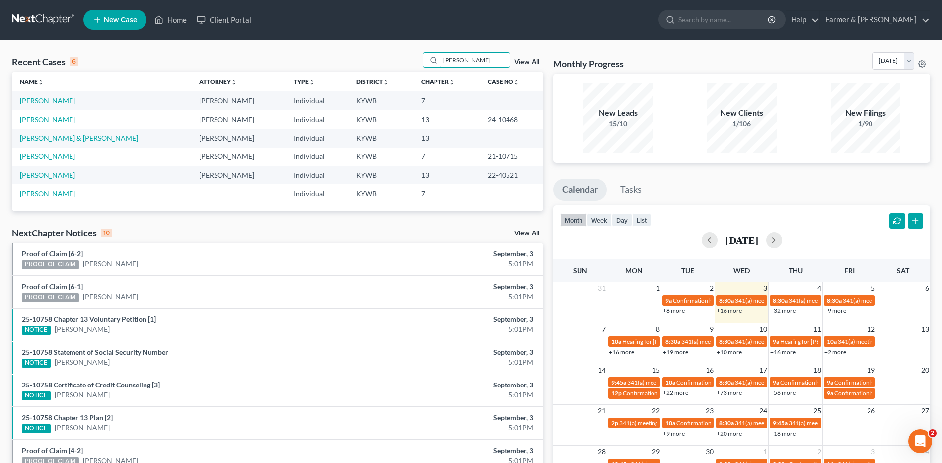
type input "whitaker"
click at [48, 99] on link "[PERSON_NAME]" at bounding box center [47, 100] width 55 height 8
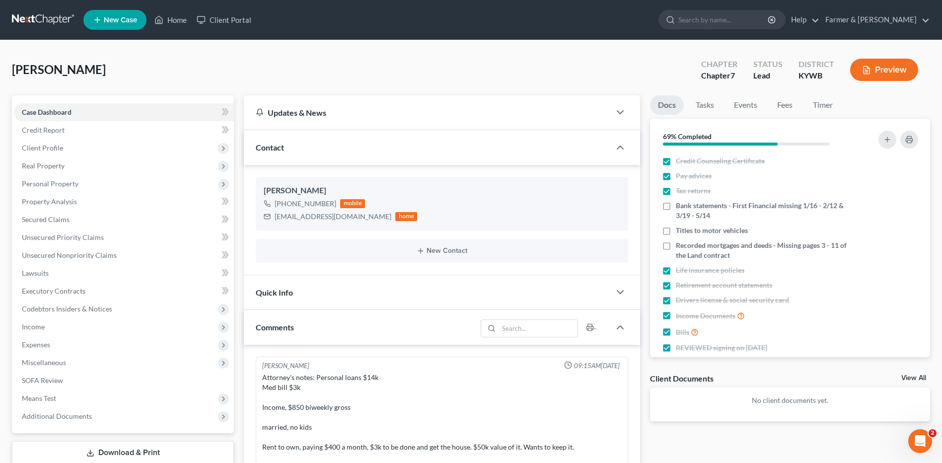
scroll to position [227, 0]
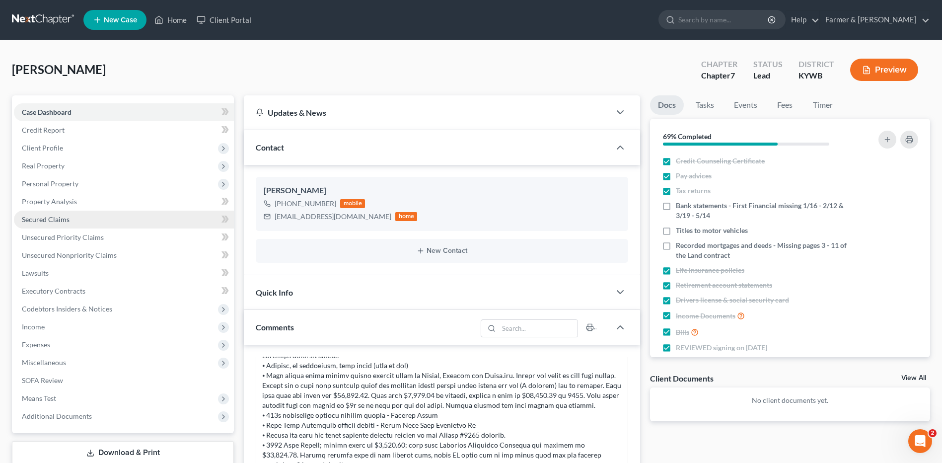
click at [60, 223] on span "Secured Claims" at bounding box center [46, 219] width 48 height 8
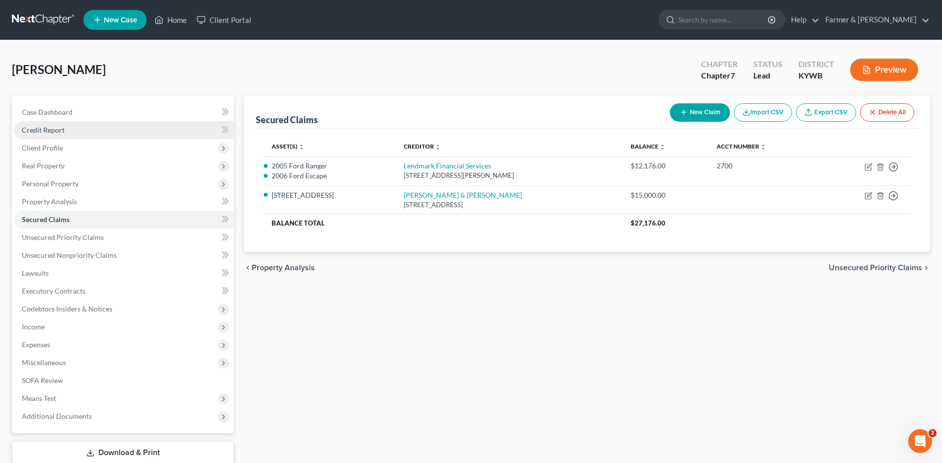
click at [68, 131] on link "Credit Report" at bounding box center [124, 130] width 220 height 18
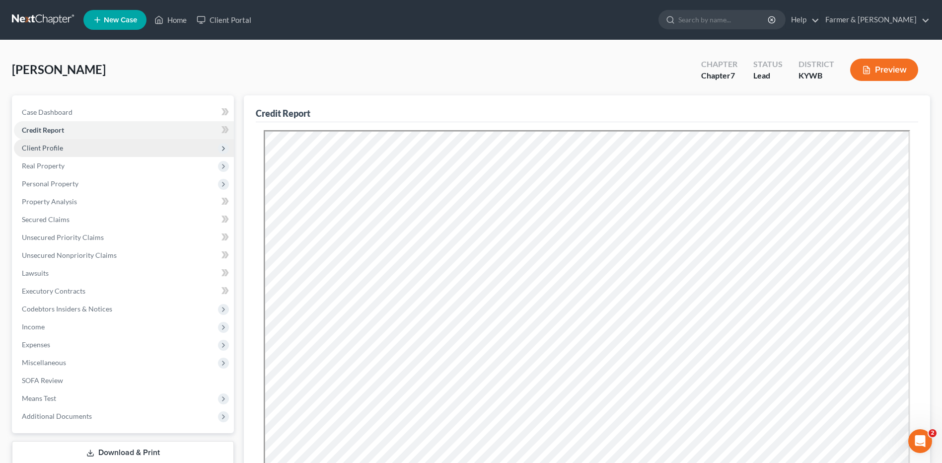
click at [65, 147] on span "Client Profile" at bounding box center [124, 148] width 220 height 18
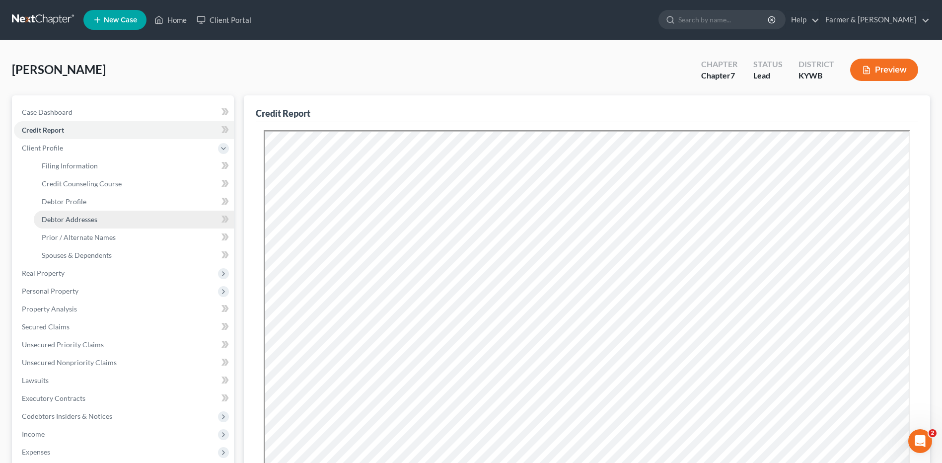
click at [71, 219] on span "Debtor Addresses" at bounding box center [70, 219] width 56 height 8
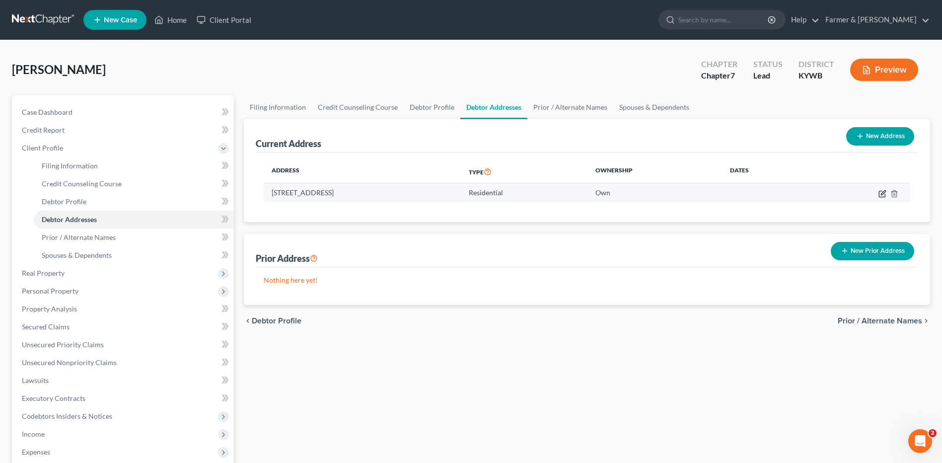
click at [882, 196] on icon "button" at bounding box center [883, 194] width 8 height 8
select select "18"
select select "0"
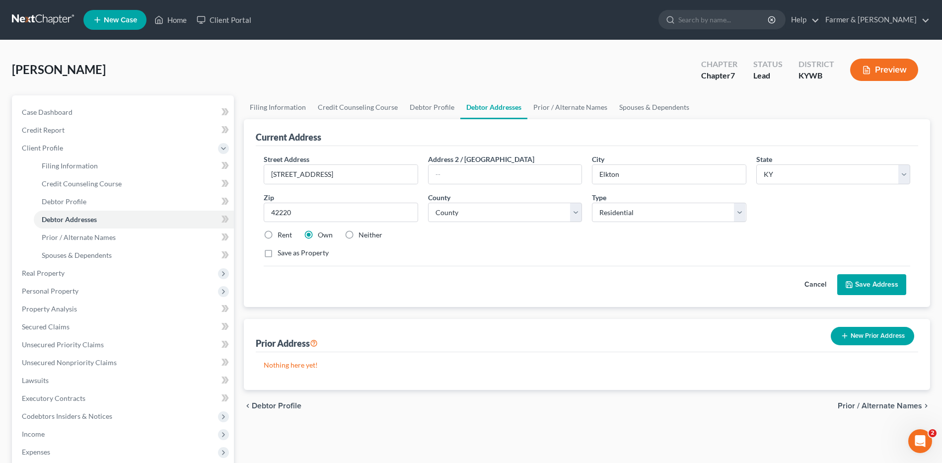
click at [815, 285] on button "Cancel" at bounding box center [816, 285] width 44 height 20
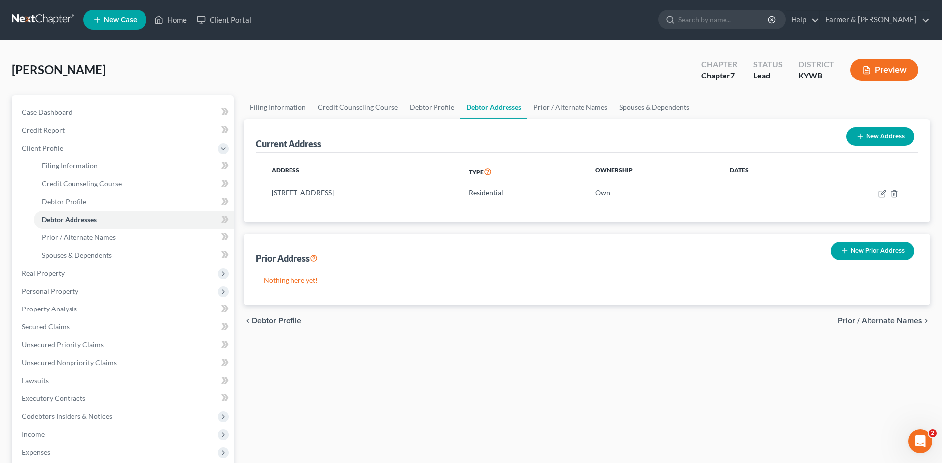
drag, startPoint x: 38, startPoint y: 23, endPoint x: 68, endPoint y: 19, distance: 30.0
click at [38, 23] on link at bounding box center [44, 20] width 64 height 18
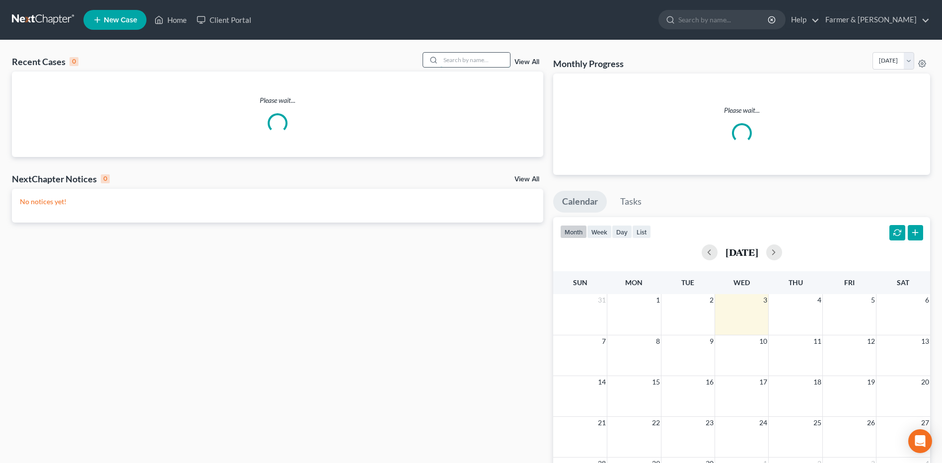
click at [484, 57] on input "search" at bounding box center [476, 60] width 70 height 14
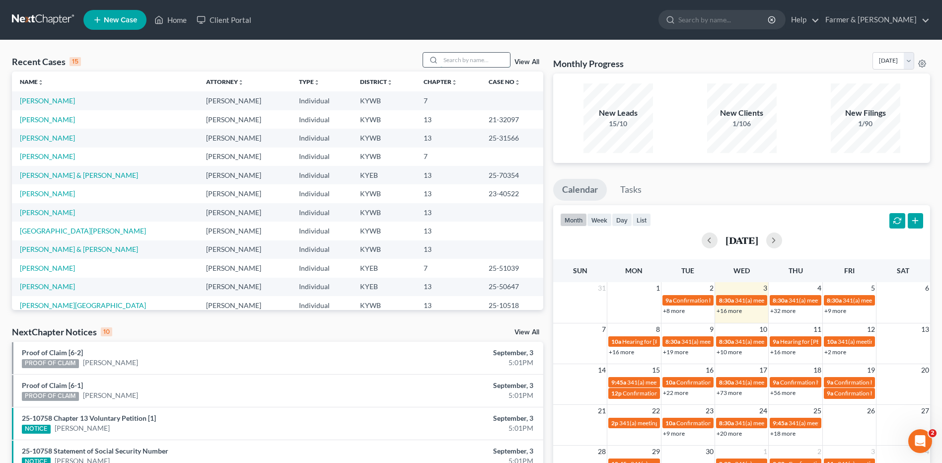
click at [466, 62] on input "search" at bounding box center [476, 60] width 70 height 14
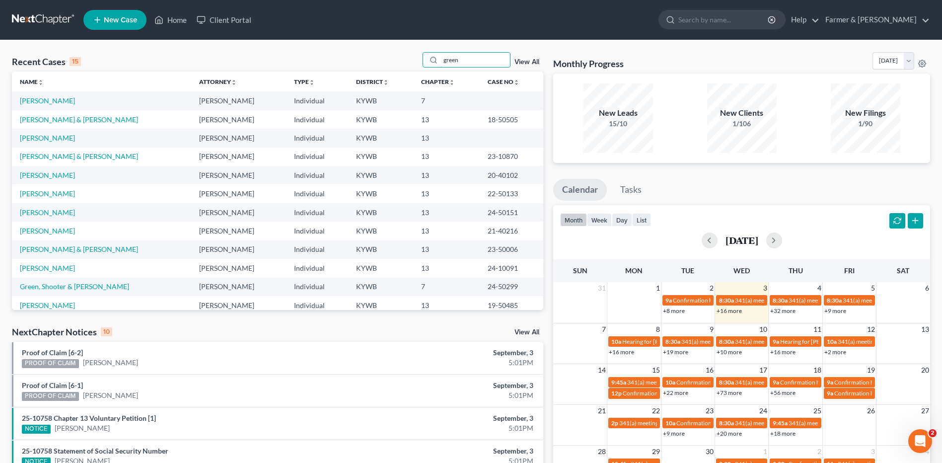
type input "green"
click at [45, 23] on link at bounding box center [44, 20] width 64 height 18
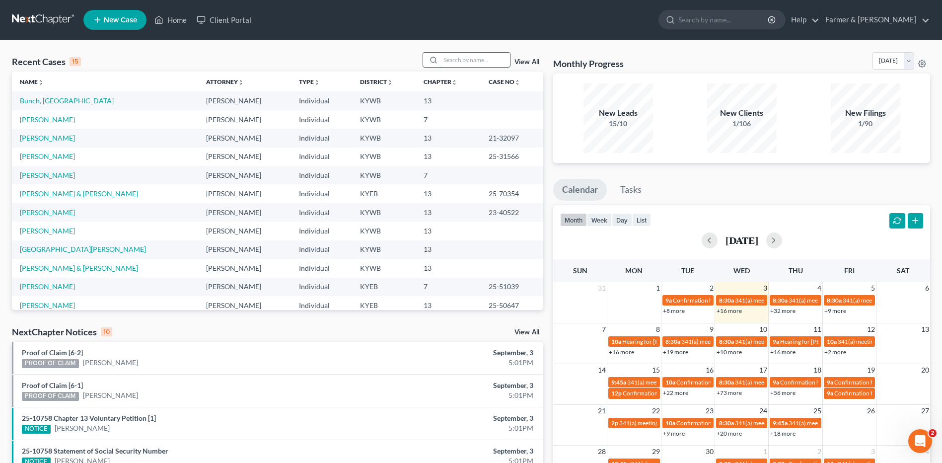
click at [469, 61] on input "search" at bounding box center [476, 60] width 70 height 14
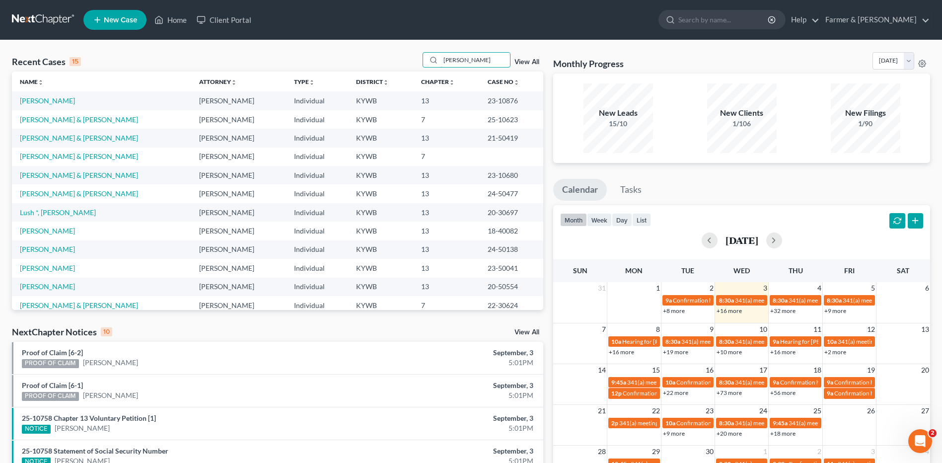
type input "[PERSON_NAME]"
click at [48, 17] on link at bounding box center [44, 20] width 64 height 18
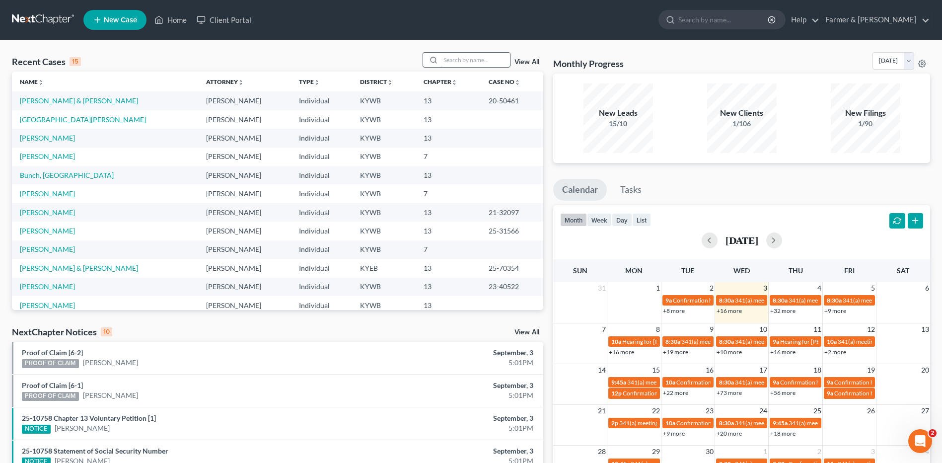
click at [501, 59] on input "search" at bounding box center [476, 60] width 70 height 14
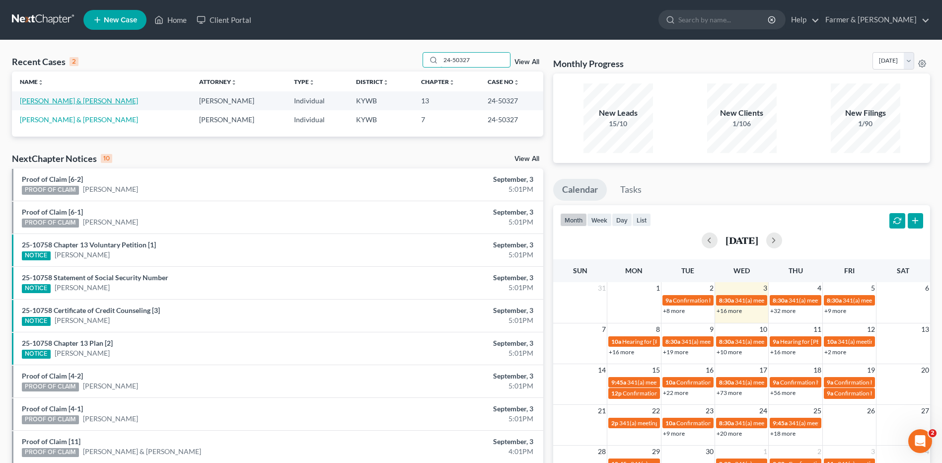
type input "24-50327"
click at [62, 102] on link "[PERSON_NAME] & [PERSON_NAME]" at bounding box center [79, 100] width 118 height 8
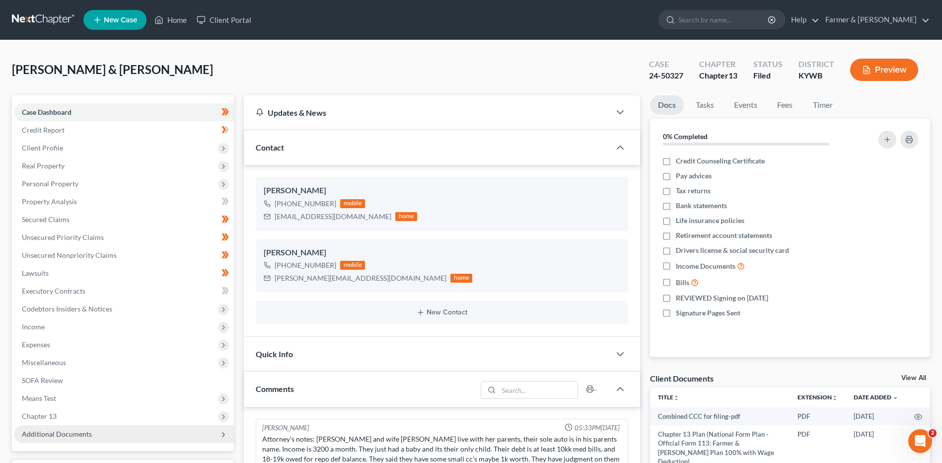
scroll to position [149, 0]
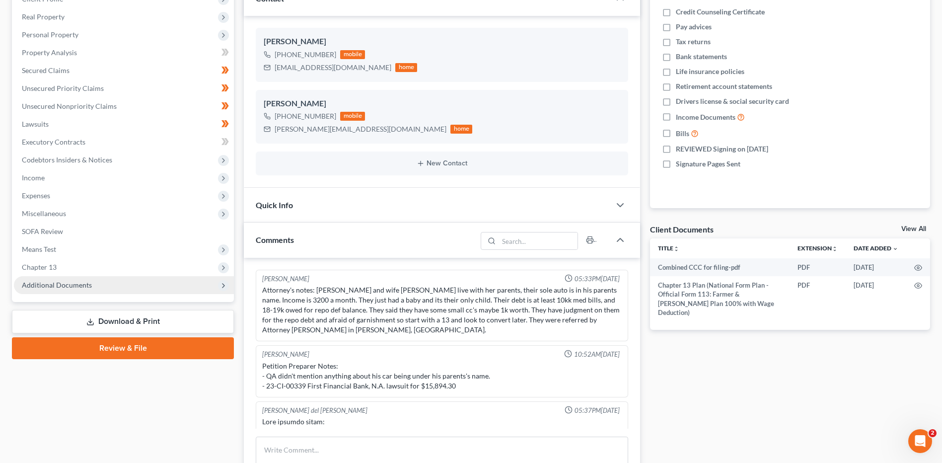
click at [77, 289] on span "Additional Documents" at bounding box center [124, 285] width 220 height 18
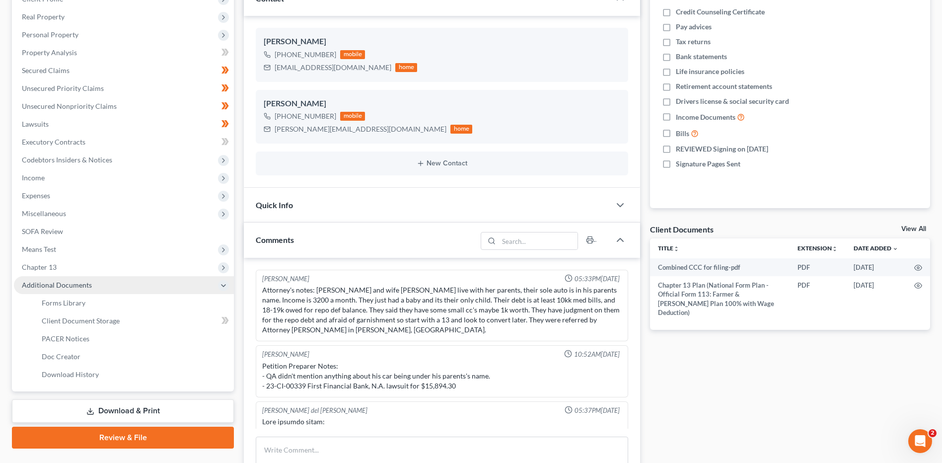
scroll to position [114, 0]
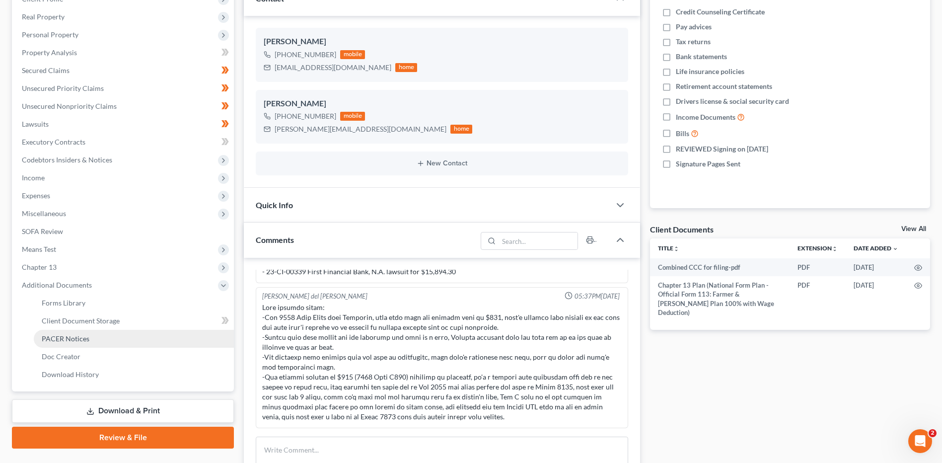
click at [88, 335] on span "PACER Notices" at bounding box center [66, 338] width 48 height 8
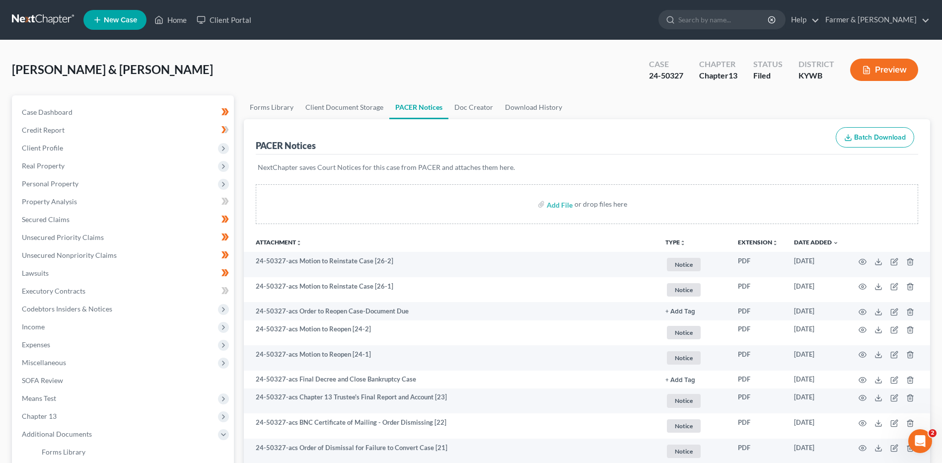
click at [35, 24] on link at bounding box center [44, 20] width 64 height 18
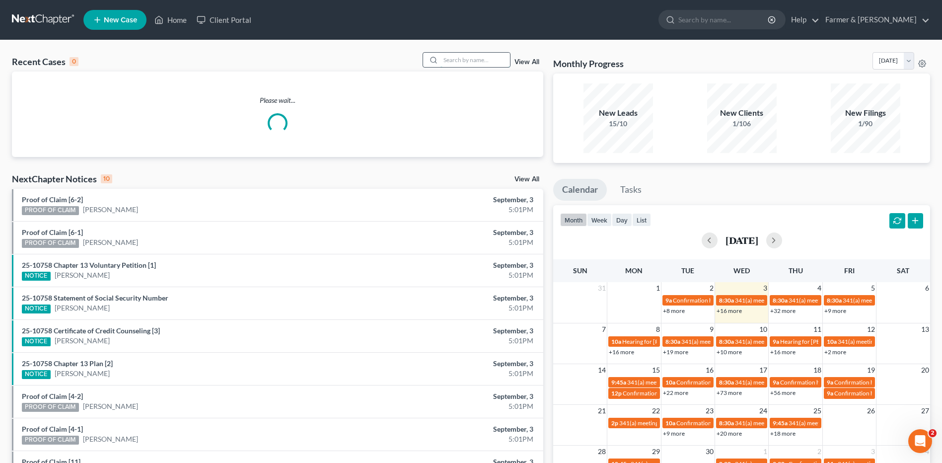
click at [494, 60] on input "search" at bounding box center [476, 60] width 70 height 14
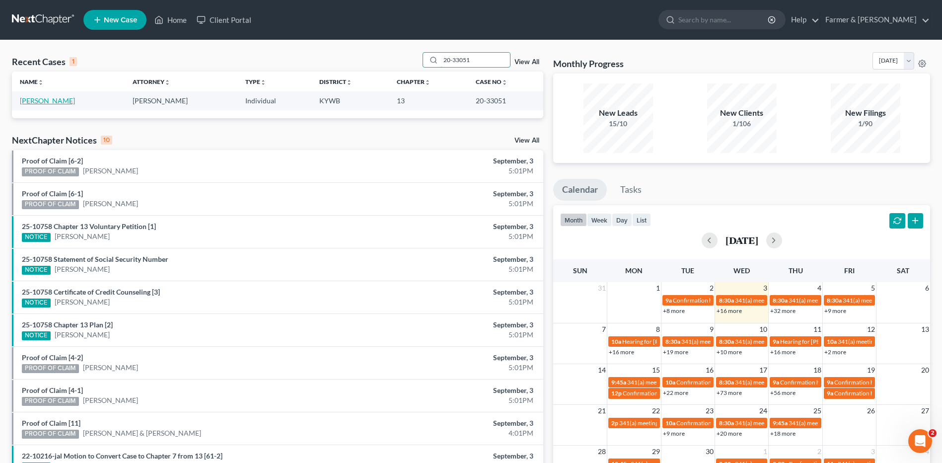
type input "20-33051"
click at [55, 101] on link "[PERSON_NAME]" at bounding box center [47, 100] width 55 height 8
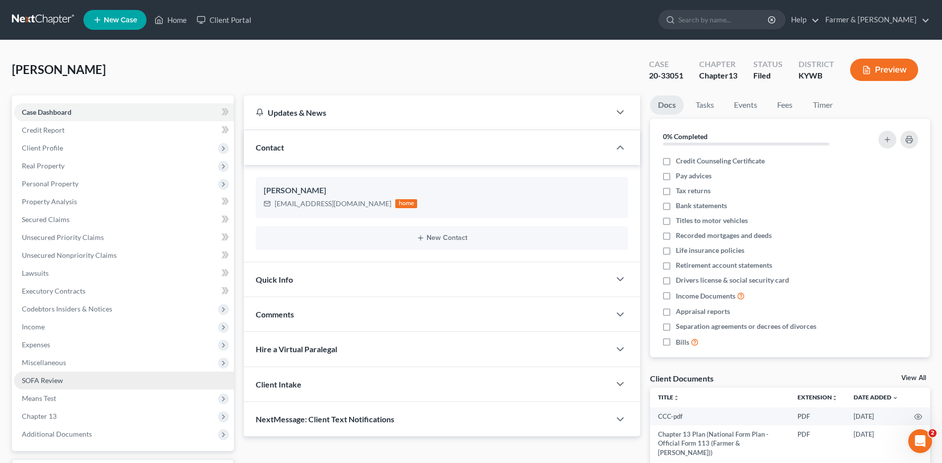
scroll to position [83, 0]
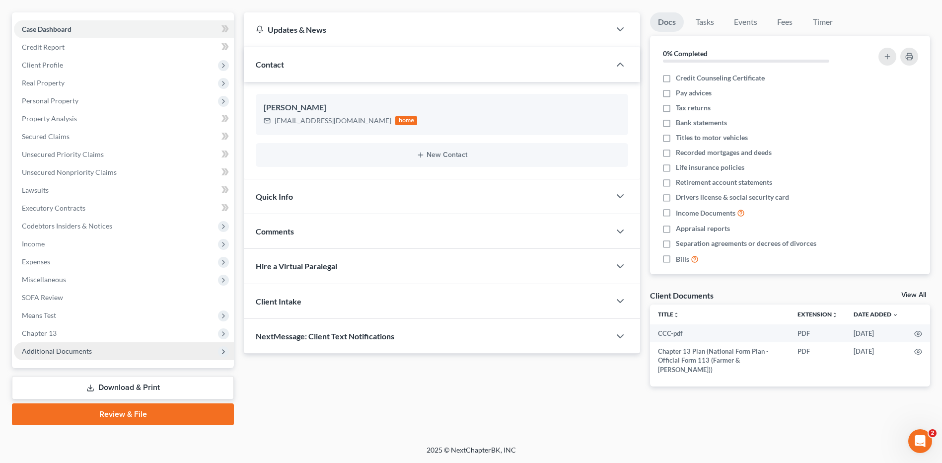
click at [47, 357] on span "Additional Documents" at bounding box center [124, 351] width 220 height 18
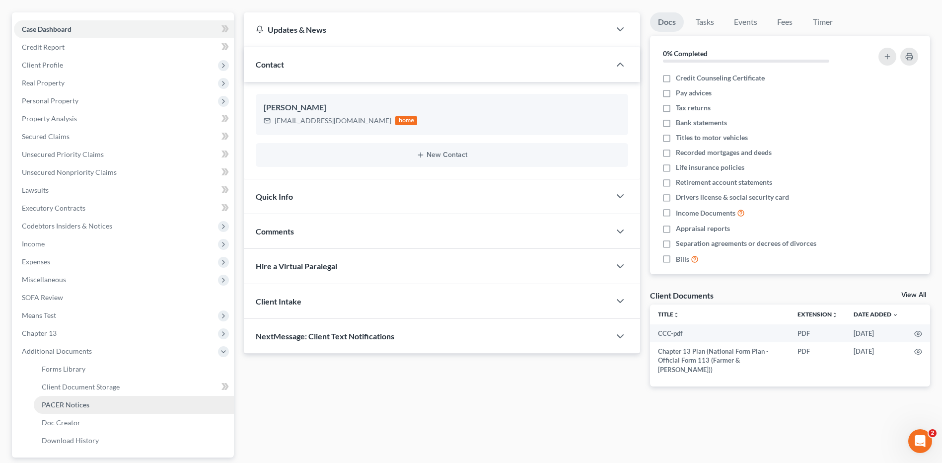
click at [66, 408] on span "PACER Notices" at bounding box center [66, 404] width 48 height 8
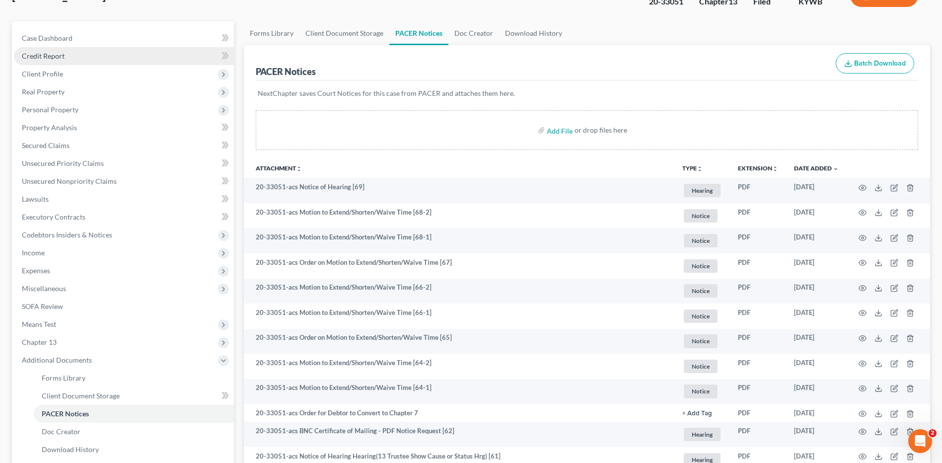
scroll to position [50, 0]
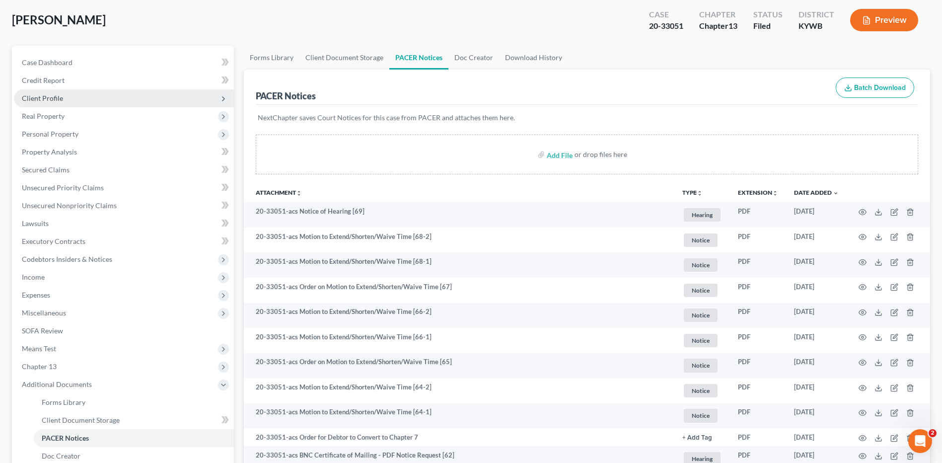
click at [70, 100] on span "Client Profile" at bounding box center [124, 98] width 220 height 18
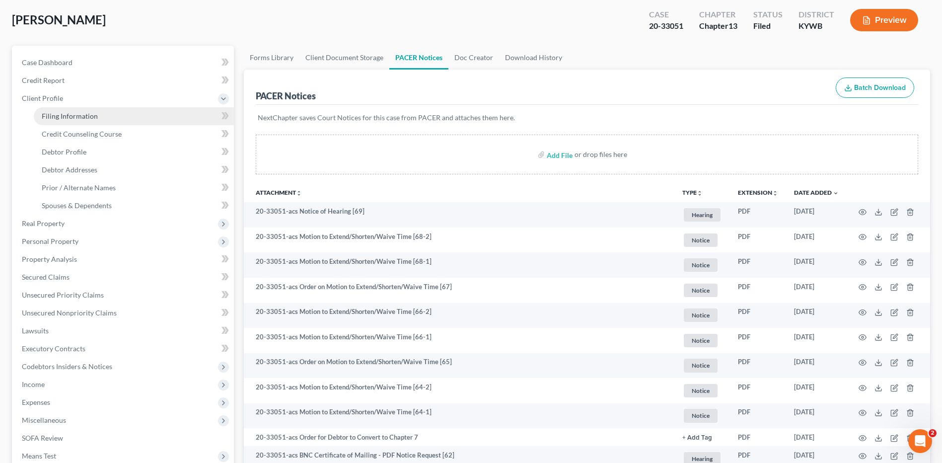
click at [76, 114] on span "Filing Information" at bounding box center [70, 116] width 56 height 8
select select "1"
select select "0"
select select "3"
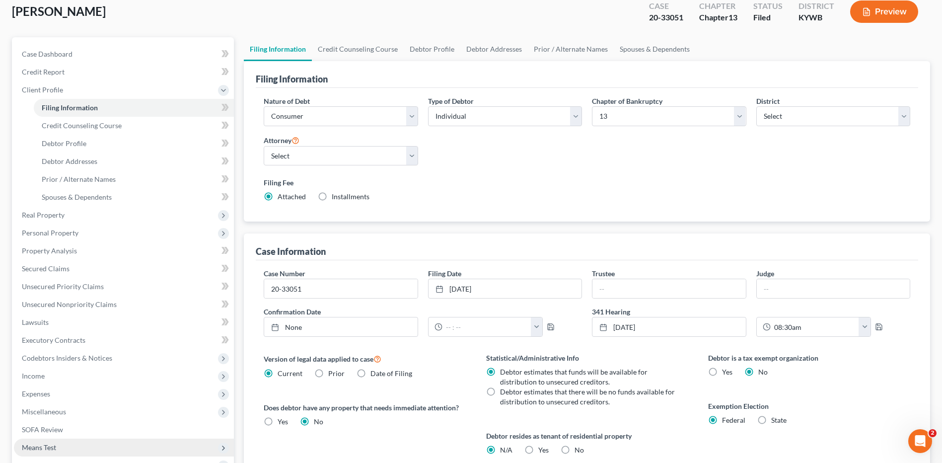
scroll to position [149, 0]
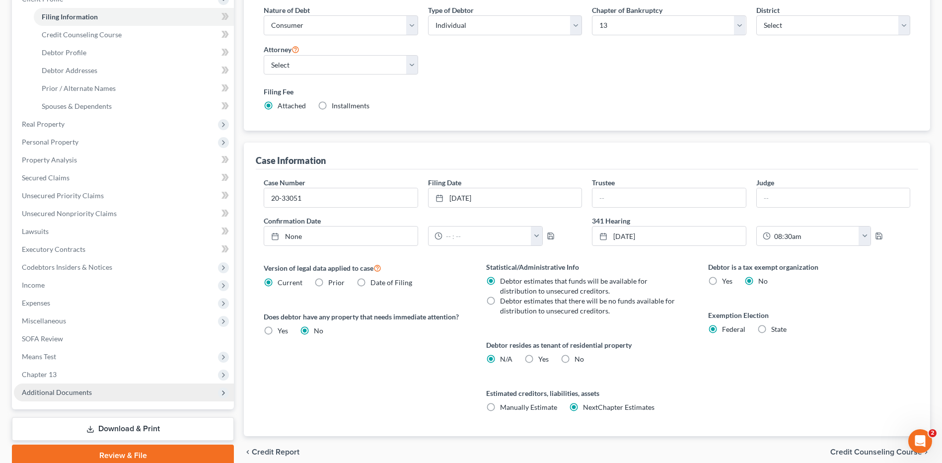
drag, startPoint x: 63, startPoint y: 390, endPoint x: 77, endPoint y: 381, distance: 17.0
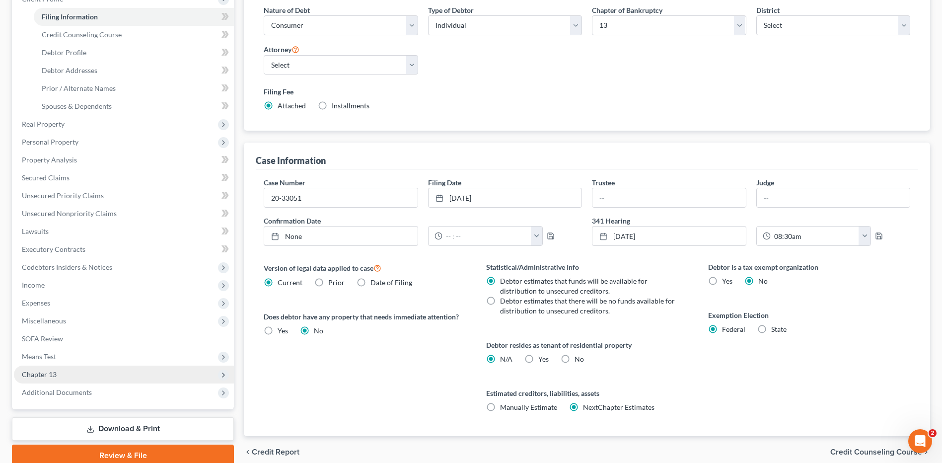
click at [63, 390] on span "Additional Documents" at bounding box center [57, 392] width 70 height 8
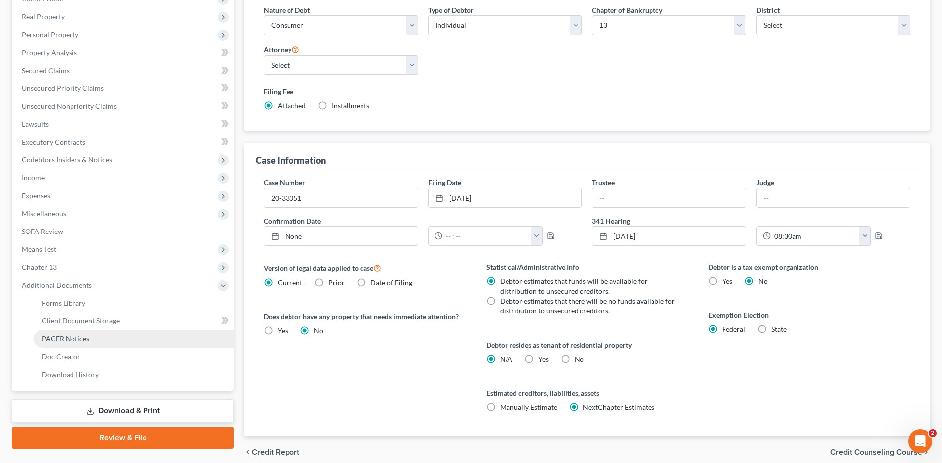
click at [83, 344] on link "PACER Notices" at bounding box center [134, 339] width 200 height 18
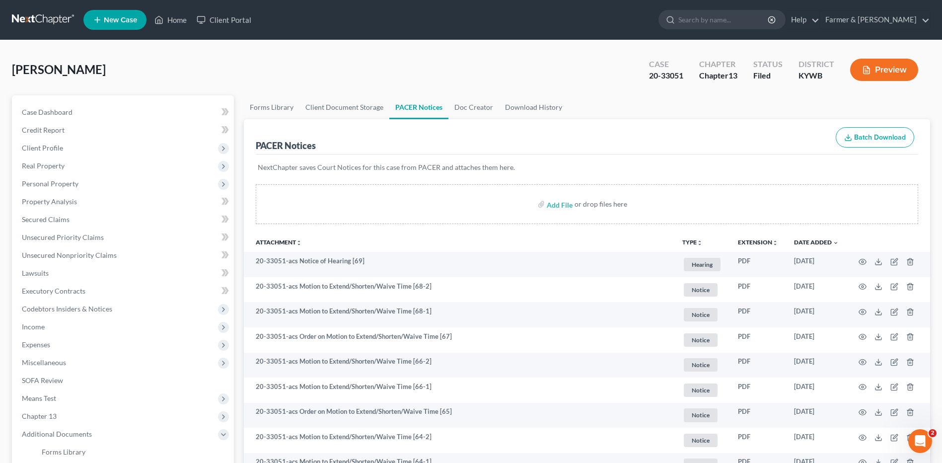
click at [42, 23] on link at bounding box center [44, 20] width 64 height 18
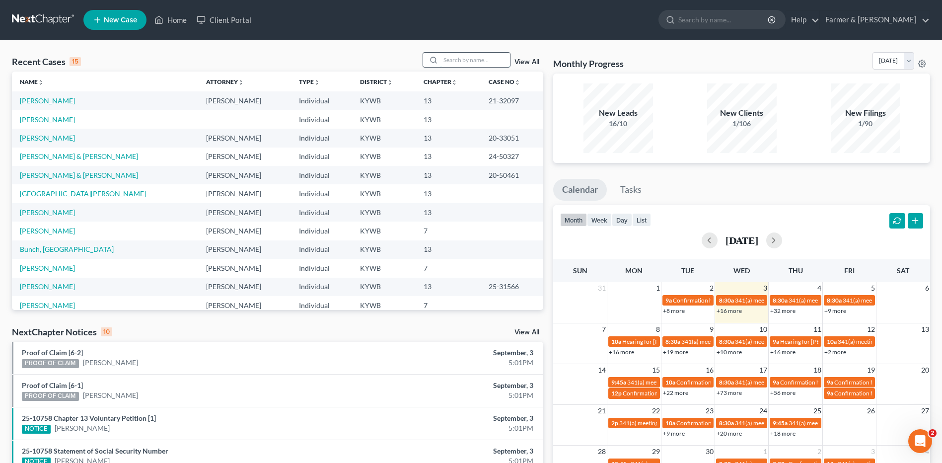
click at [460, 56] on input "search" at bounding box center [476, 60] width 70 height 14
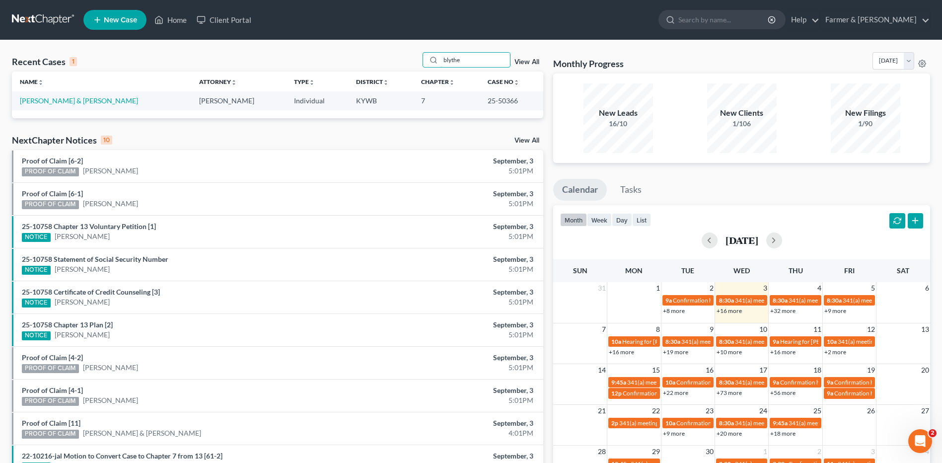
type input "blythe"
click at [70, 96] on link "[PERSON_NAME] & [PERSON_NAME]" at bounding box center [79, 100] width 118 height 8
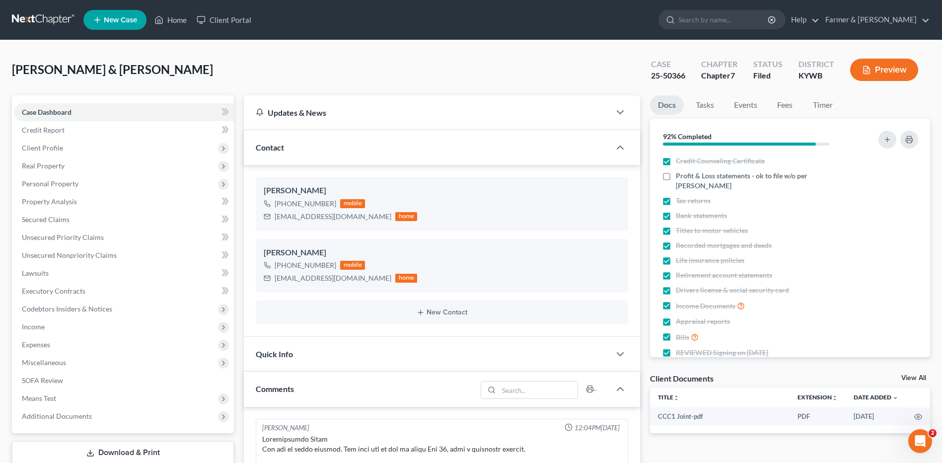
scroll to position [277, 0]
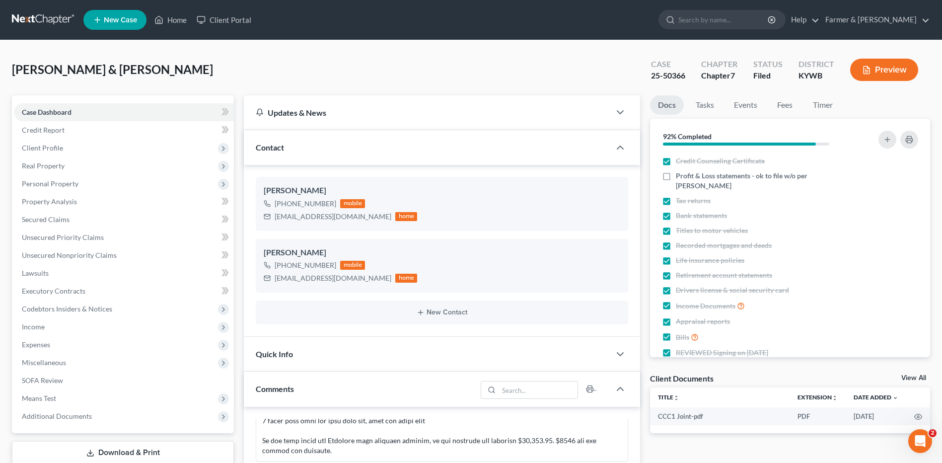
click at [51, 23] on link at bounding box center [44, 20] width 64 height 18
